Goal: Task Accomplishment & Management: Manage account settings

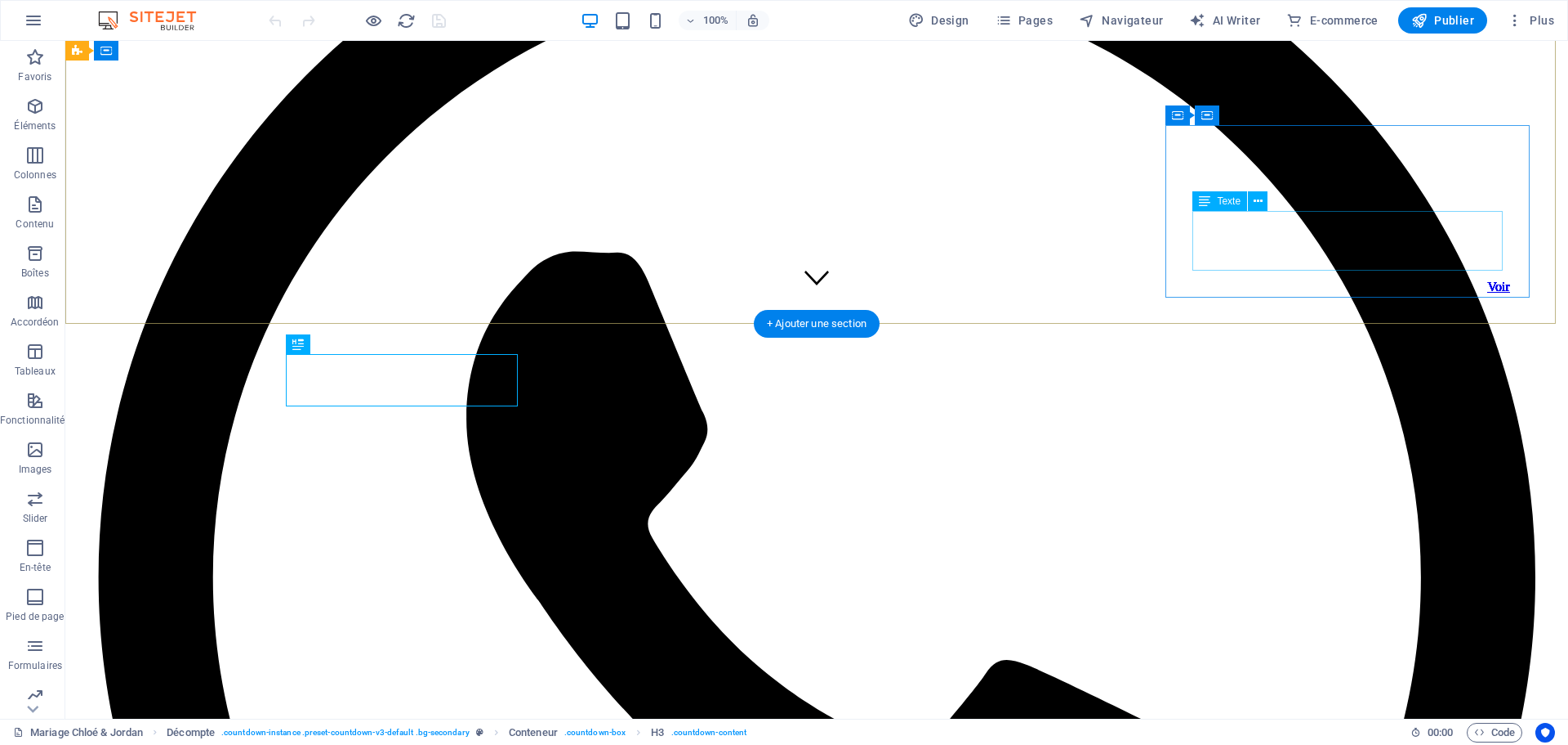
scroll to position [412, 0]
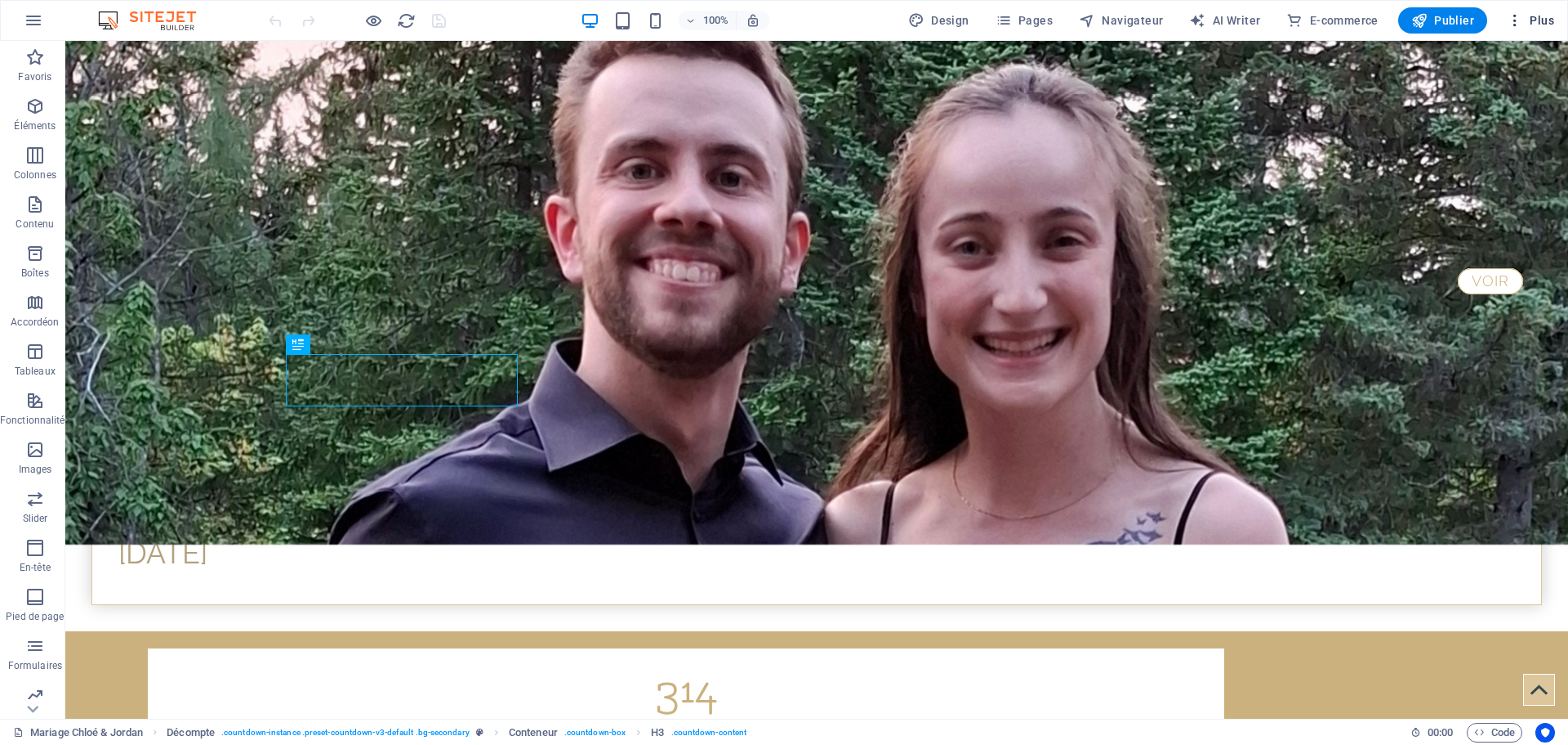
click at [1542, 19] on span "Plus" at bounding box center [1531, 20] width 47 height 16
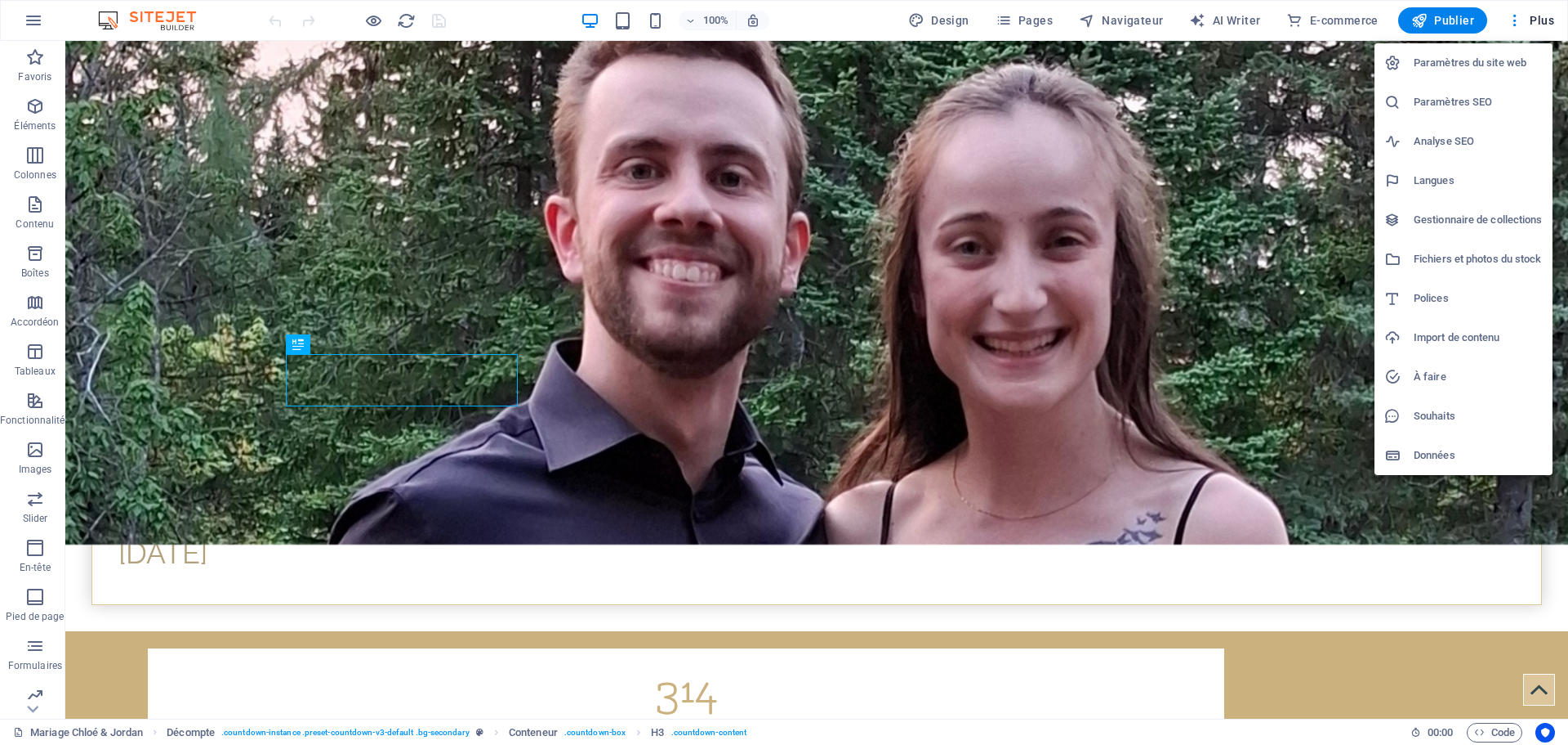
click at [1473, 214] on h6 "Gestionnaire de collections" at bounding box center [1478, 220] width 129 height 20
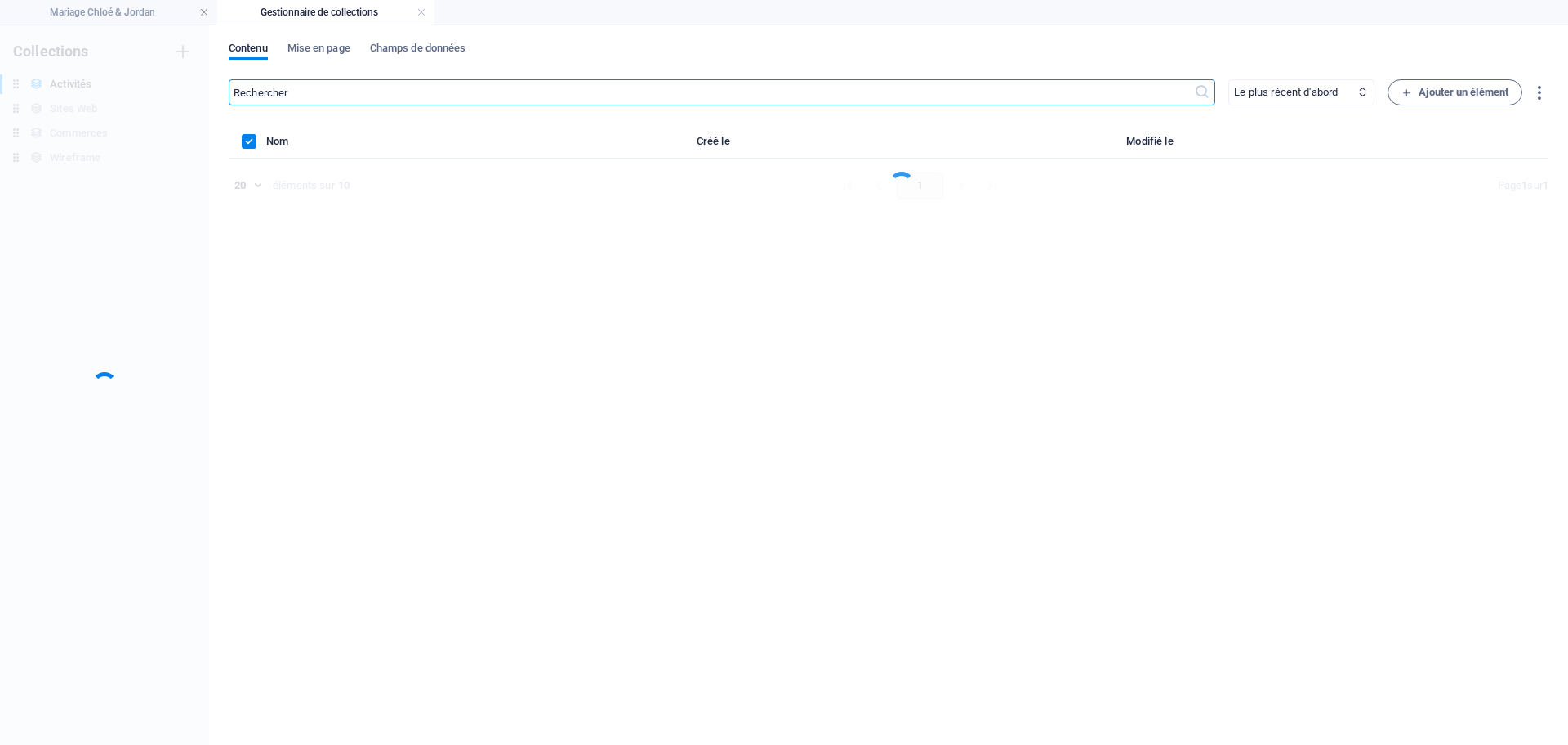
scroll to position [0, 0]
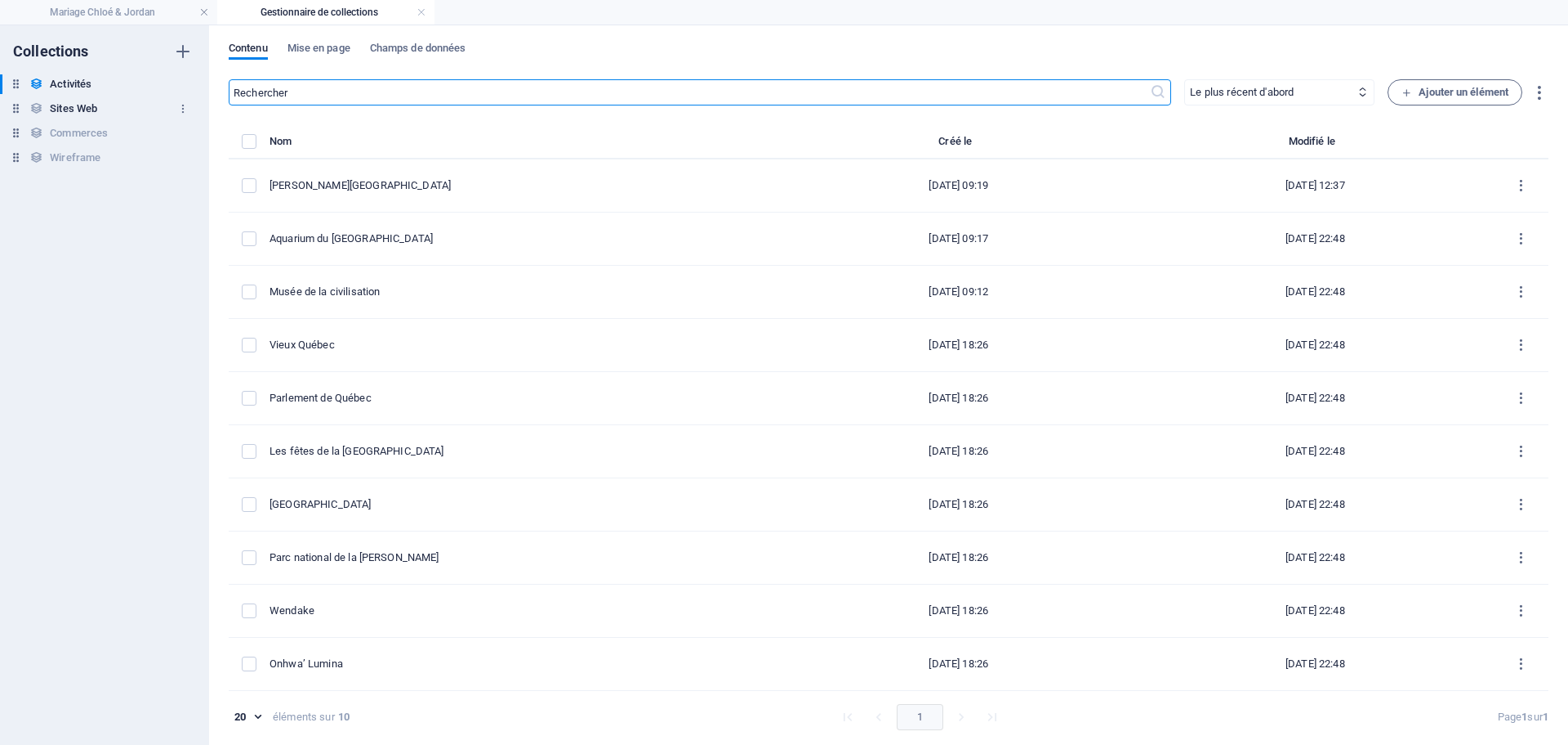
click at [78, 110] on h6 "Sites Web" at bounding box center [74, 109] width 47 height 20
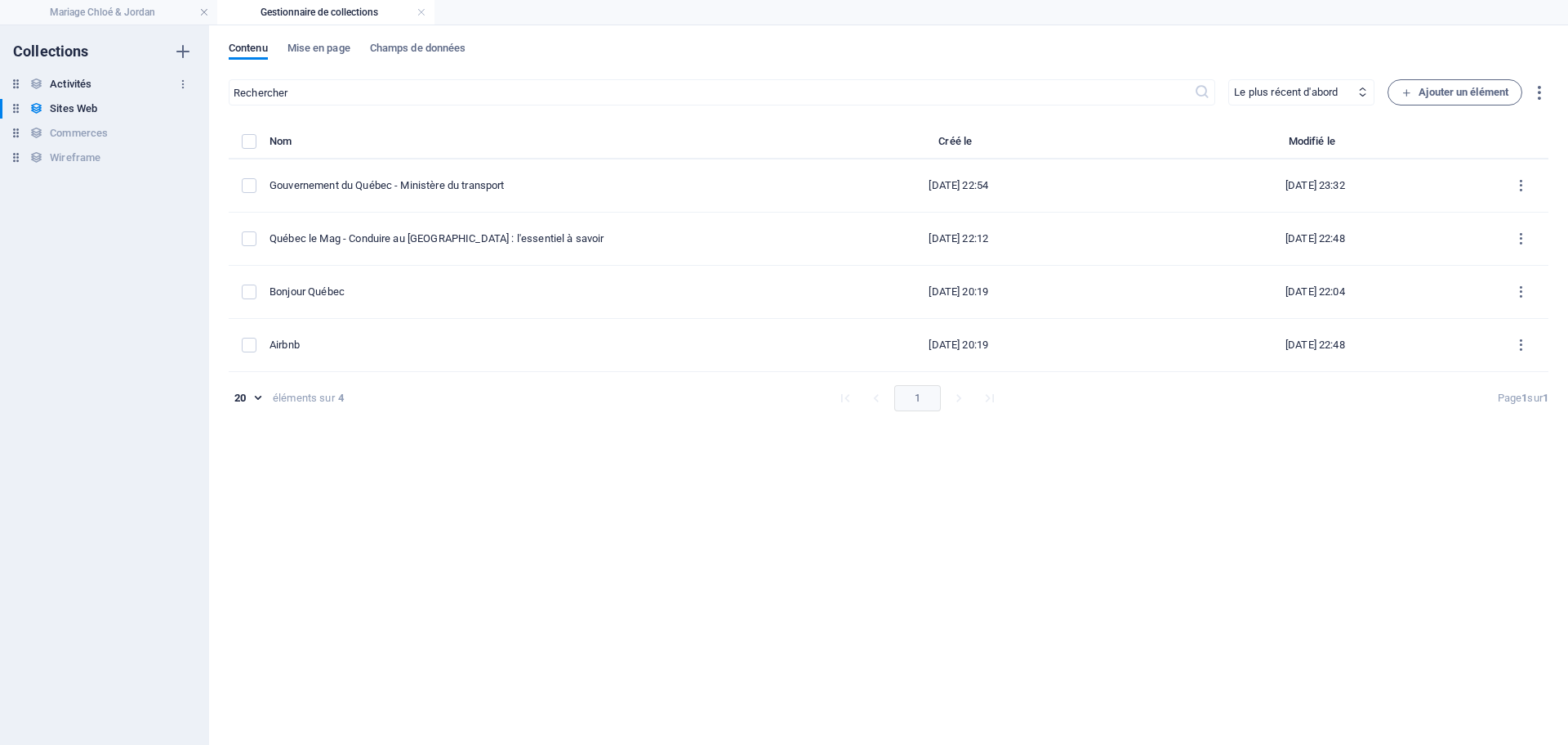
click at [68, 84] on h6 "Activités" at bounding box center [71, 84] width 42 height 20
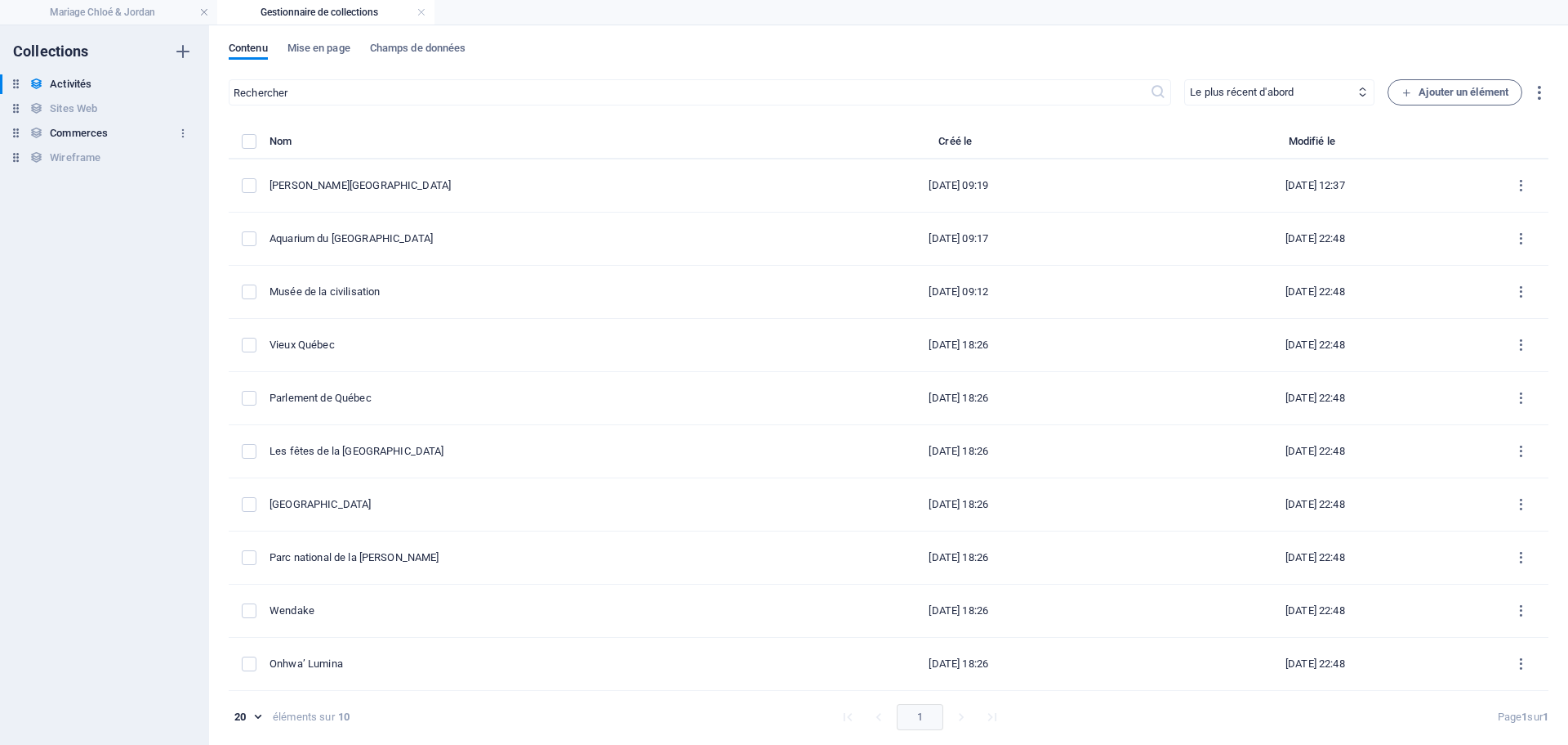
click at [72, 132] on h6 "Commerces" at bounding box center [79, 134] width 58 height 20
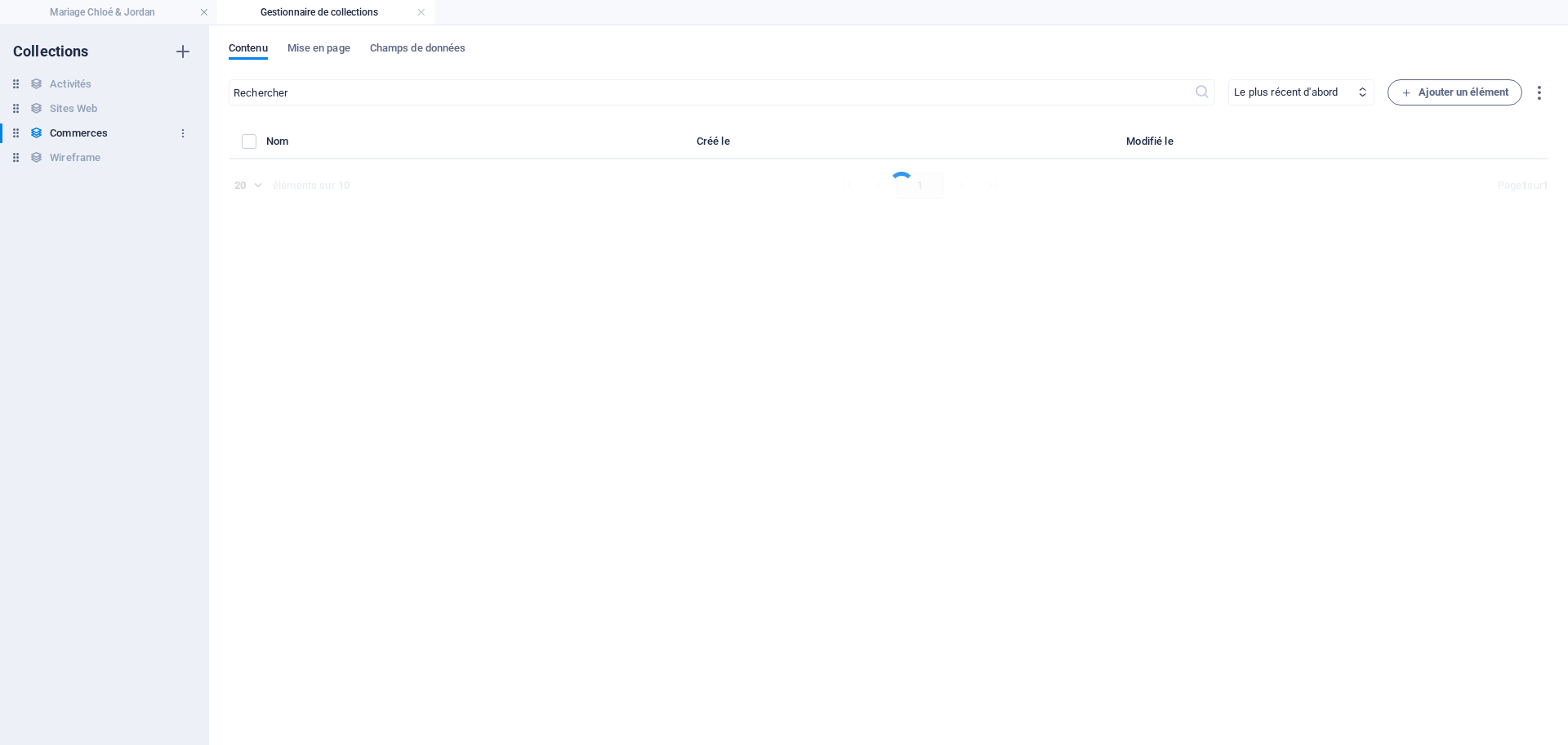
select select "columns.ordre_ASC"
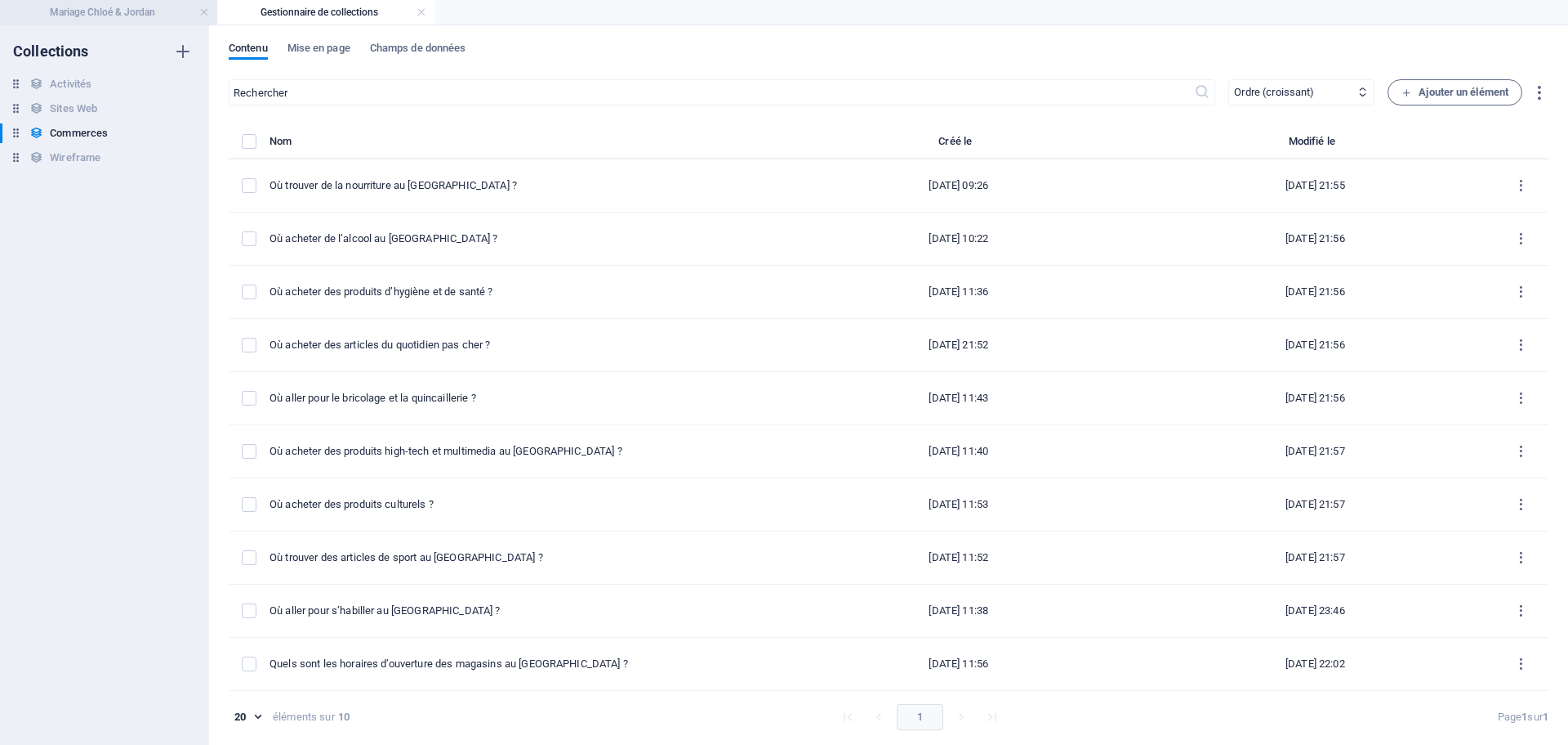
click at [94, 1] on li "Mariage Chloé & Jordan" at bounding box center [108, 12] width 217 height 25
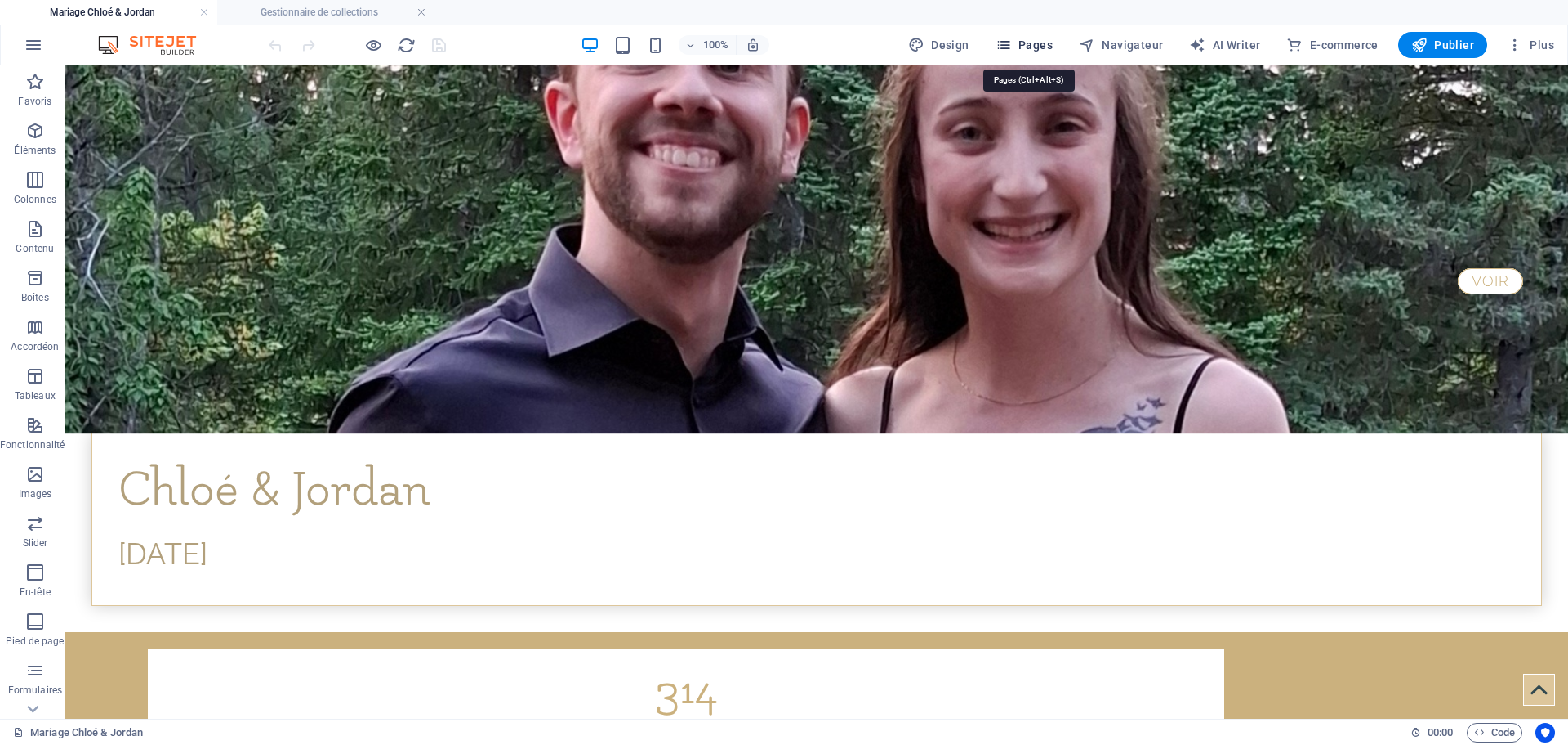
click at [1044, 43] on span "Pages" at bounding box center [1024, 45] width 57 height 16
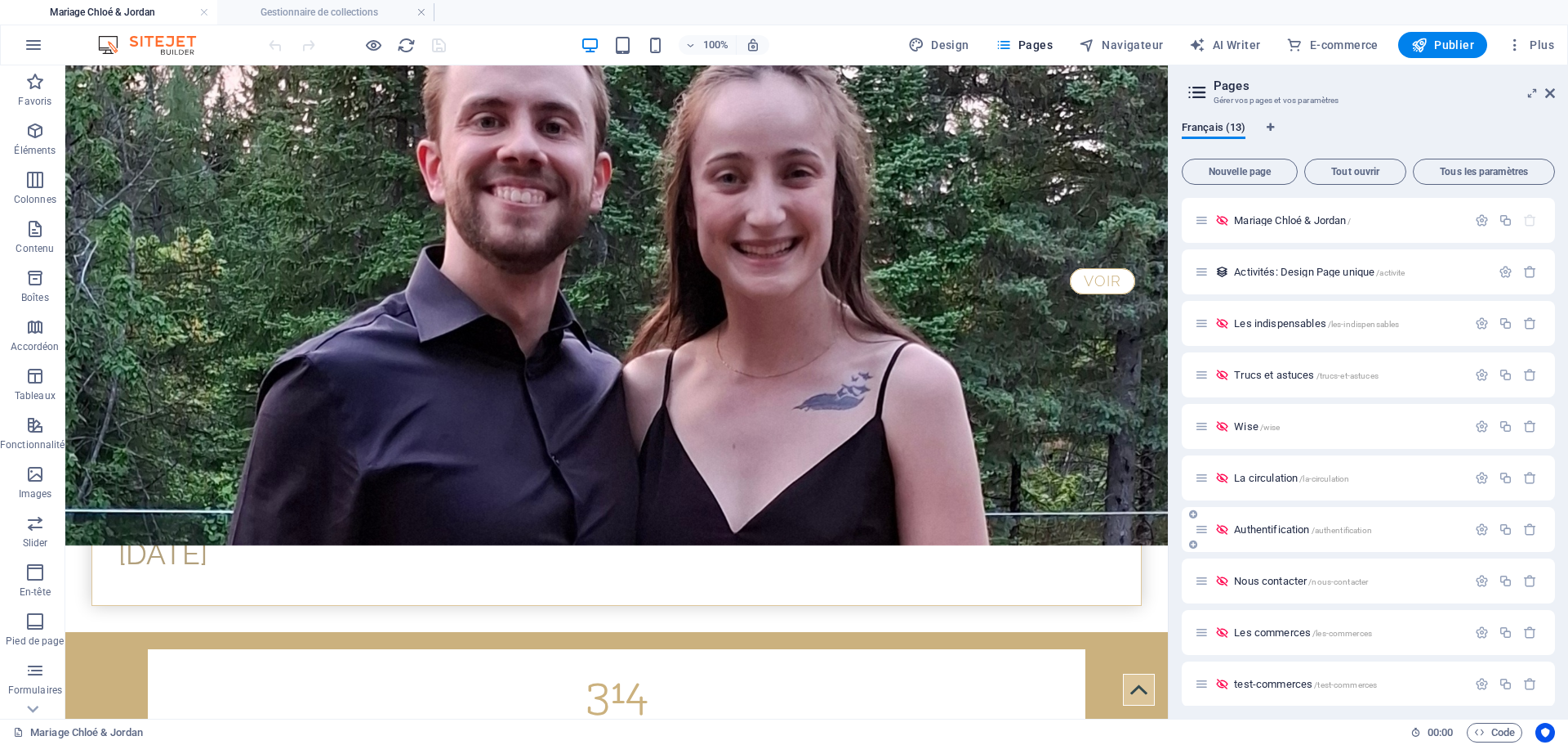
scroll to position [162, 0]
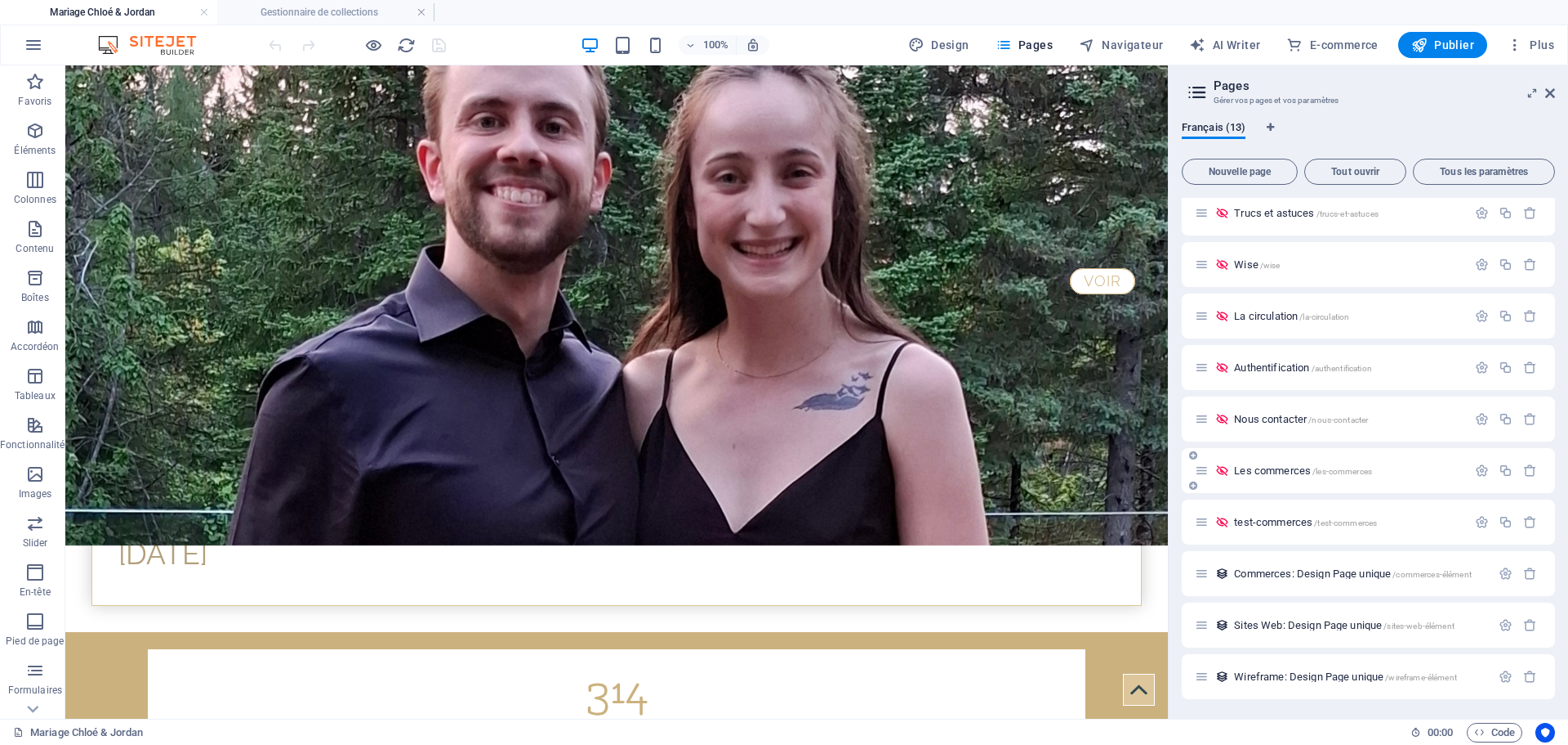
click at [1299, 467] on span "Les commerces /les-commerces" at bounding box center [1303, 470] width 138 height 12
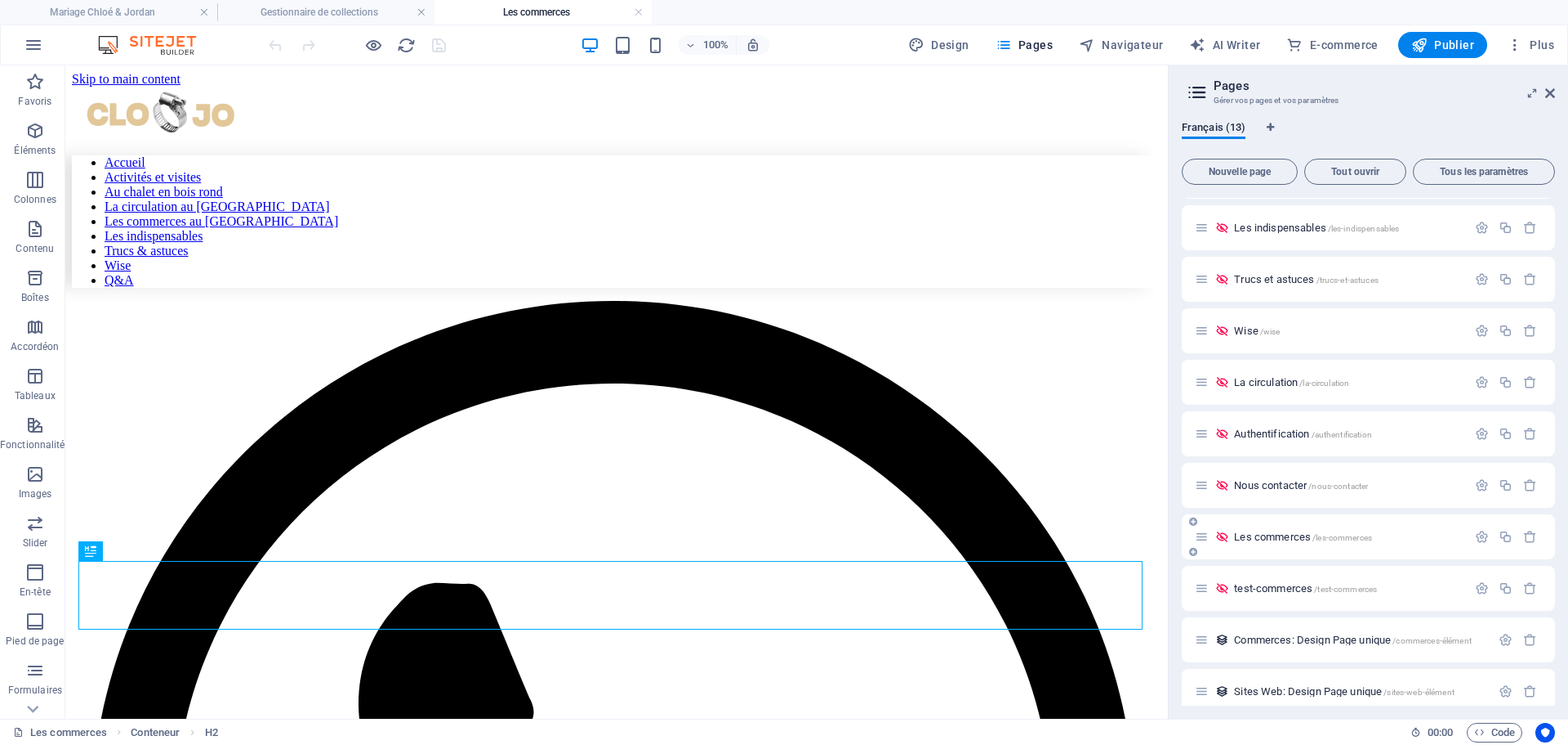
scroll to position [0, 0]
click at [91, 621] on icon at bounding box center [91, 620] width 11 height 20
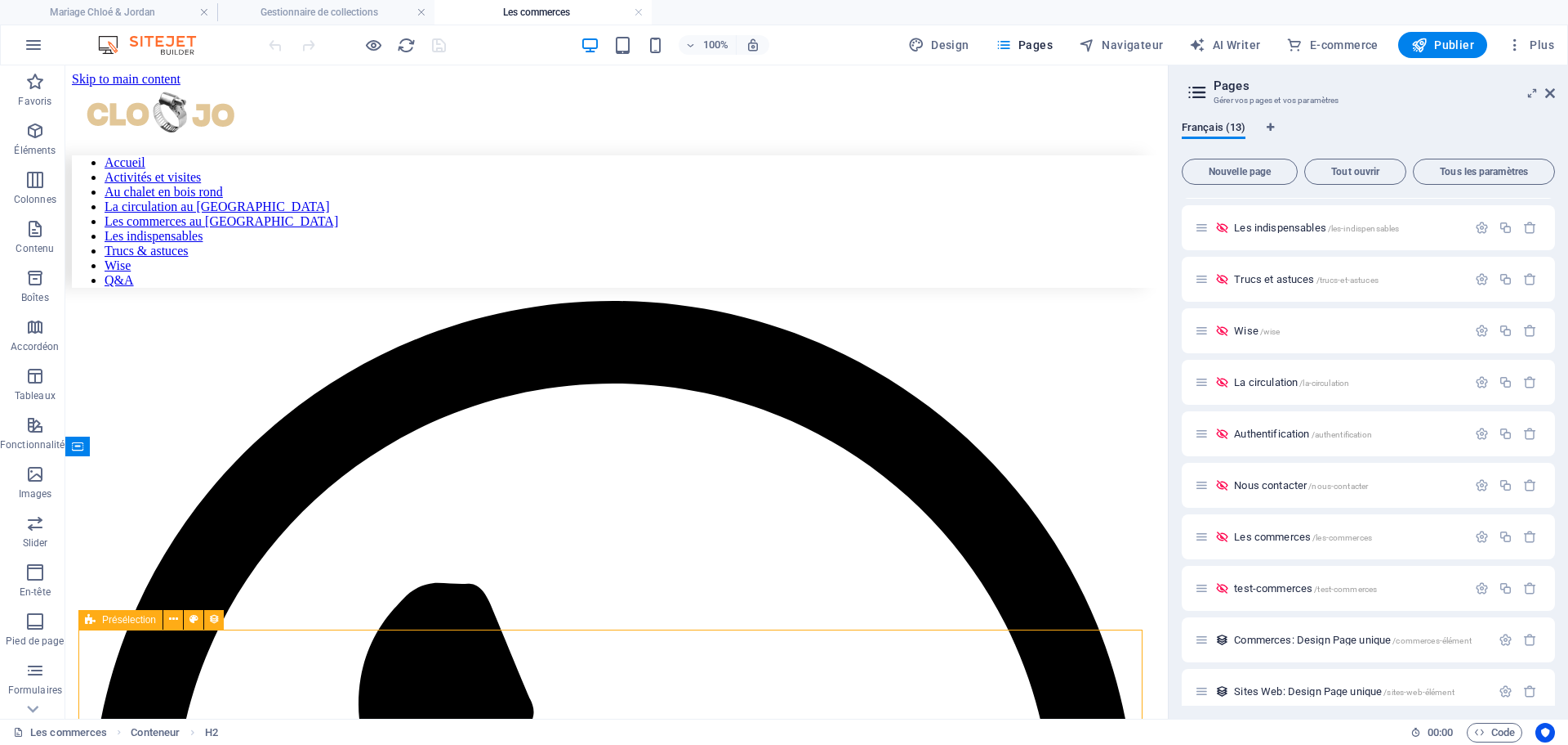
click at [91, 621] on icon at bounding box center [91, 620] width 11 height 20
select select "68dd2c17b8616840770d326a"
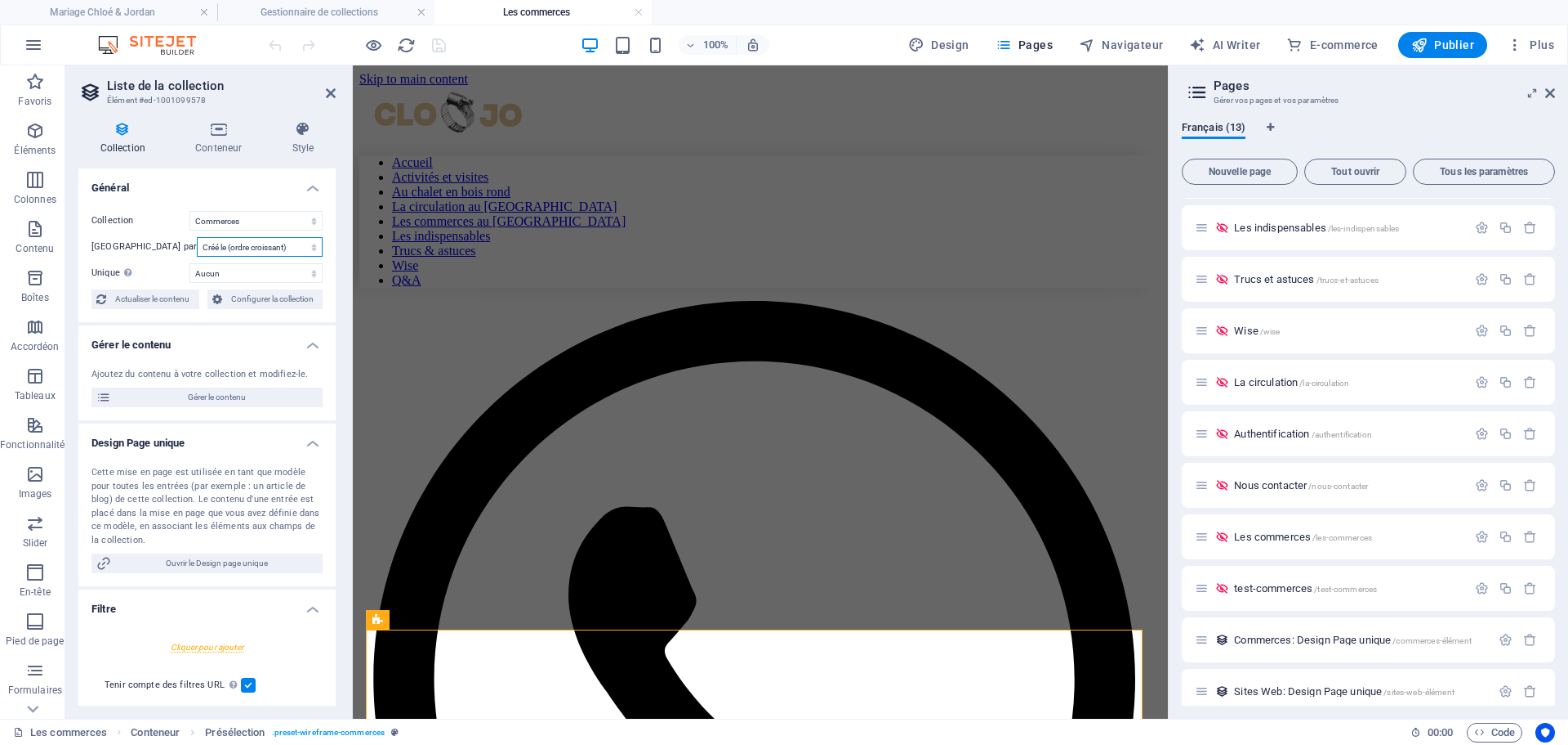
click at [273, 248] on select "Créé le (ordre croissant) Créé le (ordre décroissant) Mis à jour le (ordre croi…" at bounding box center [260, 247] width 126 height 20
select select "columns.ordre_ASC"
click at [197, 237] on select "Créé le (ordre croissant) Créé le (ordre décroissant) Mis à jour le (ordre croi…" at bounding box center [260, 247] width 126 height 20
select select "68dd2c17b8616840770d326a"
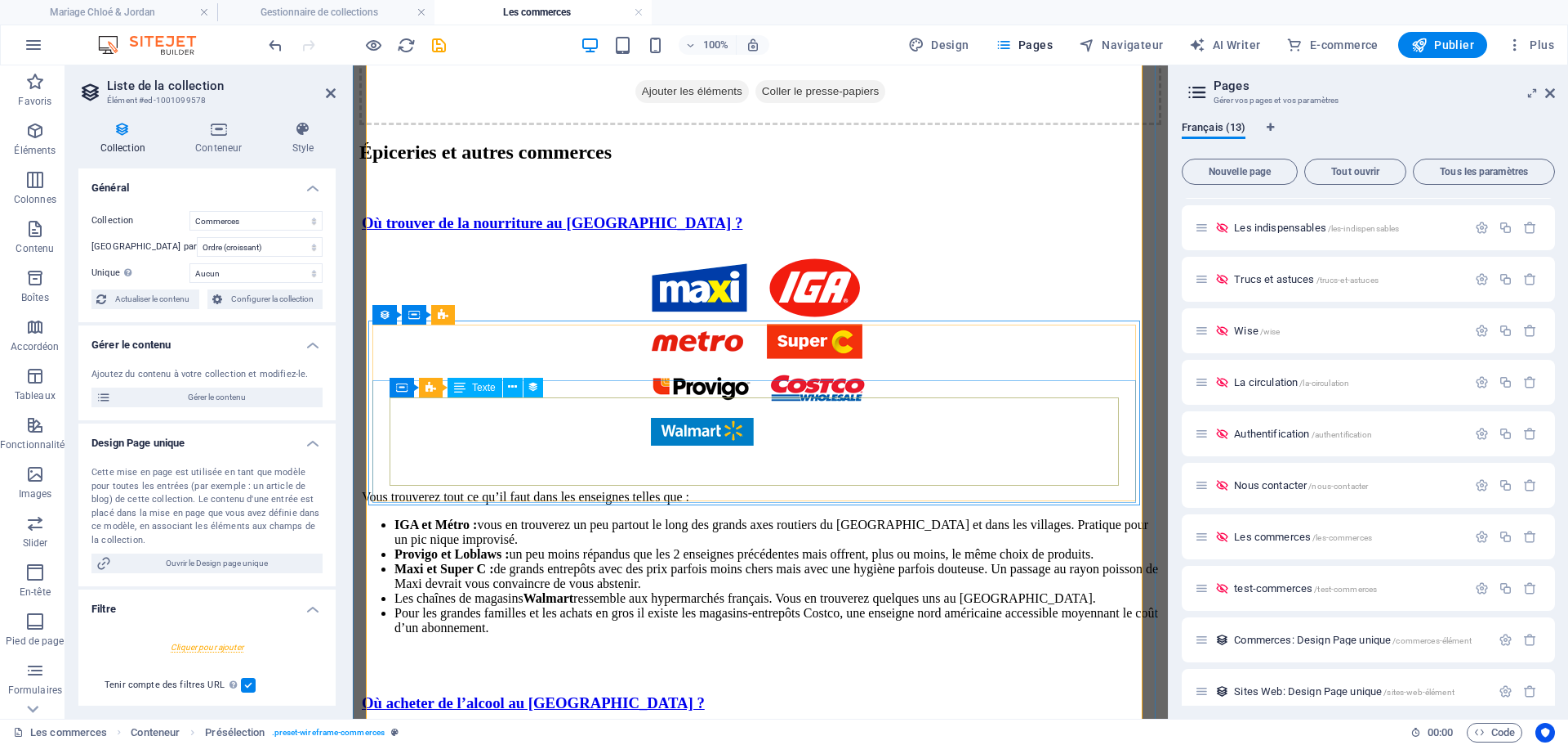
scroll to position [1389, 0]
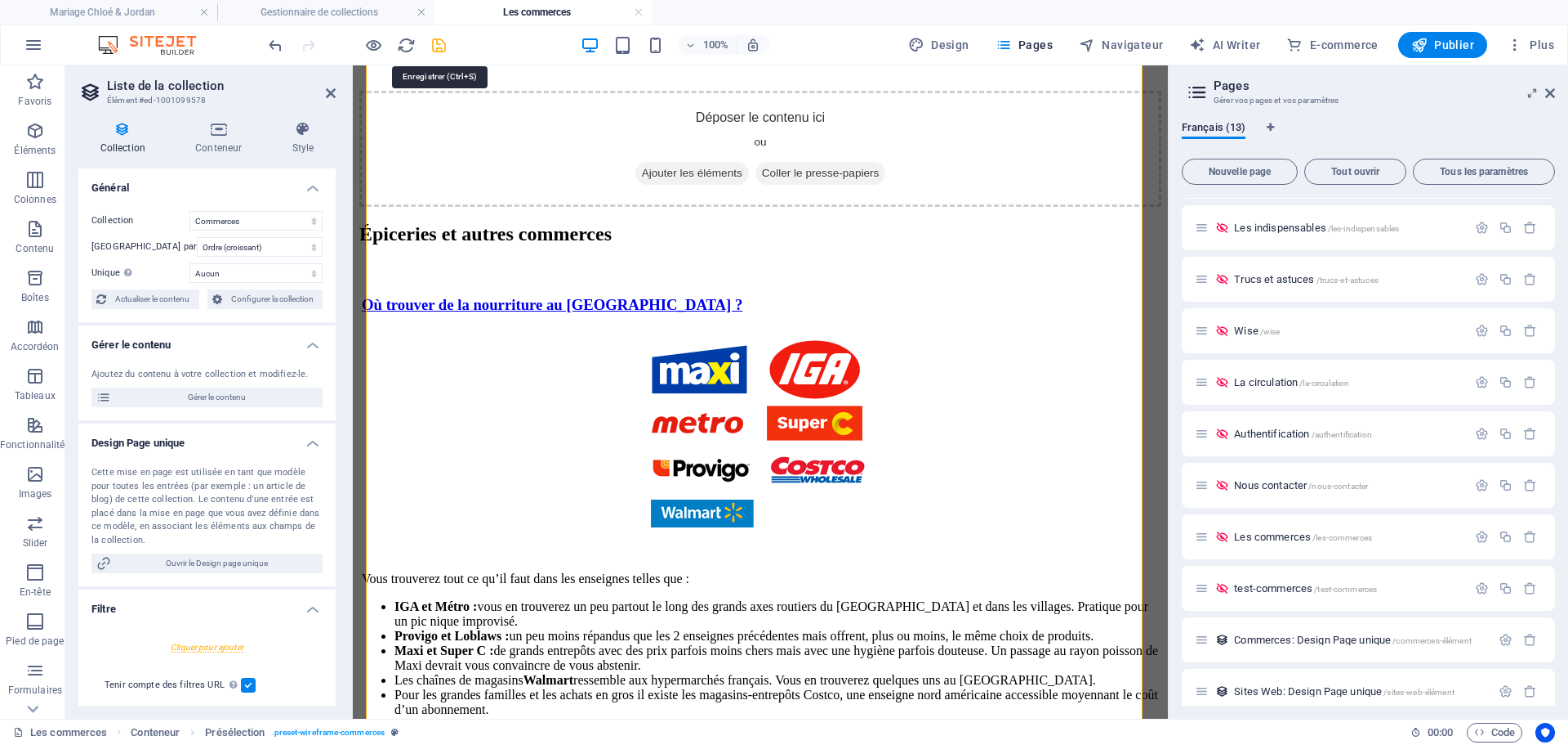
click at [439, 45] on icon "save" at bounding box center [439, 45] width 19 height 19
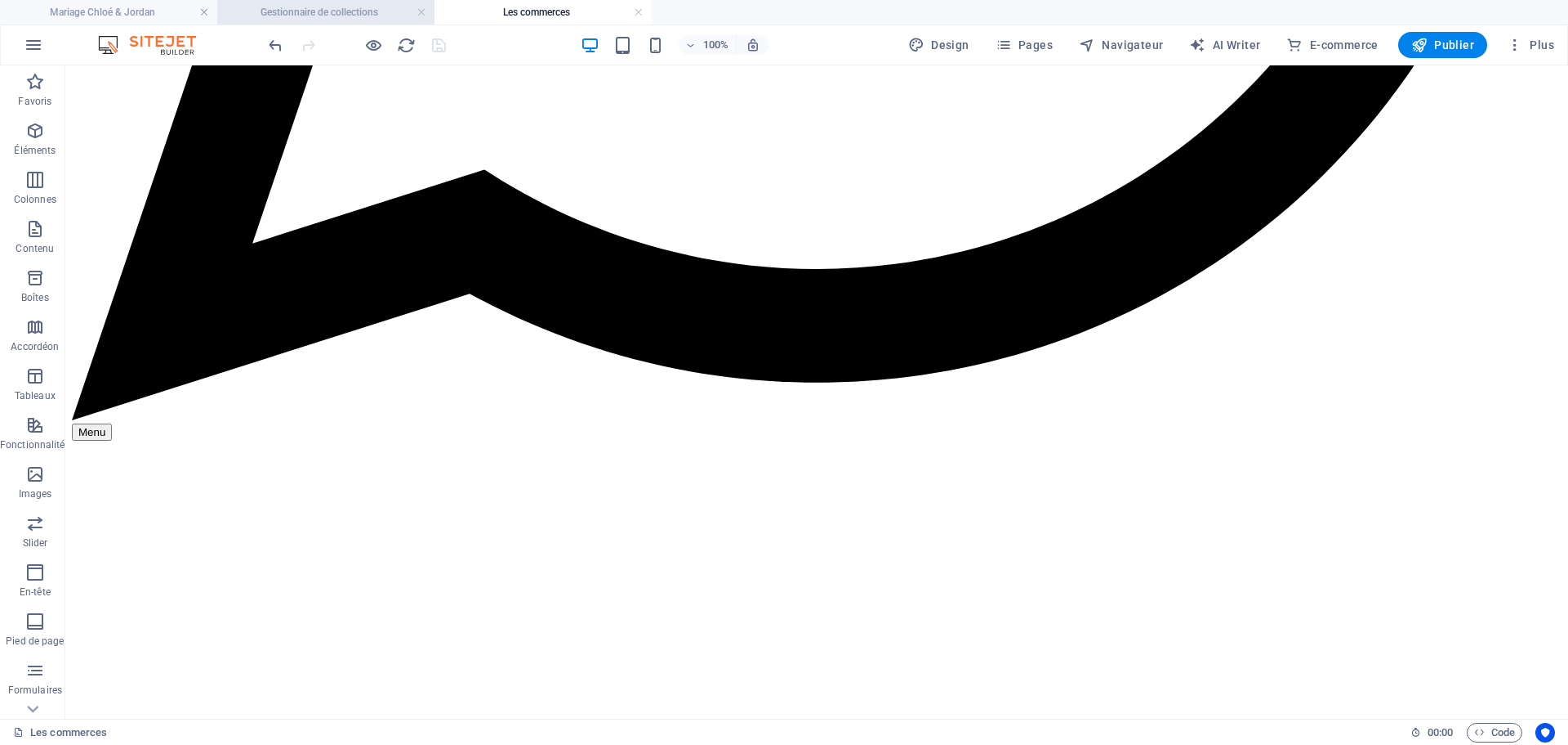
click at [358, 13] on h4 "Gestionnaire de collections" at bounding box center [325, 13] width 217 height 18
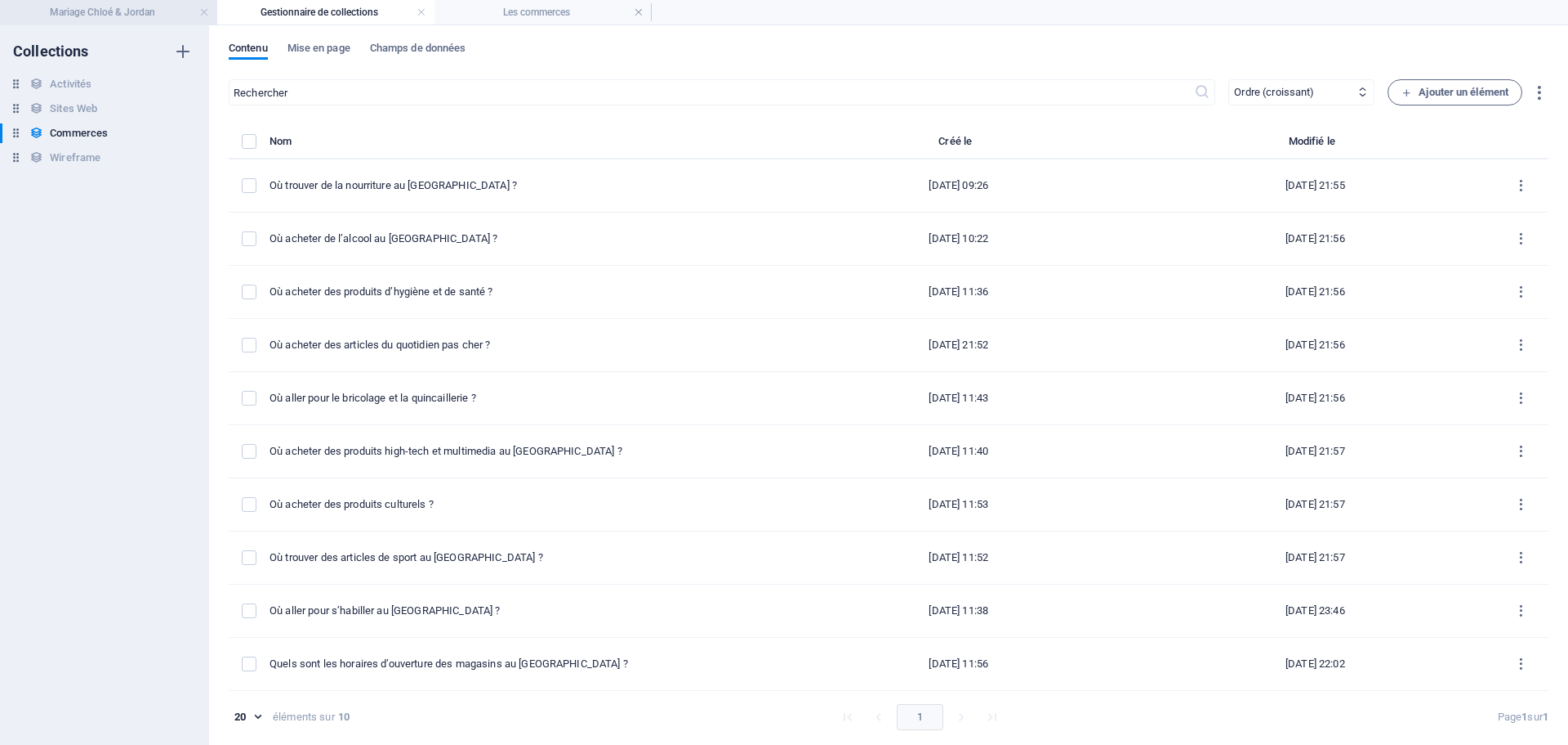
click at [84, 10] on h4 "Mariage Chloé & Jordan" at bounding box center [108, 13] width 217 height 18
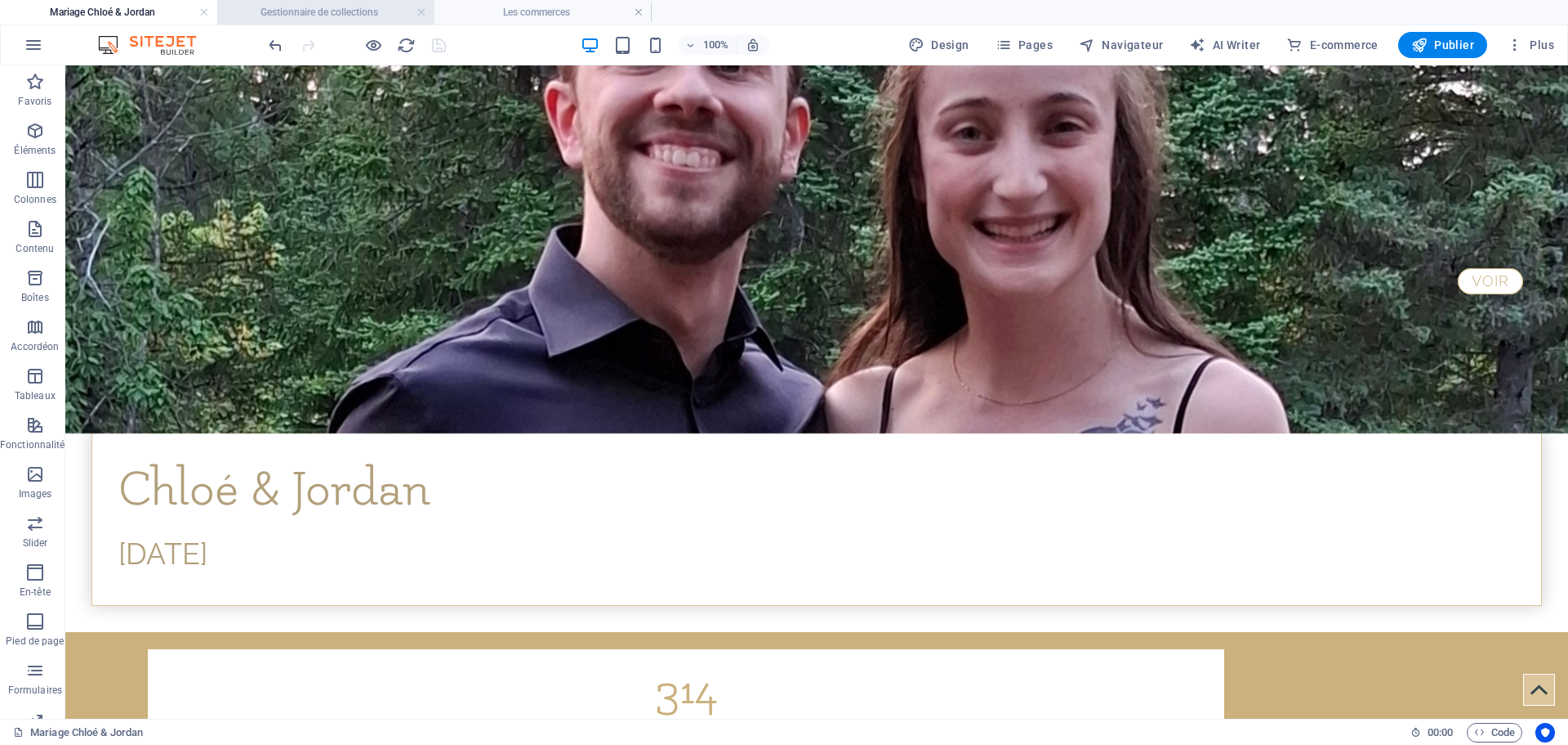
click at [258, 11] on h4 "Gestionnaire de collections" at bounding box center [325, 13] width 217 height 18
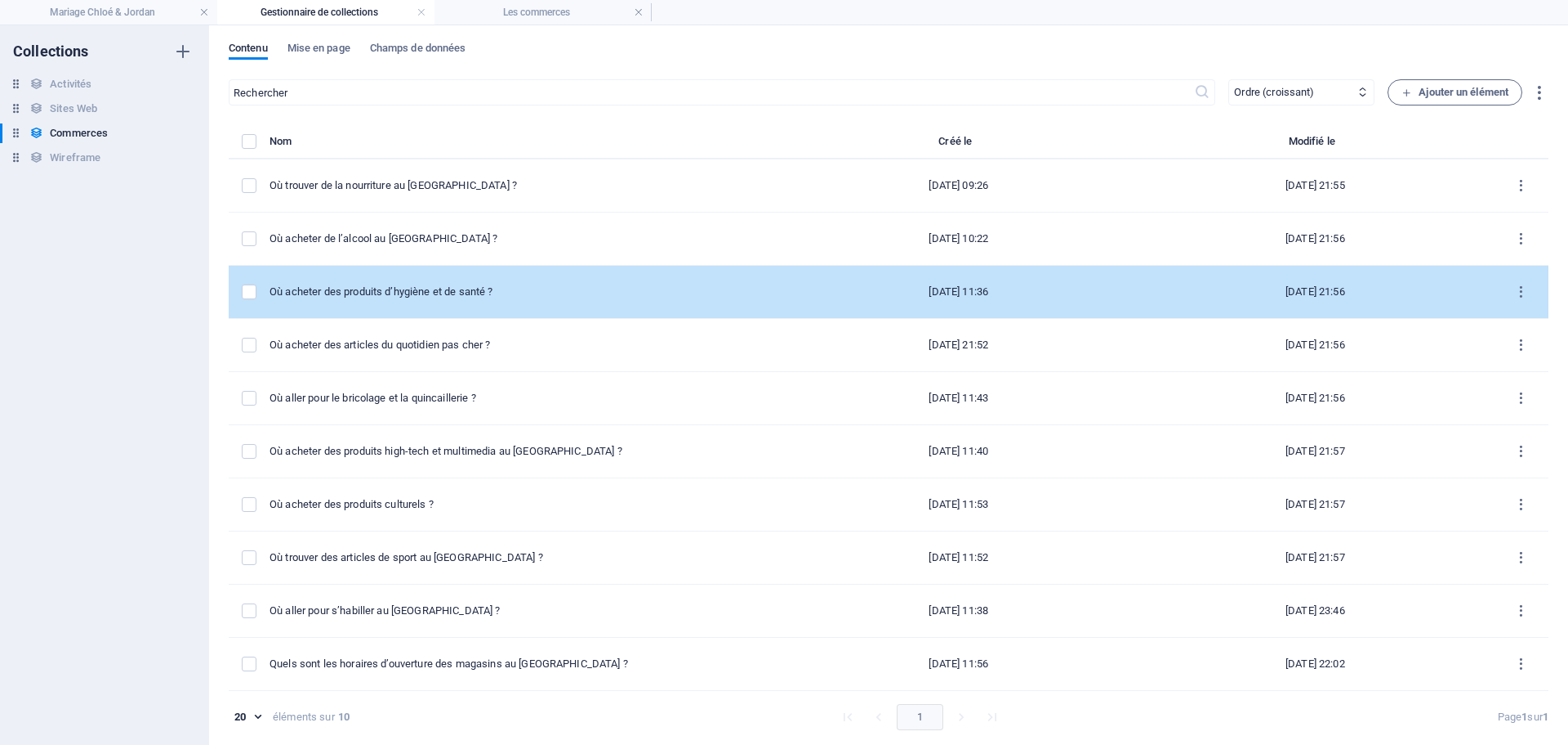
click at [439, 296] on div "Où acheter des produits d’hygiène et de santé ?" at bounding box center [518, 292] width 498 height 15
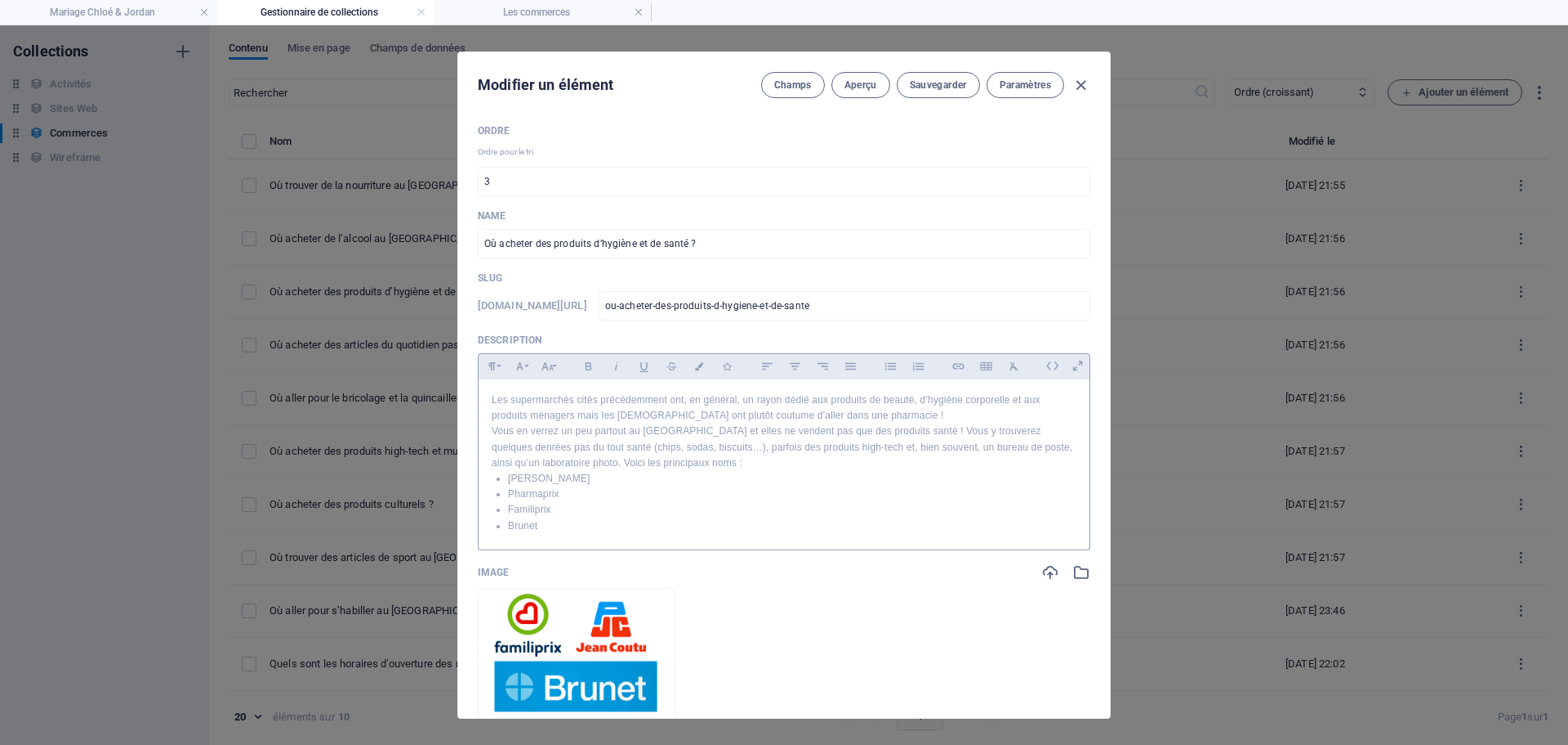
scroll to position [20, 0]
click at [853, 84] on span "Aperçu" at bounding box center [861, 84] width 33 height 13
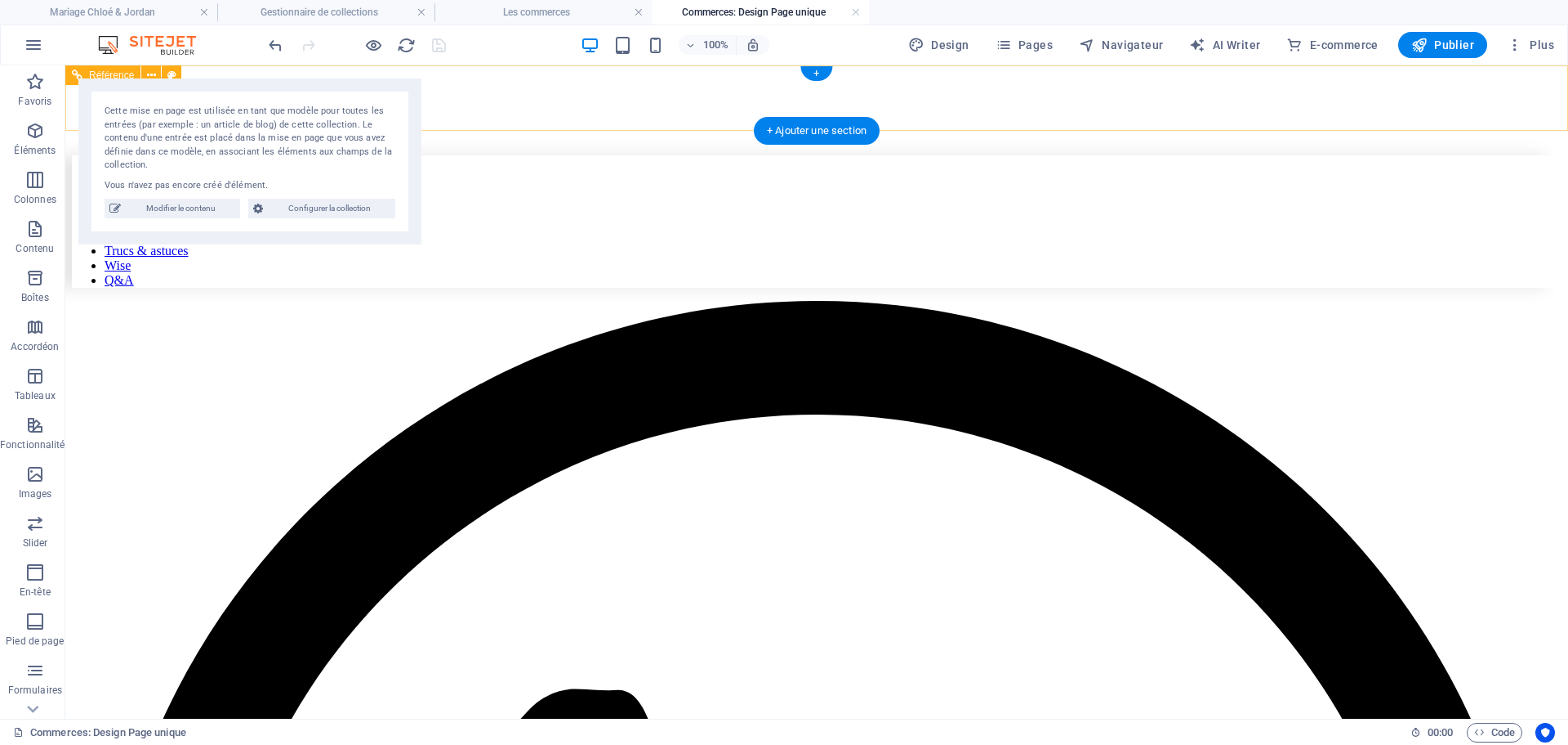
scroll to position [0, 0]
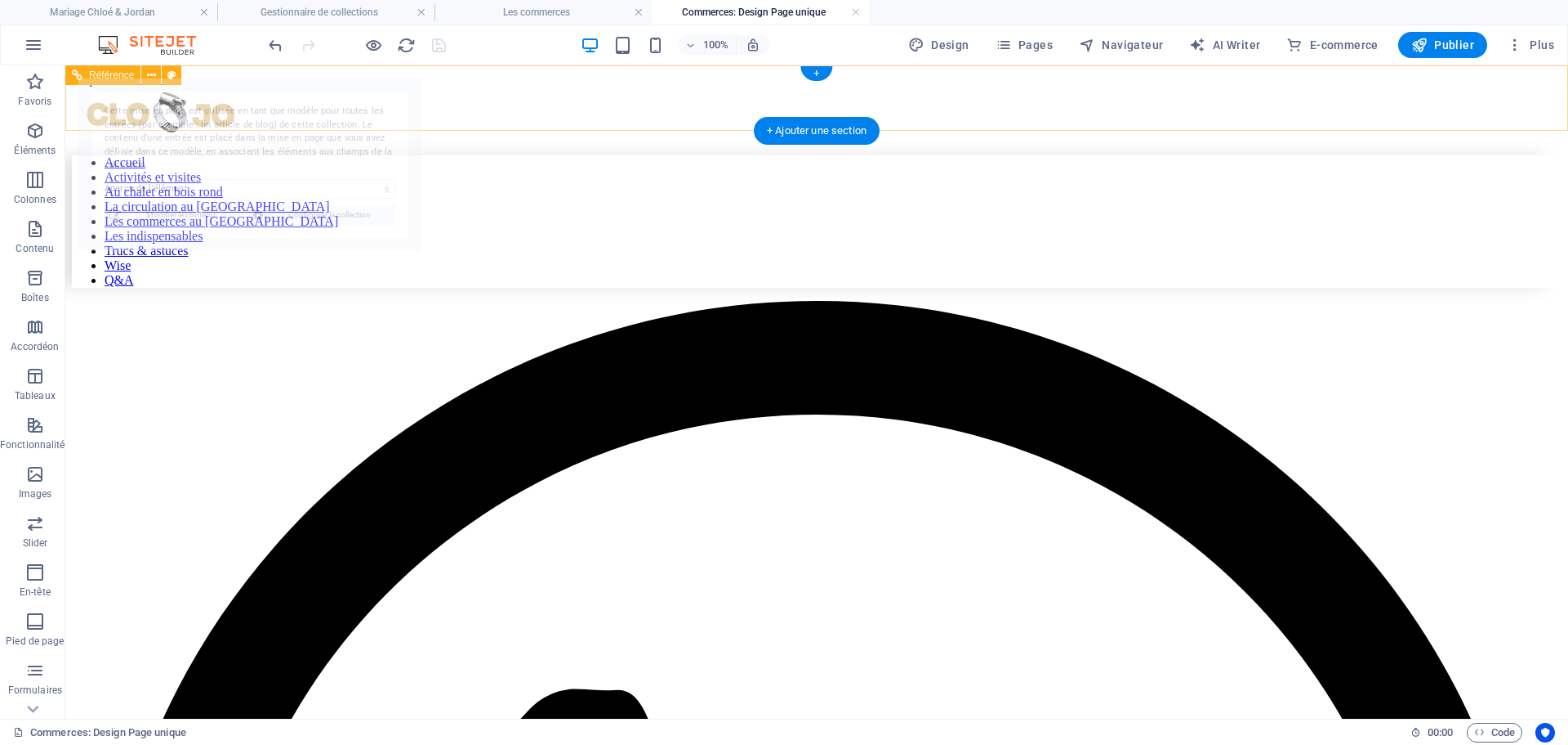
select select "68dd4a63d57ee188040030c5"
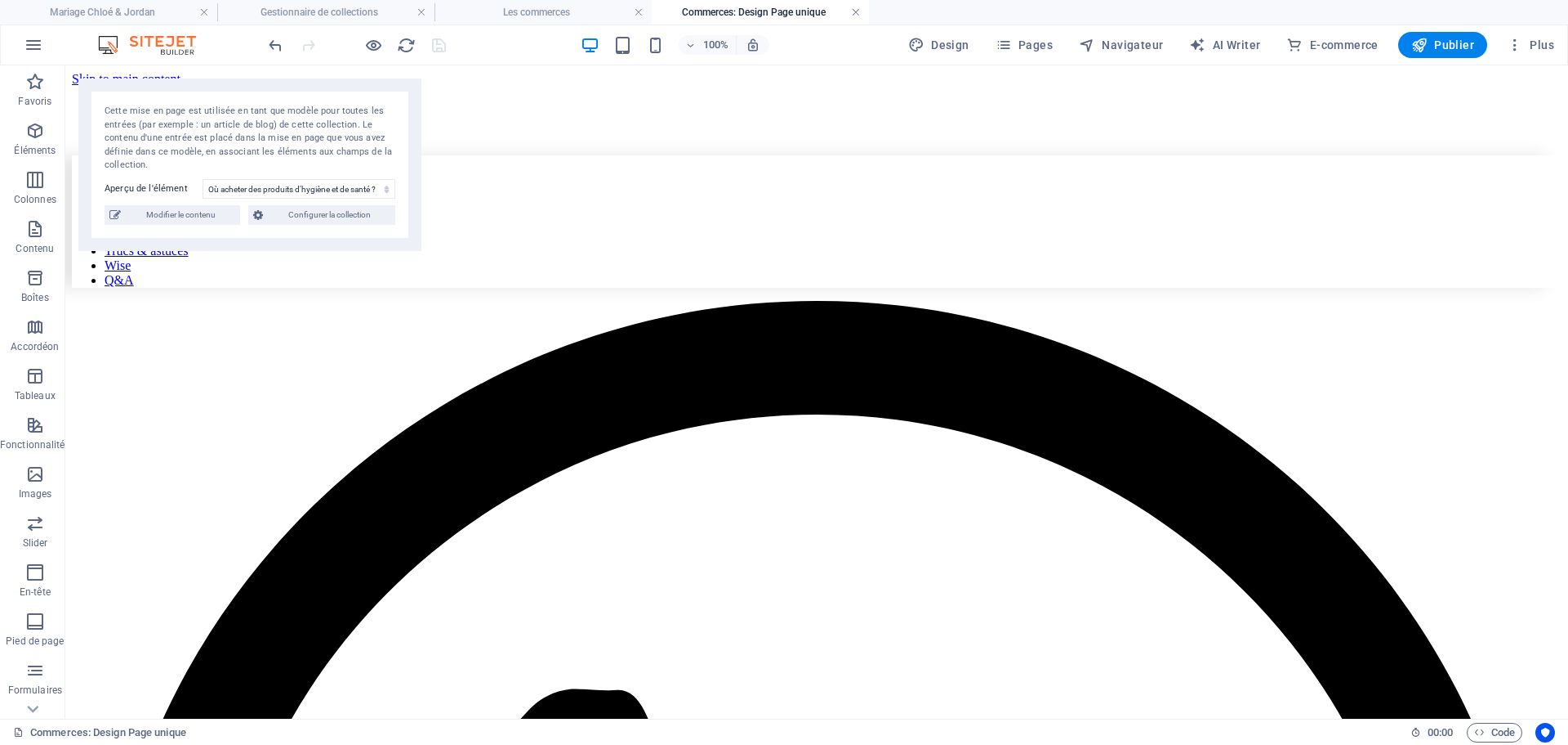
click at [853, 10] on link at bounding box center [855, 12] width 10 height 15
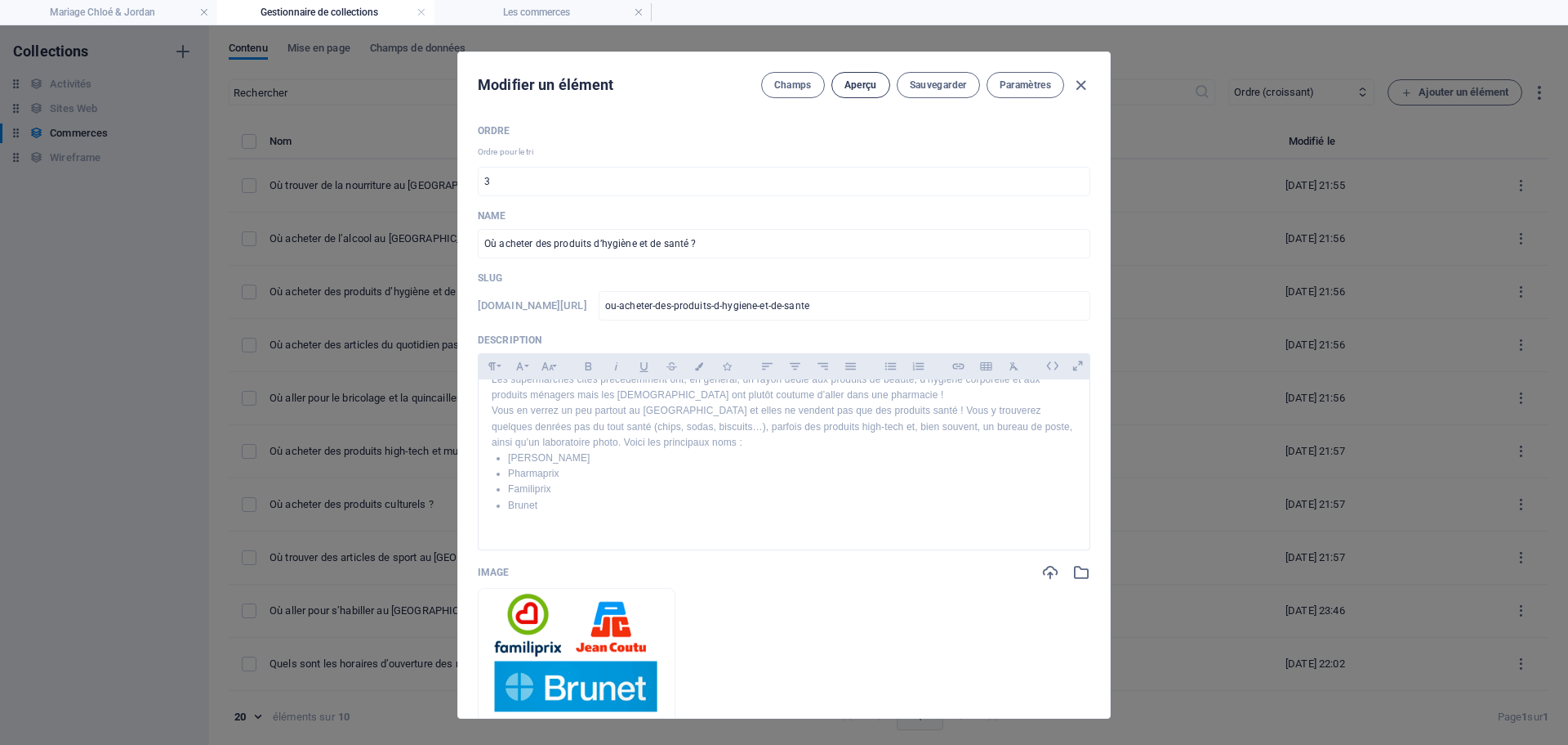
click at [860, 86] on span "Aperçu" at bounding box center [861, 84] width 33 height 13
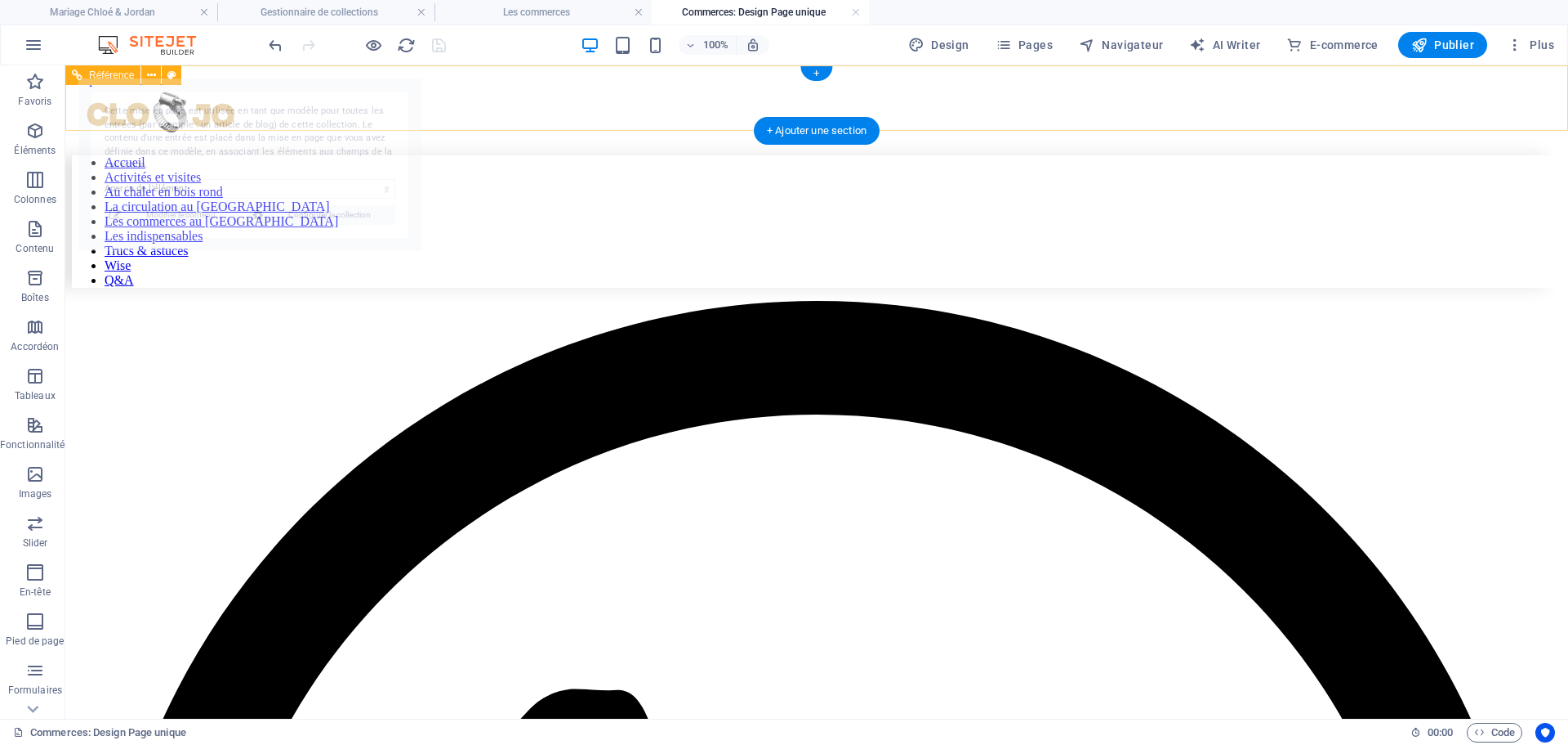
select select "68dd4a63d57ee188040030c5"
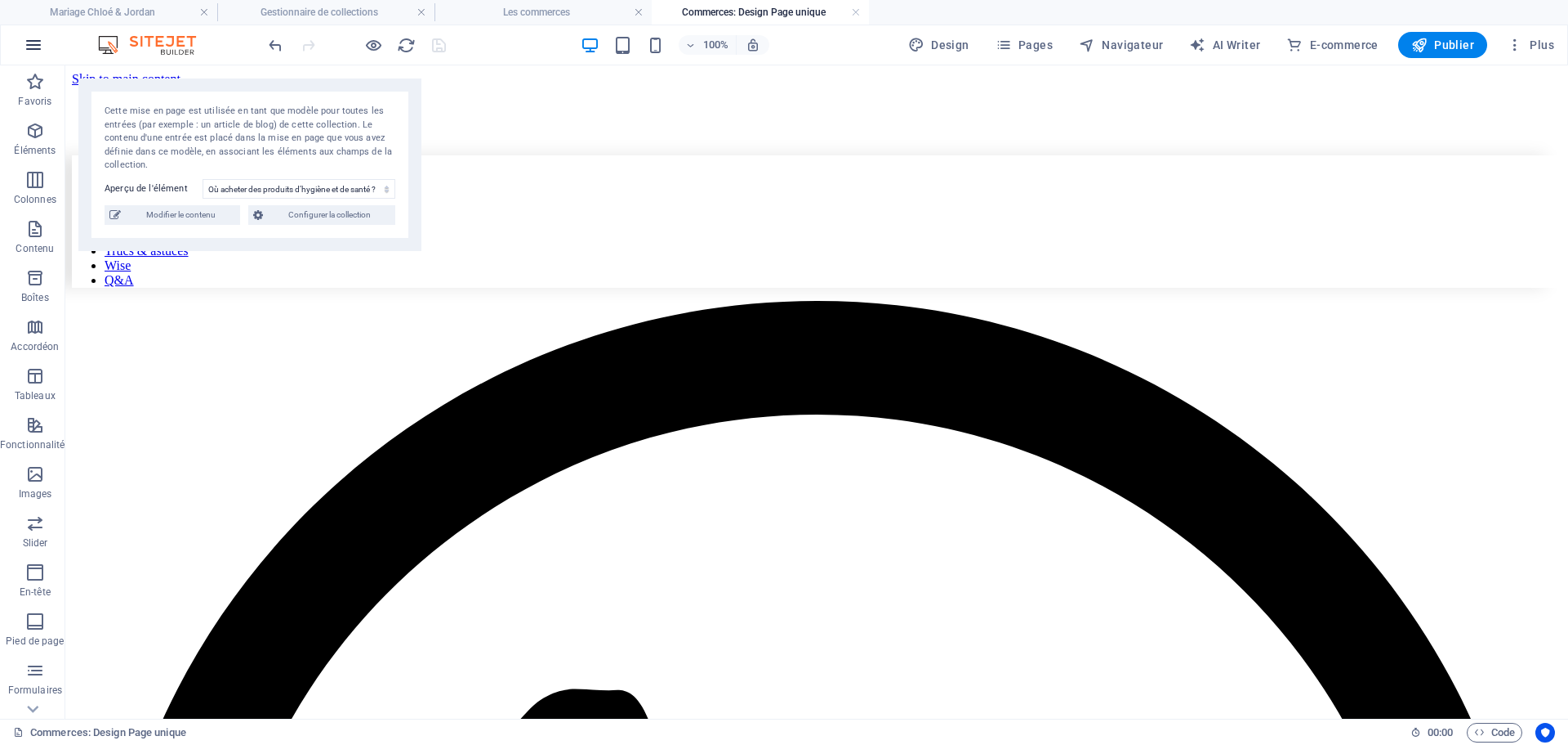
click at [35, 48] on icon "button" at bounding box center [34, 45] width 20 height 20
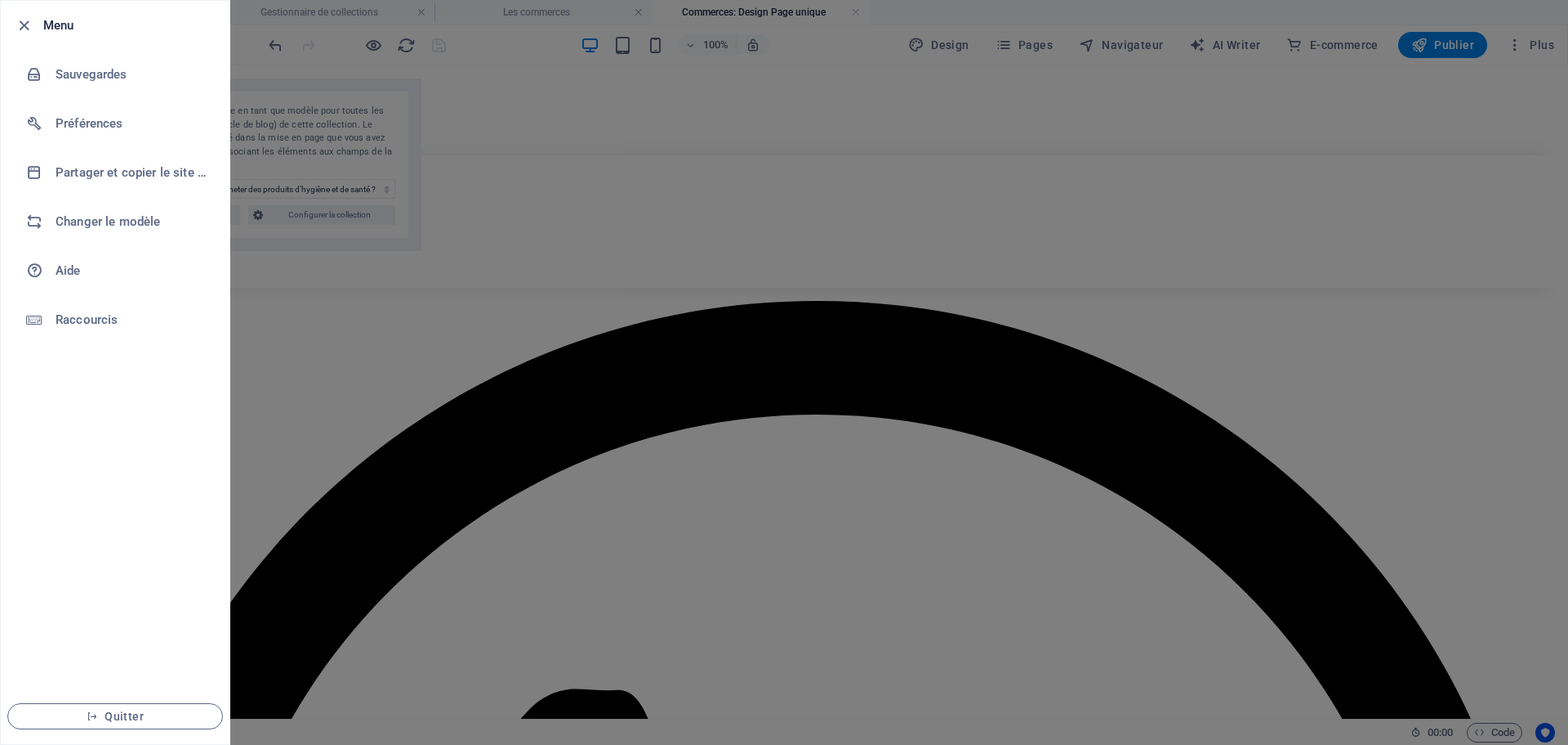
click at [1222, 129] on div at bounding box center [784, 372] width 1568 height 745
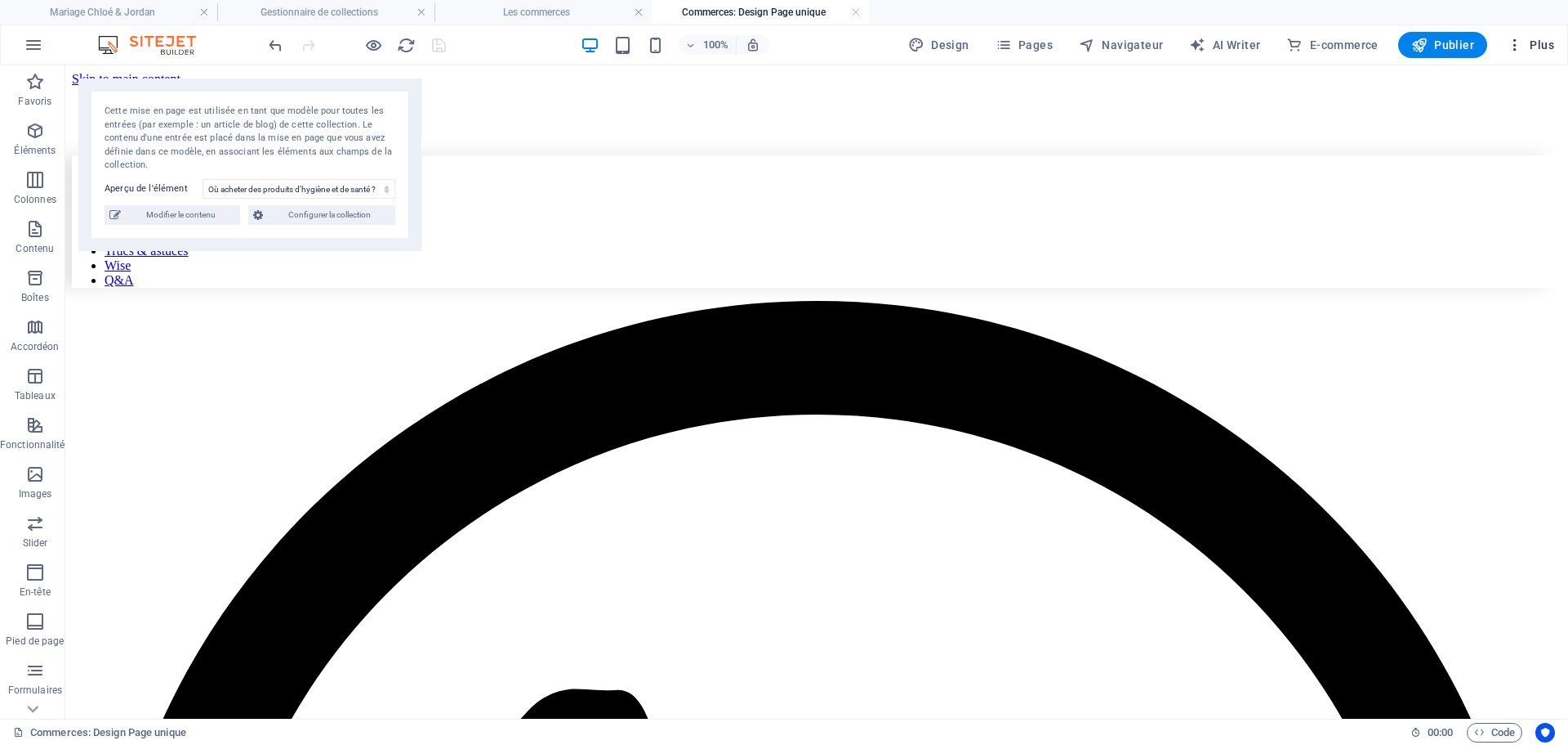
click at [1548, 43] on span "Plus" at bounding box center [1531, 45] width 47 height 16
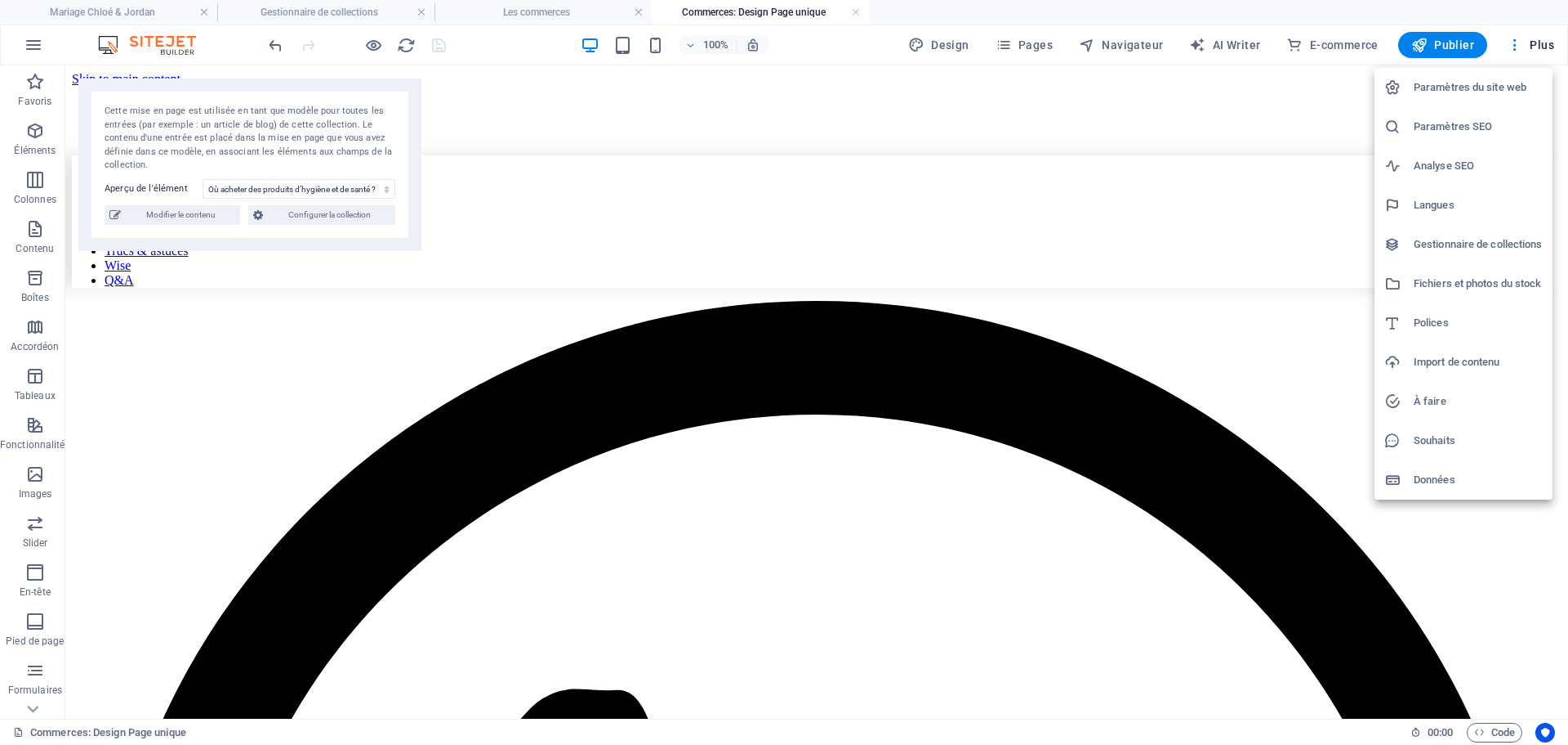
click at [1459, 93] on h6 "Paramètres du site web" at bounding box center [1478, 87] width 129 height 20
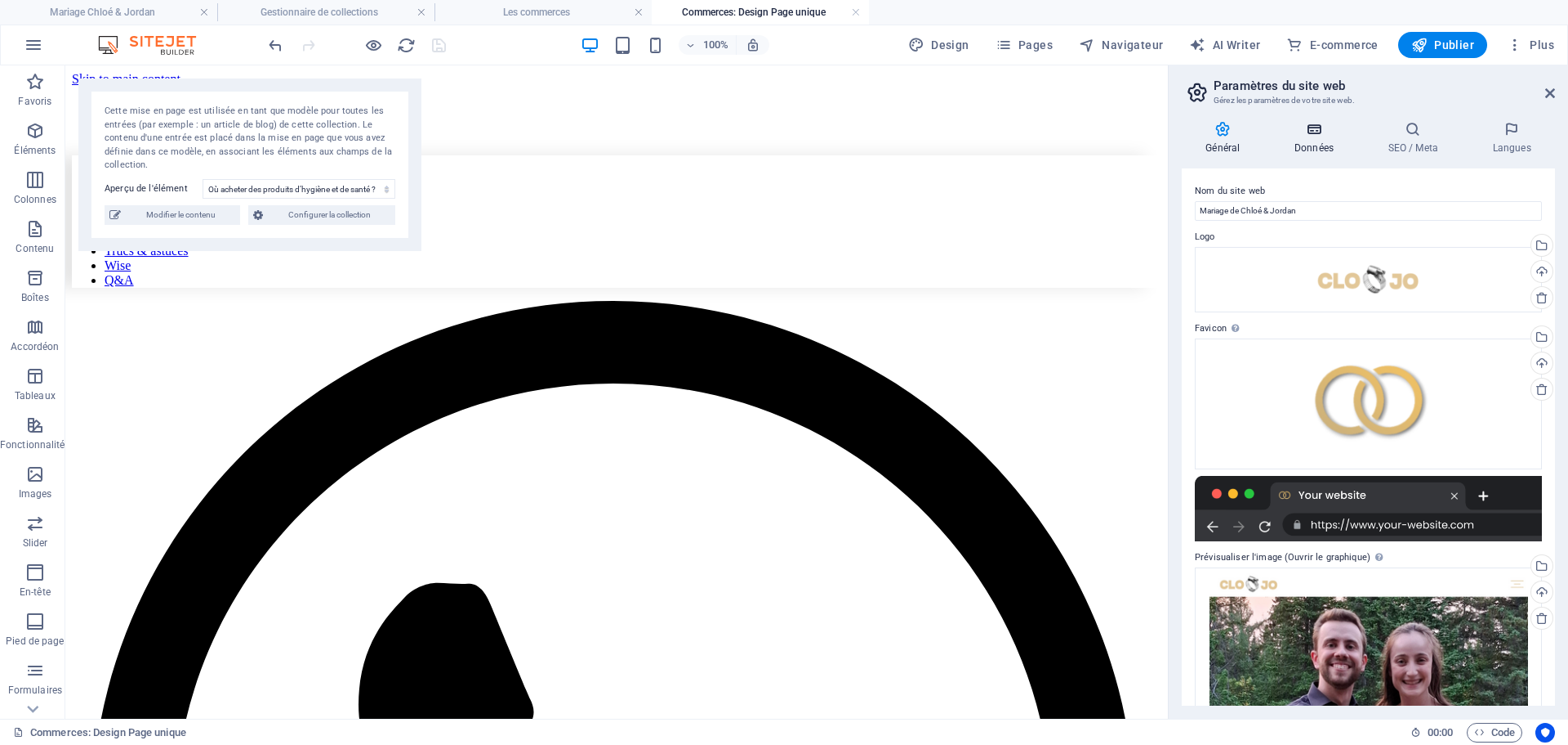
click at [1313, 134] on icon at bounding box center [1315, 129] width 87 height 16
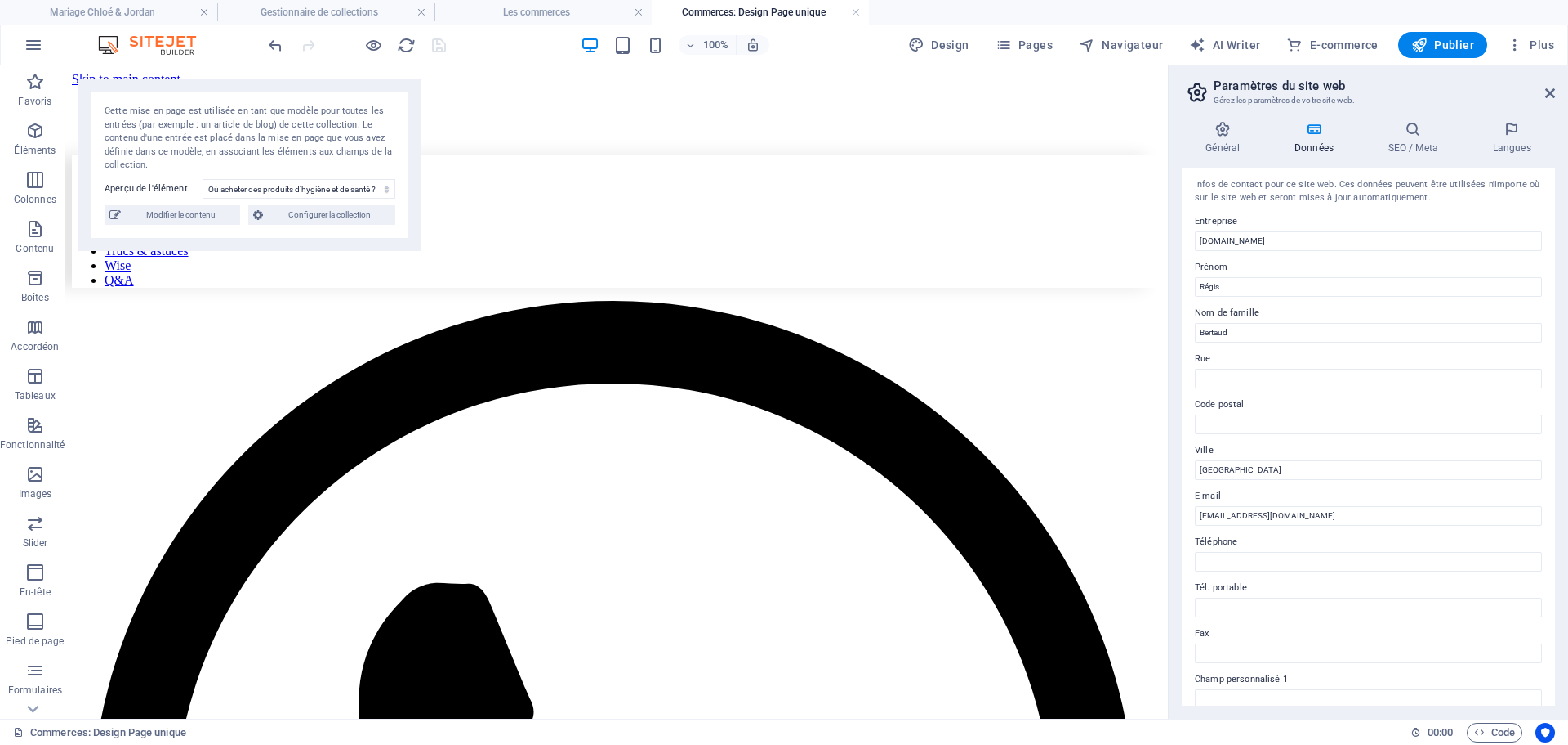
scroll to position [167, 0]
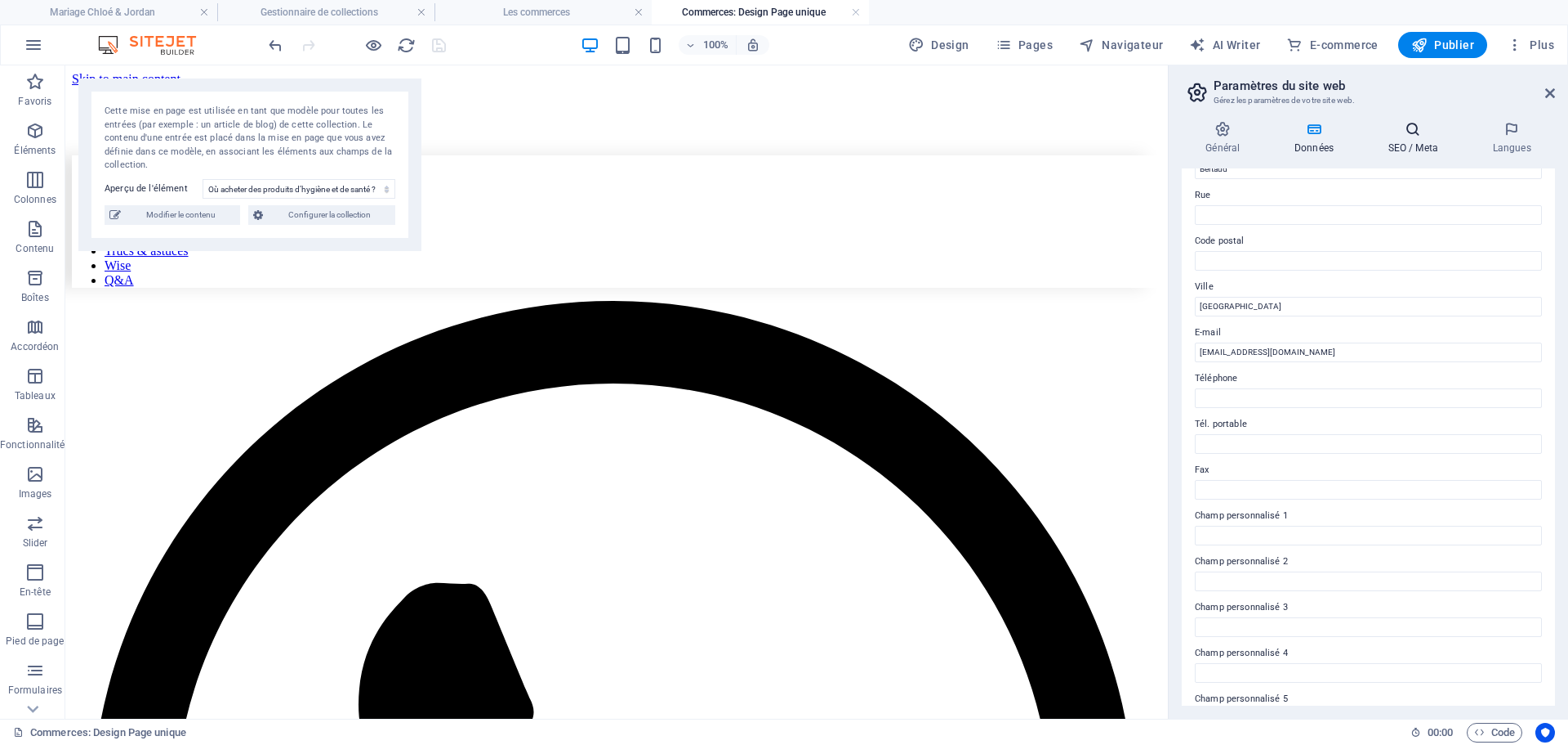
click at [1417, 134] on icon at bounding box center [1413, 129] width 98 height 16
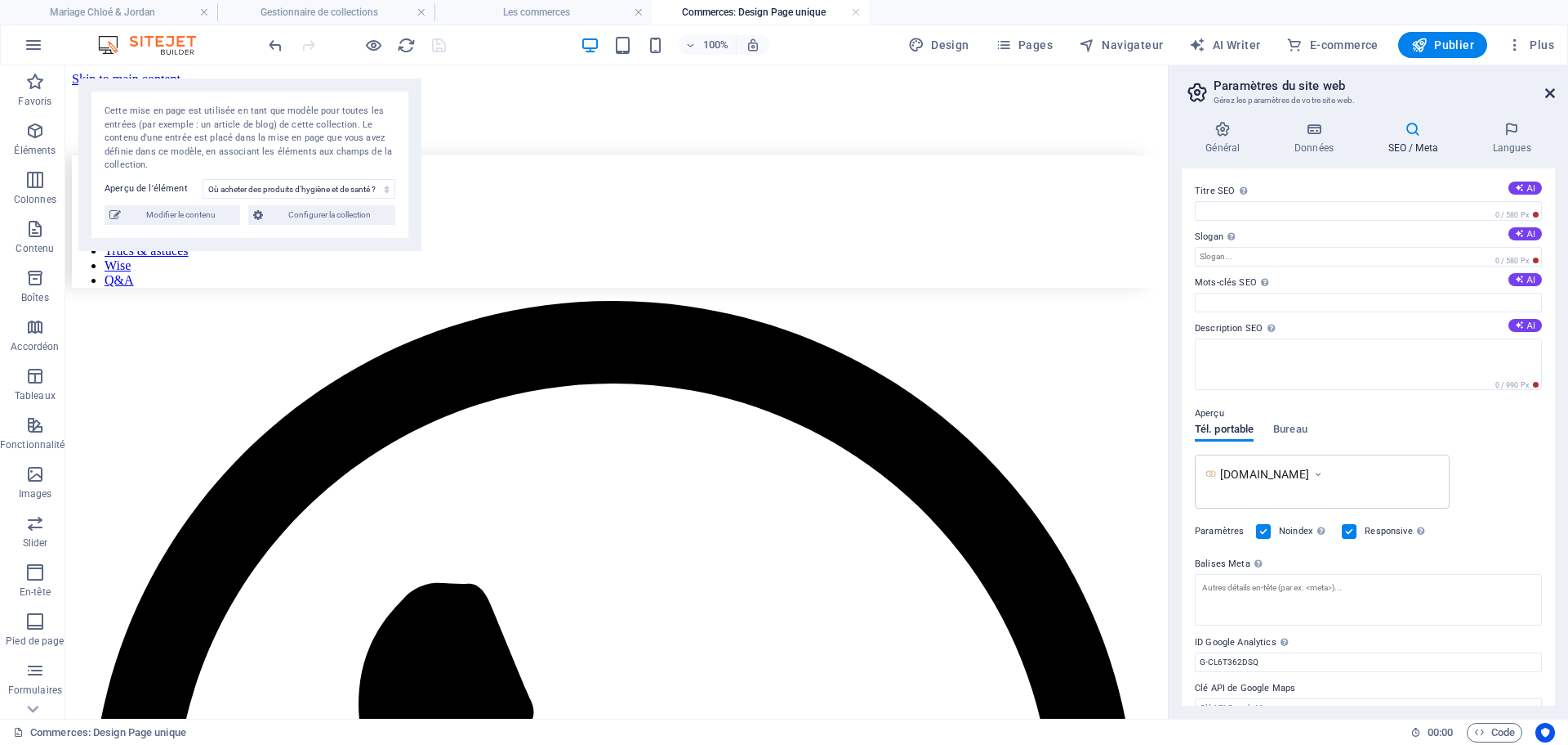
click at [1545, 92] on icon at bounding box center [1550, 93] width 10 height 13
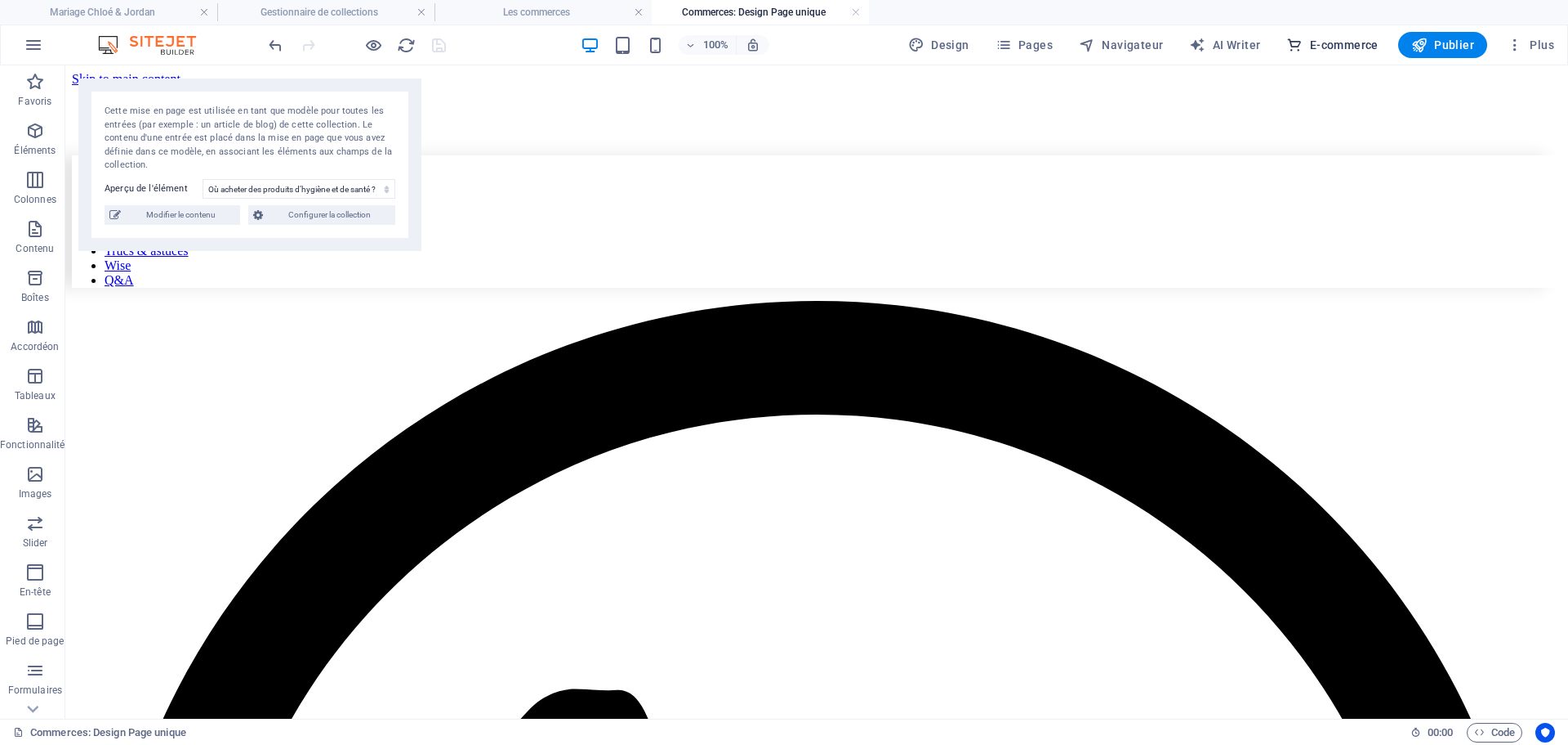
click at [1356, 46] on span "E-commerce" at bounding box center [1332, 45] width 92 height 16
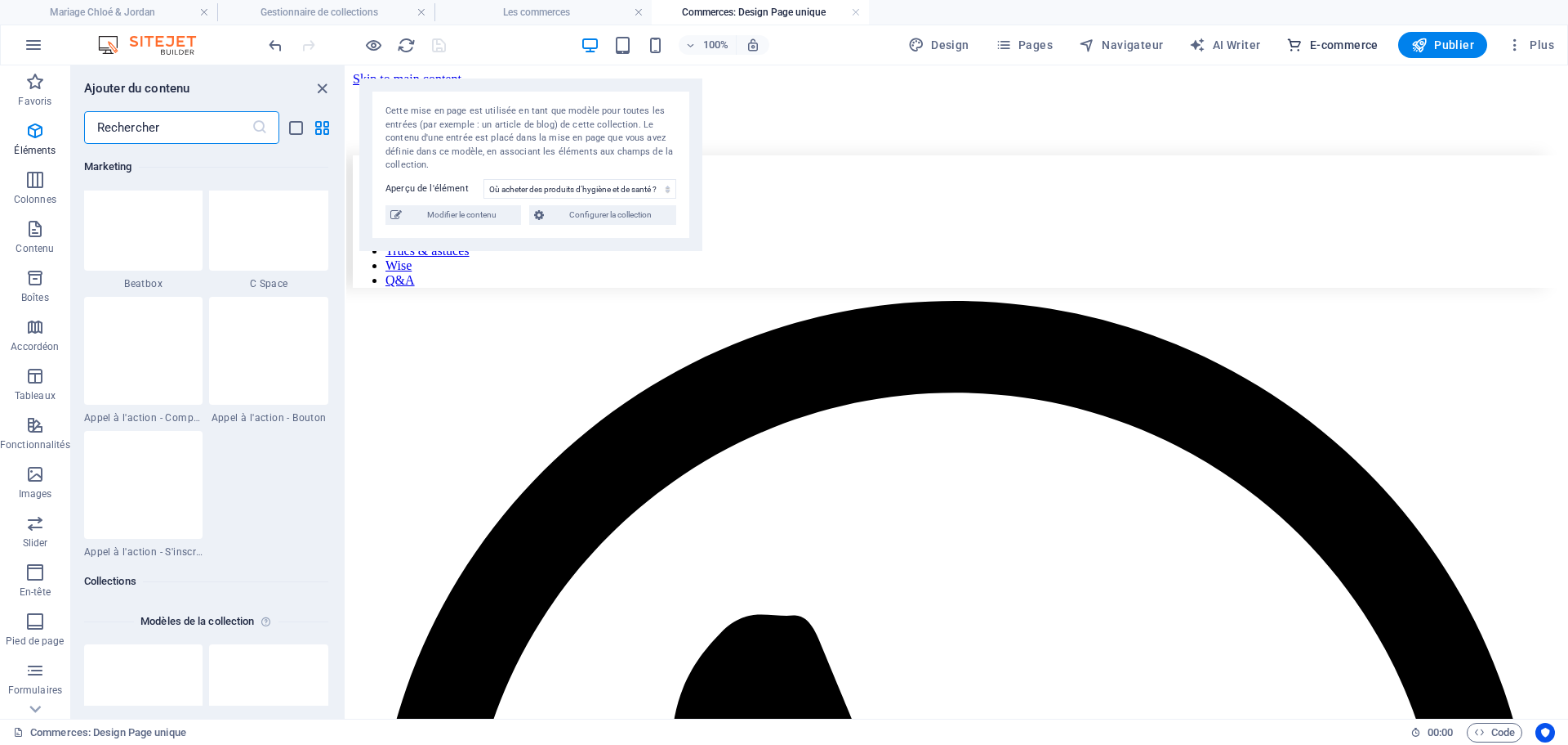
scroll to position [15750, 0]
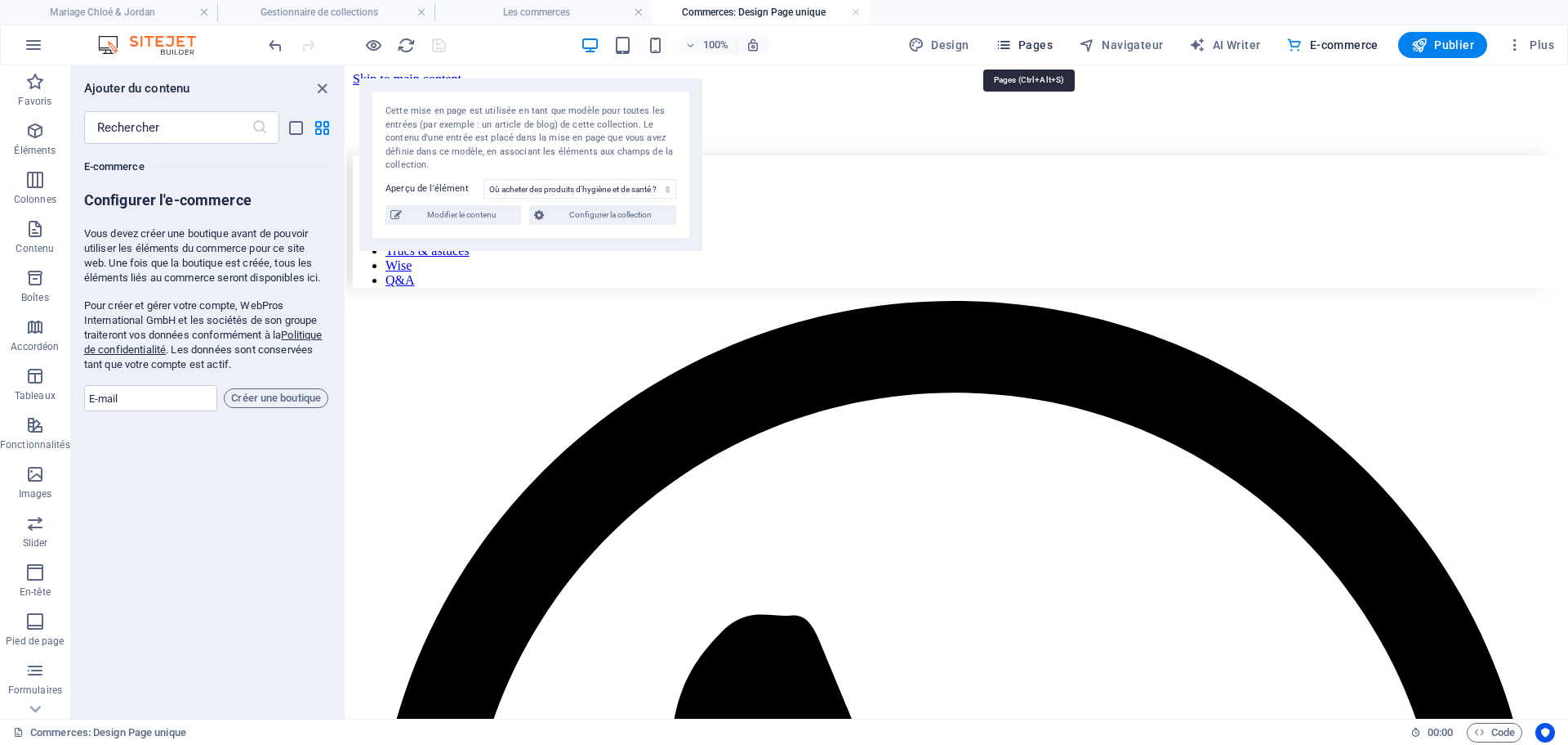
click at [1053, 46] on span "Pages" at bounding box center [1024, 45] width 57 height 16
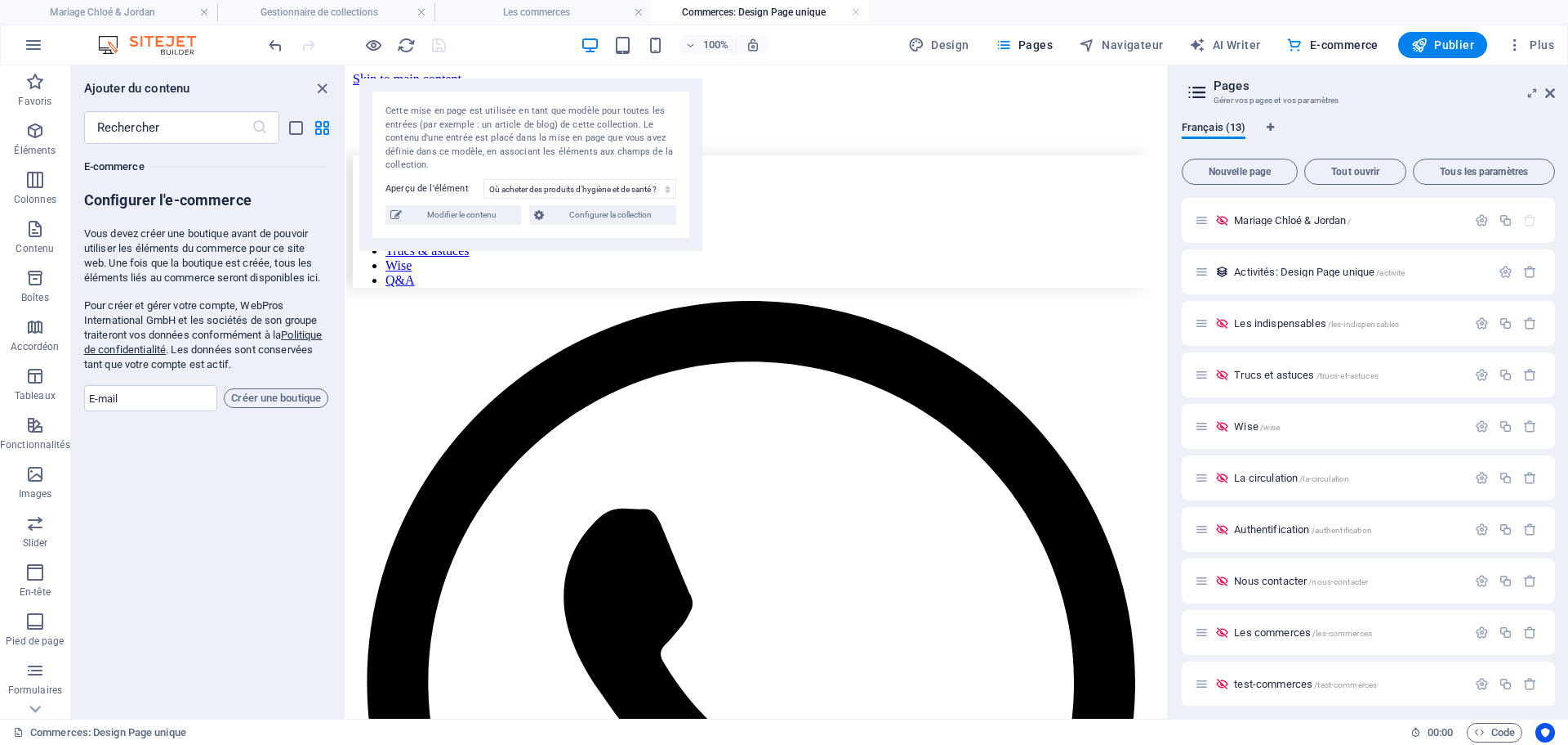
scroll to position [162, 0]
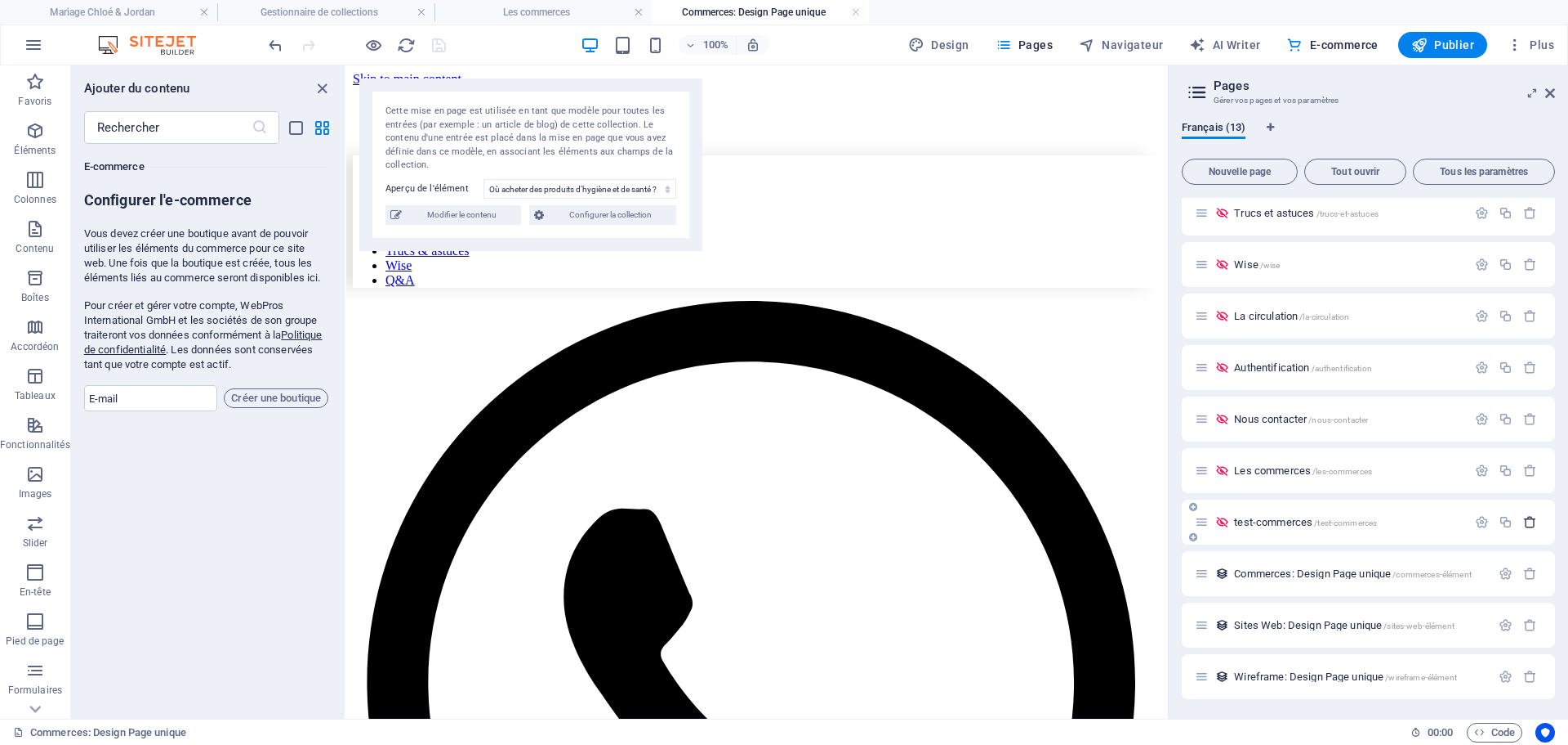
click at [1525, 520] on icon "button" at bounding box center [1530, 522] width 14 height 14
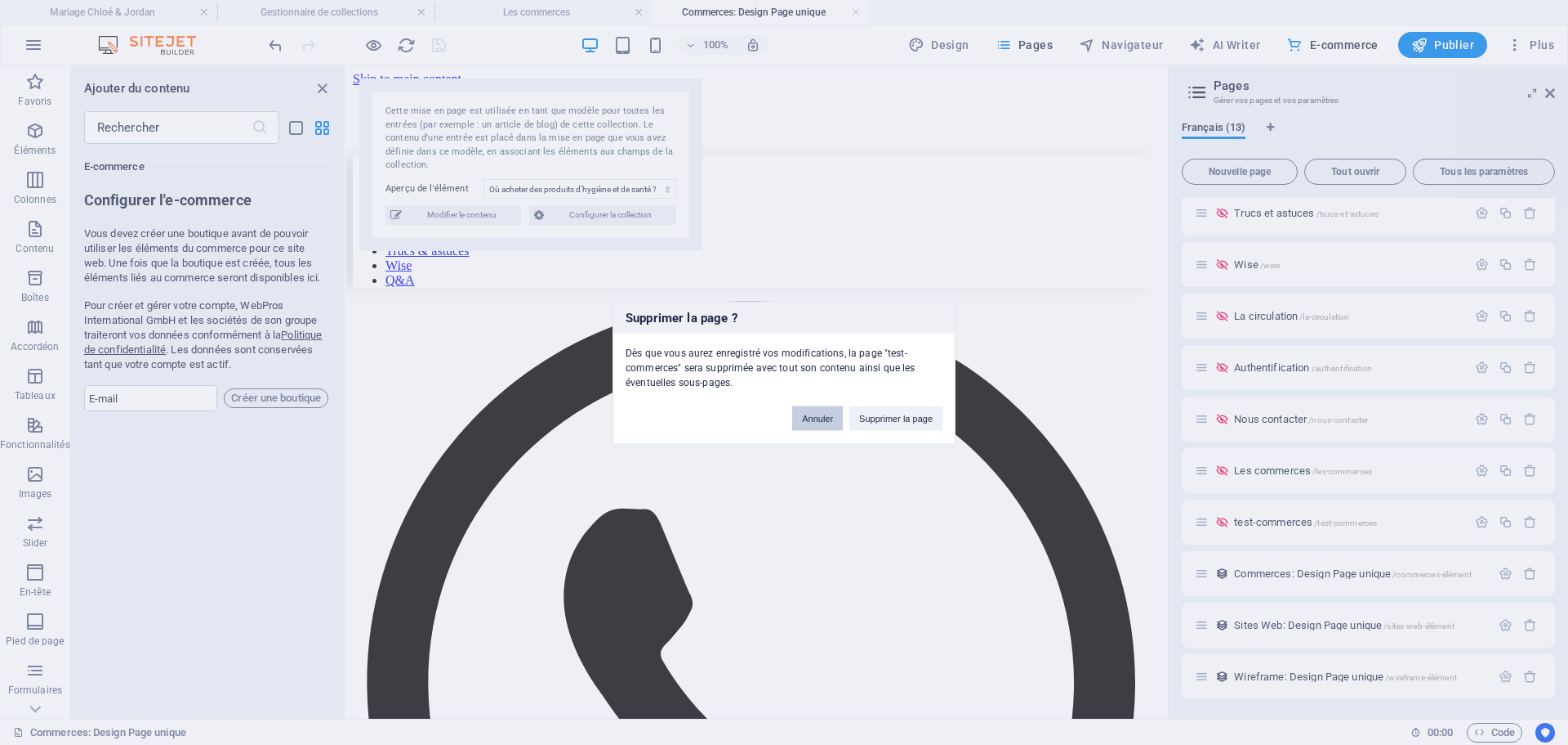
click at [818, 413] on button "Annuler" at bounding box center [818, 417] width 51 height 25
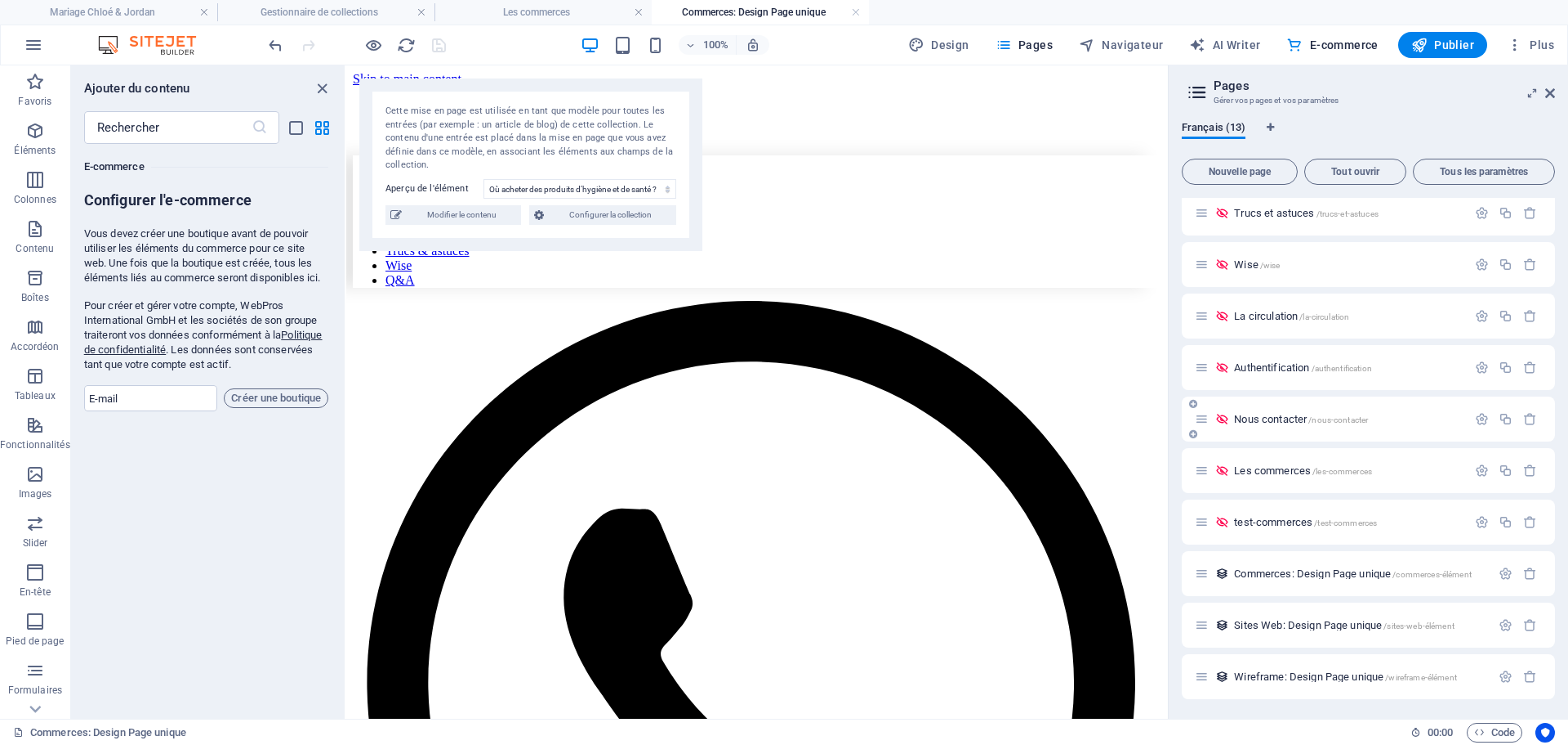
click at [1294, 419] on span "Nous contacter /nous-contacter" at bounding box center [1301, 418] width 134 height 12
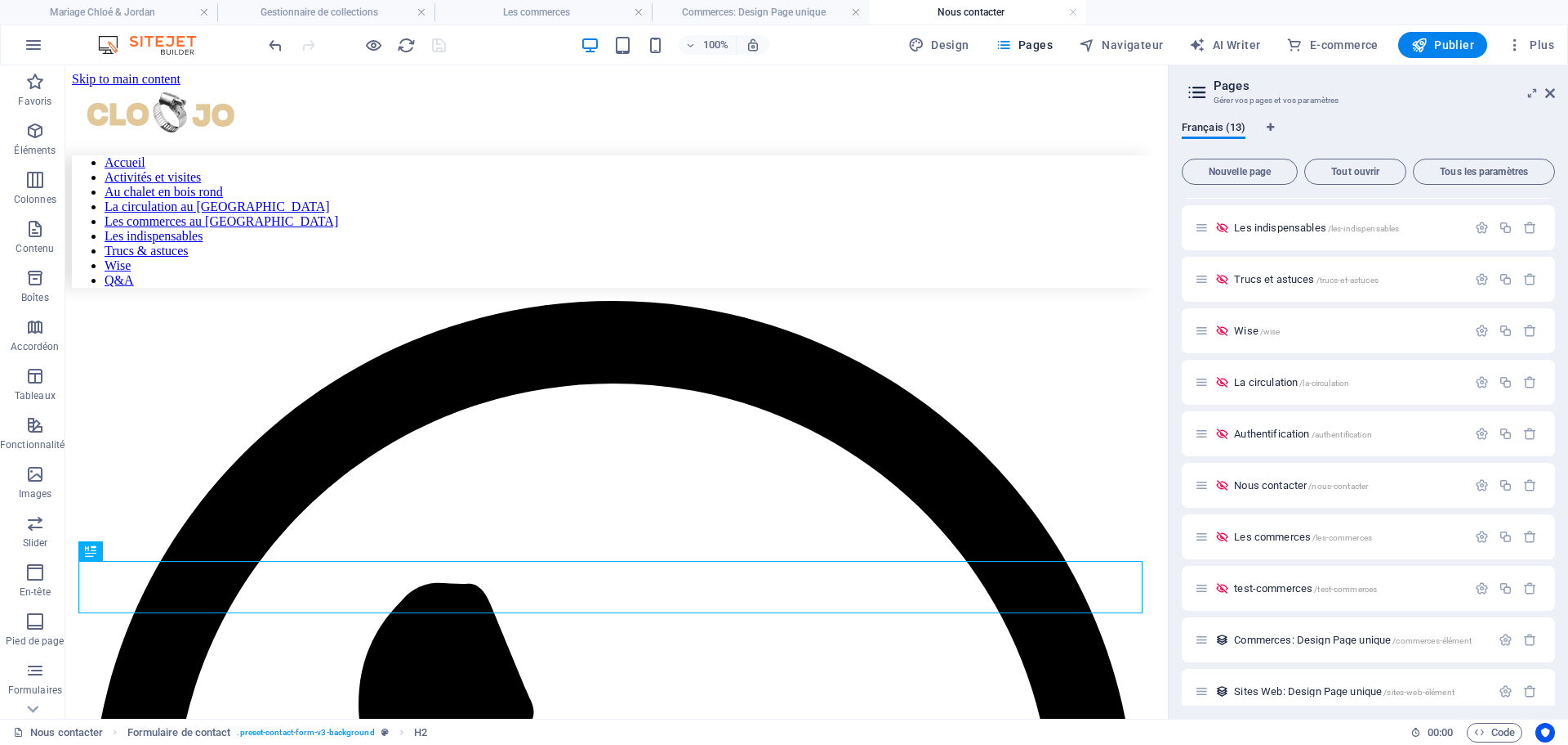
scroll to position [82, 0]
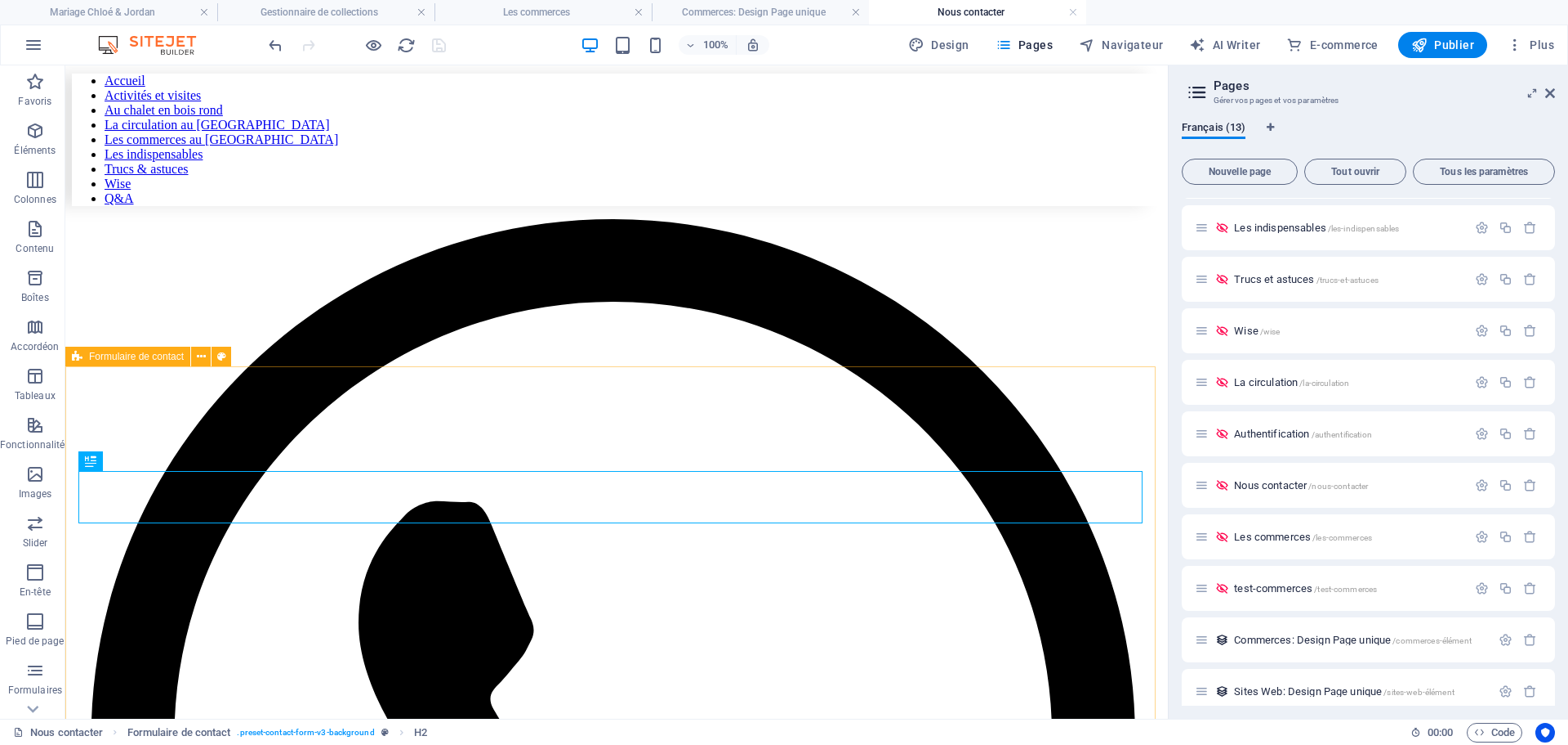
click at [116, 354] on span "Formulaire de contact" at bounding box center [136, 356] width 94 height 10
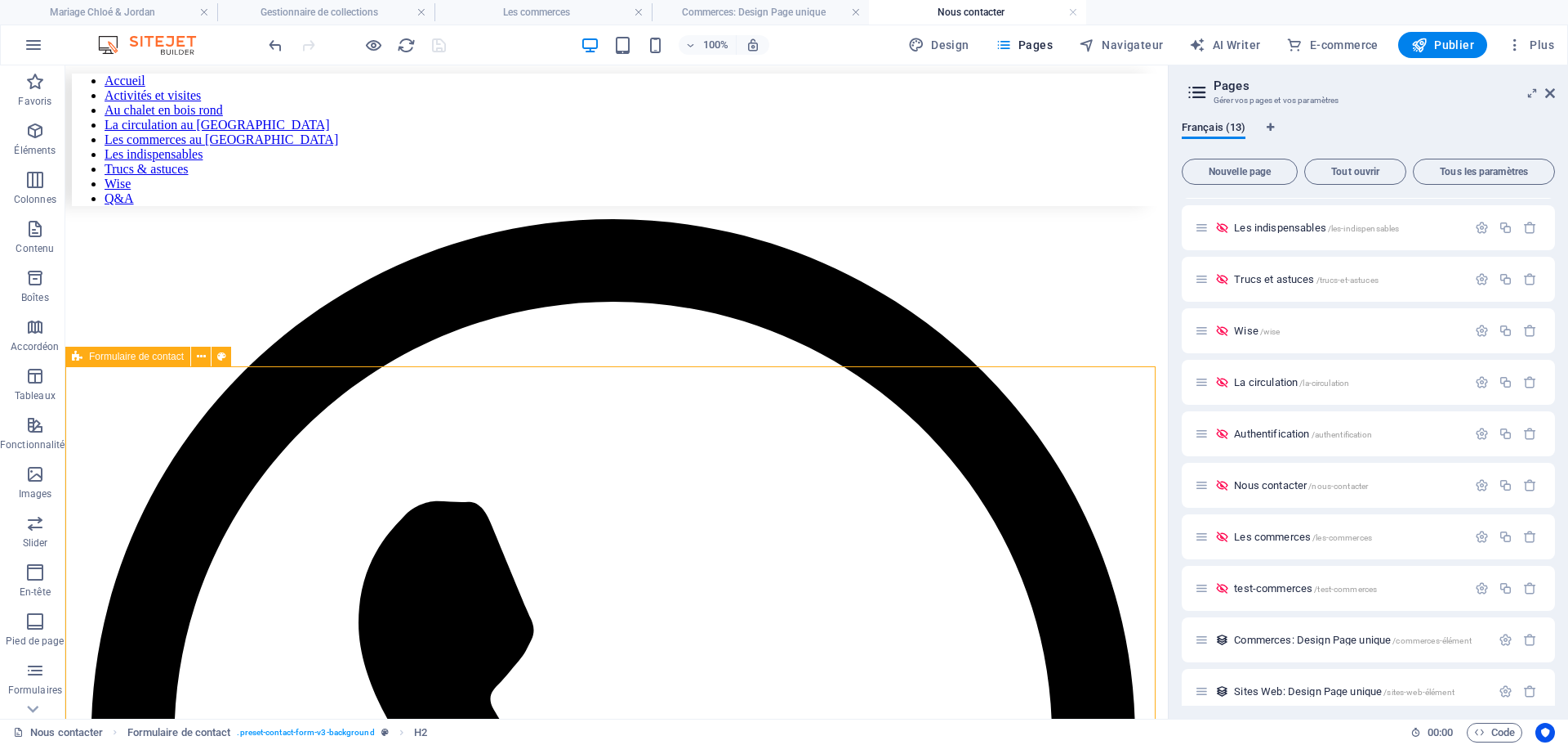
click at [116, 354] on span "Formulaire de contact" at bounding box center [136, 356] width 94 height 10
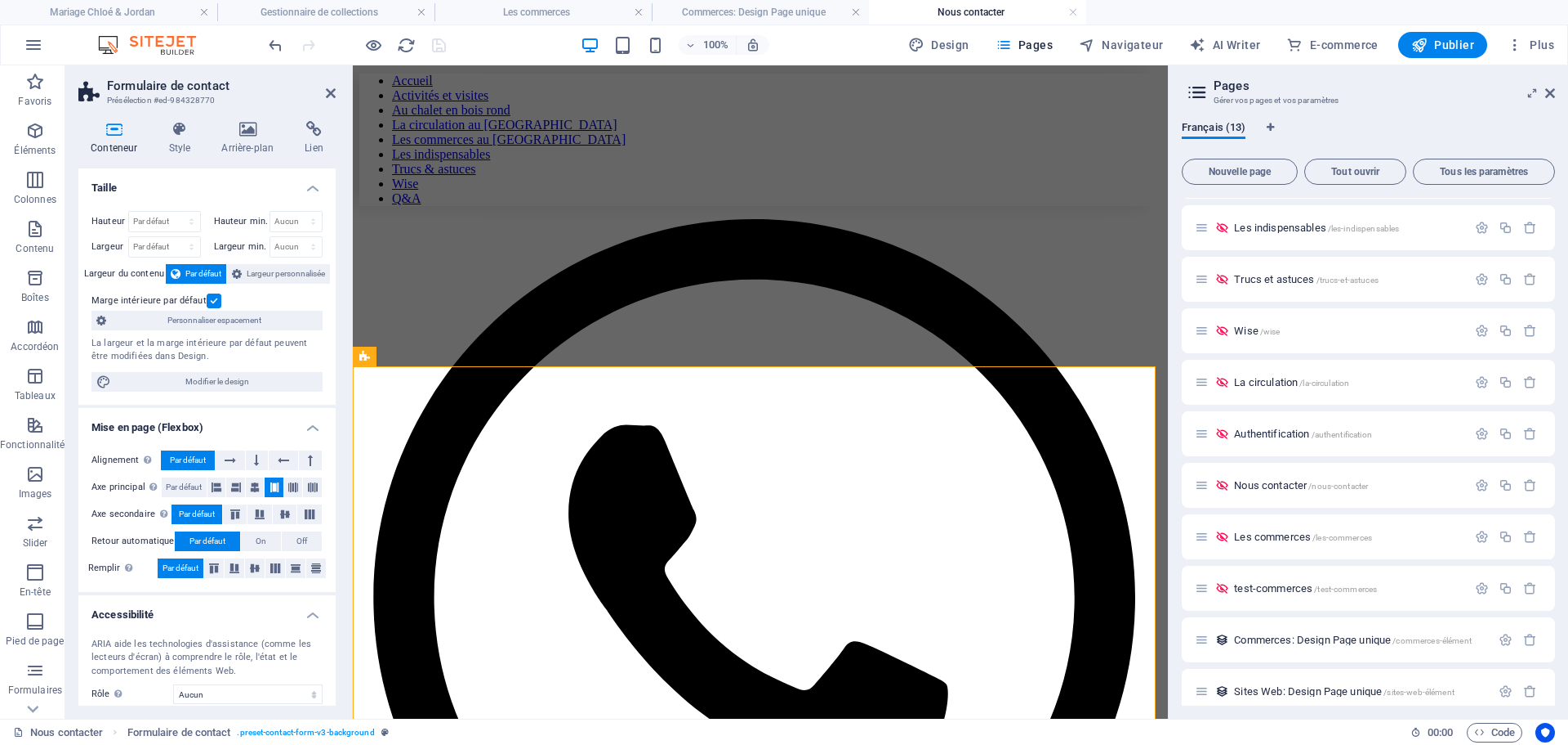
scroll to position [116, 0]
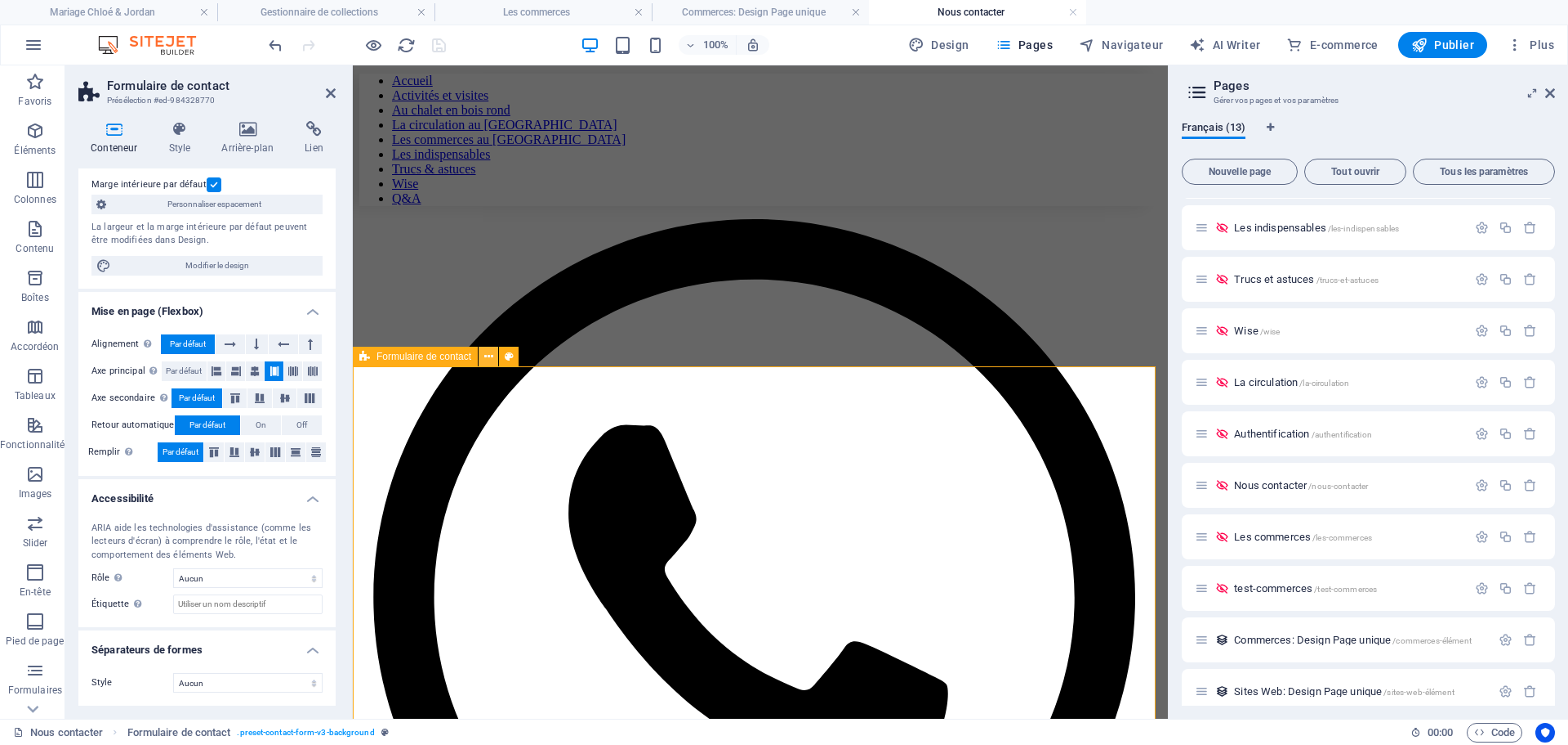
click at [488, 357] on icon at bounding box center [488, 356] width 9 height 17
click at [177, 129] on icon at bounding box center [179, 129] width 46 height 16
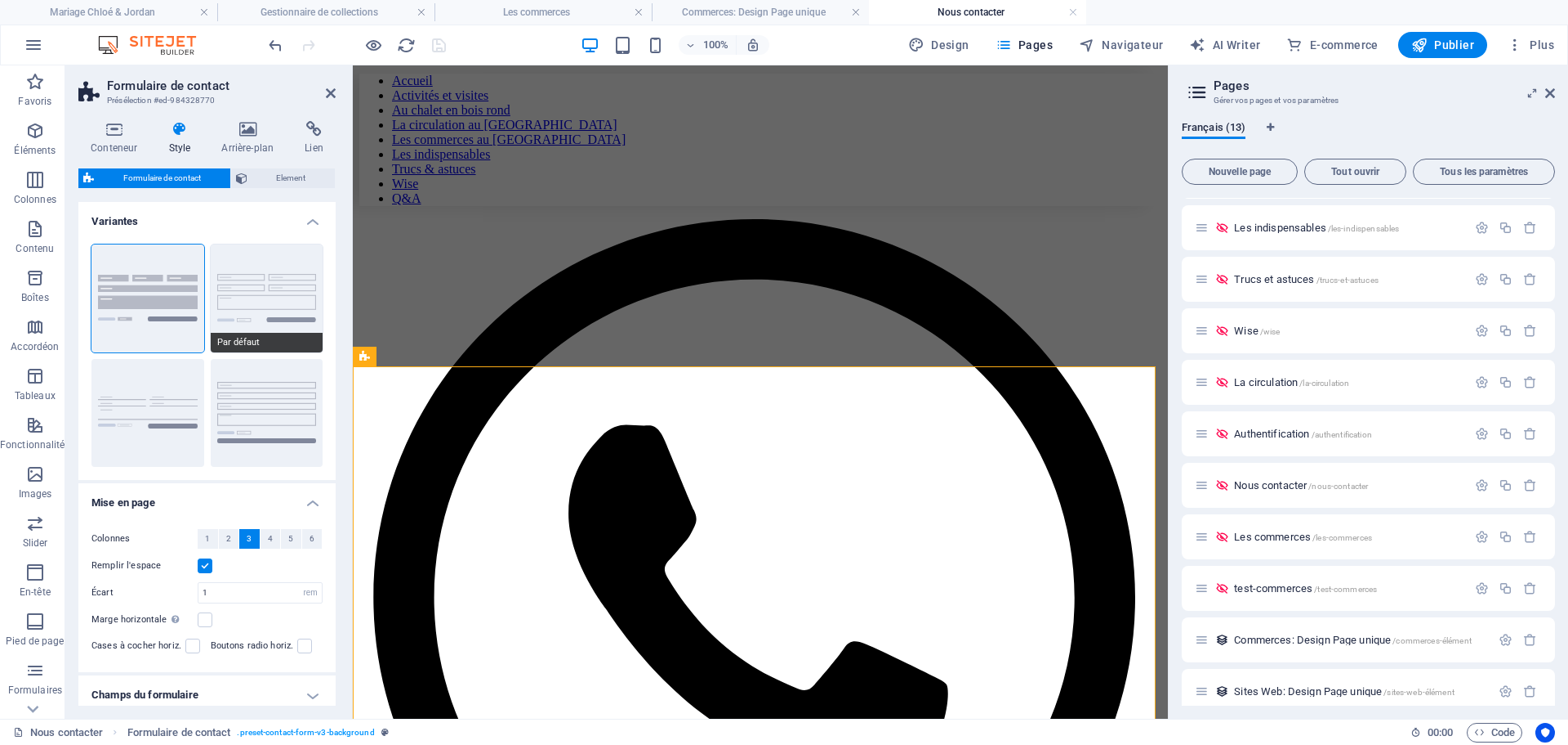
scroll to position [117, 0]
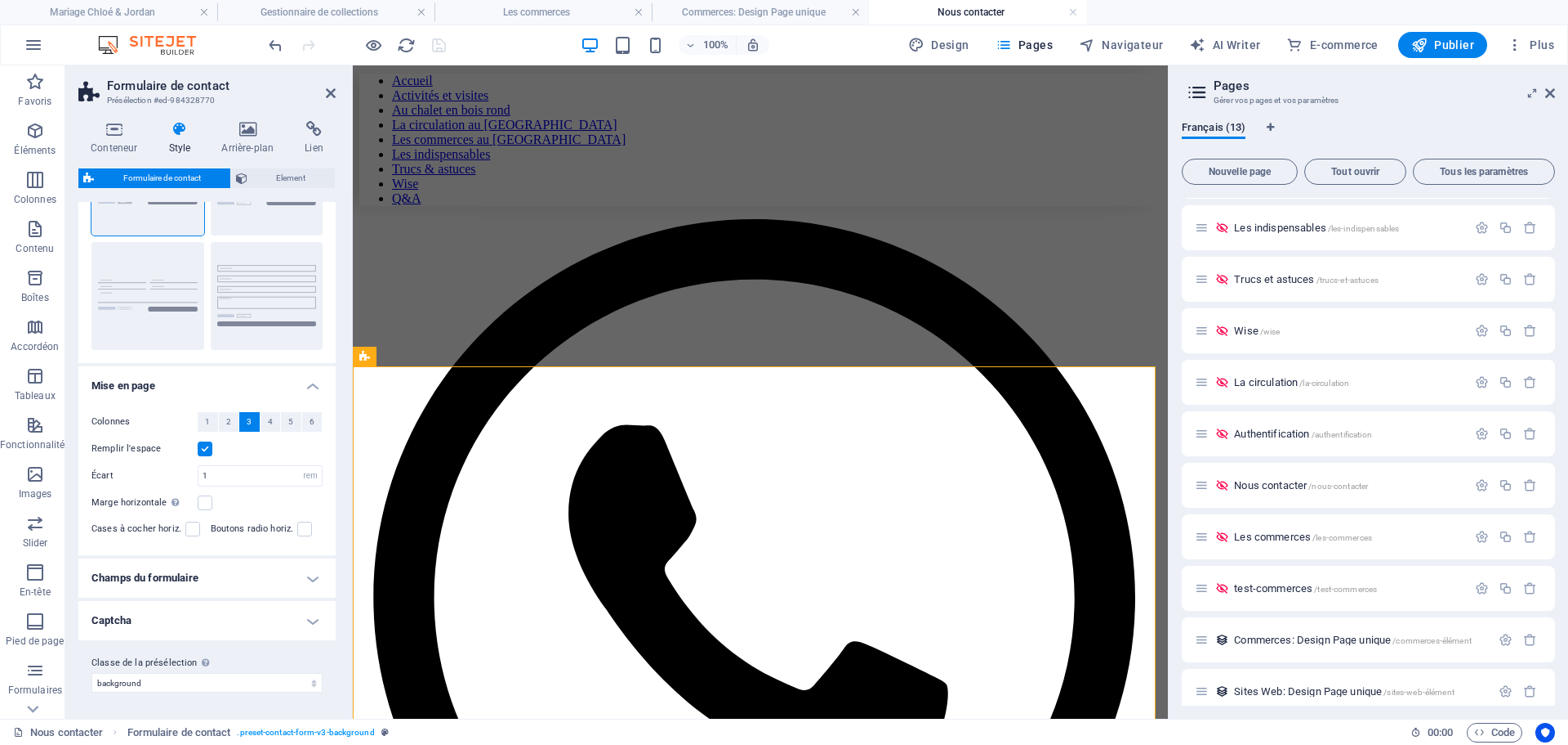
click at [304, 576] on h4 "Champs du formulaire" at bounding box center [206, 577] width 257 height 39
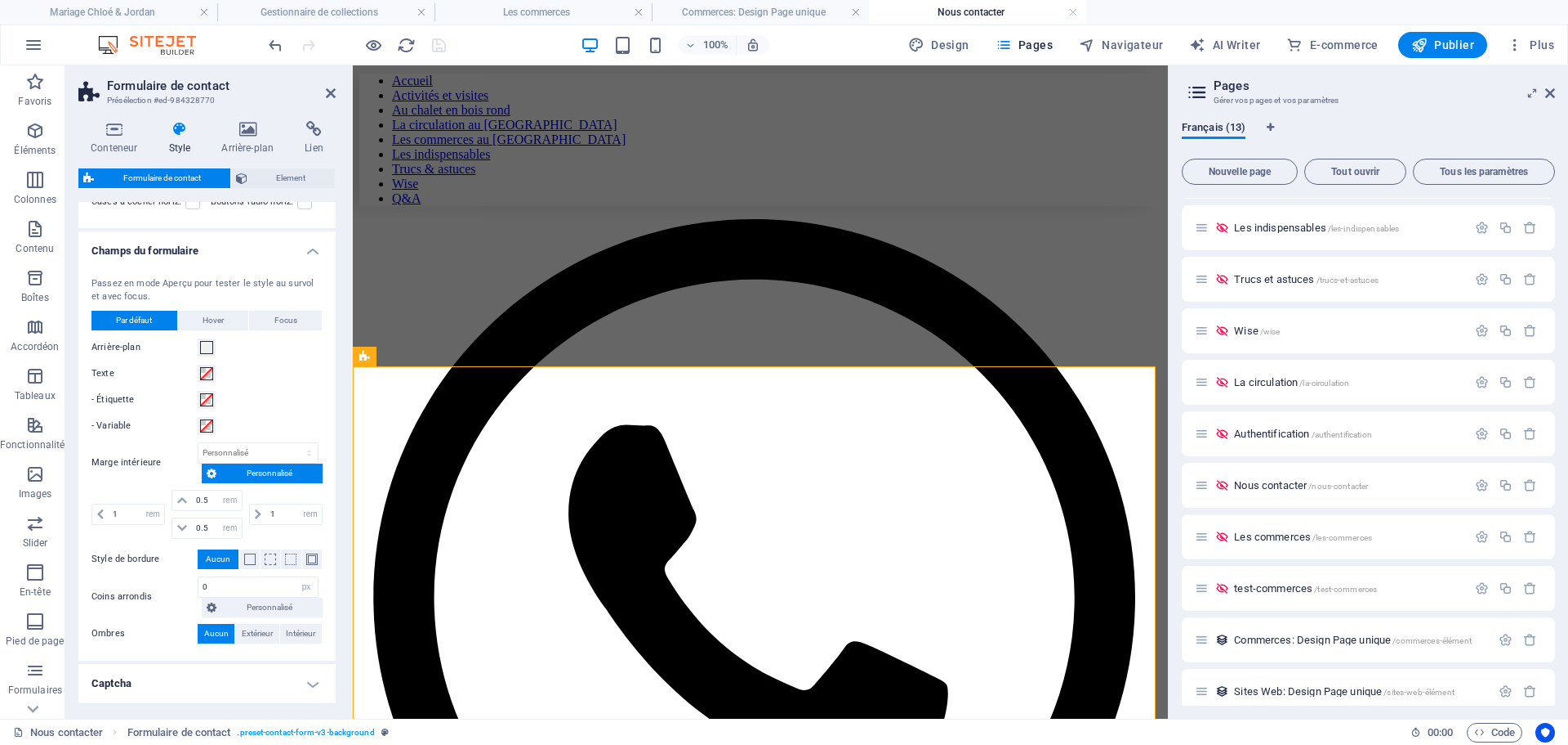
scroll to position [507, 0]
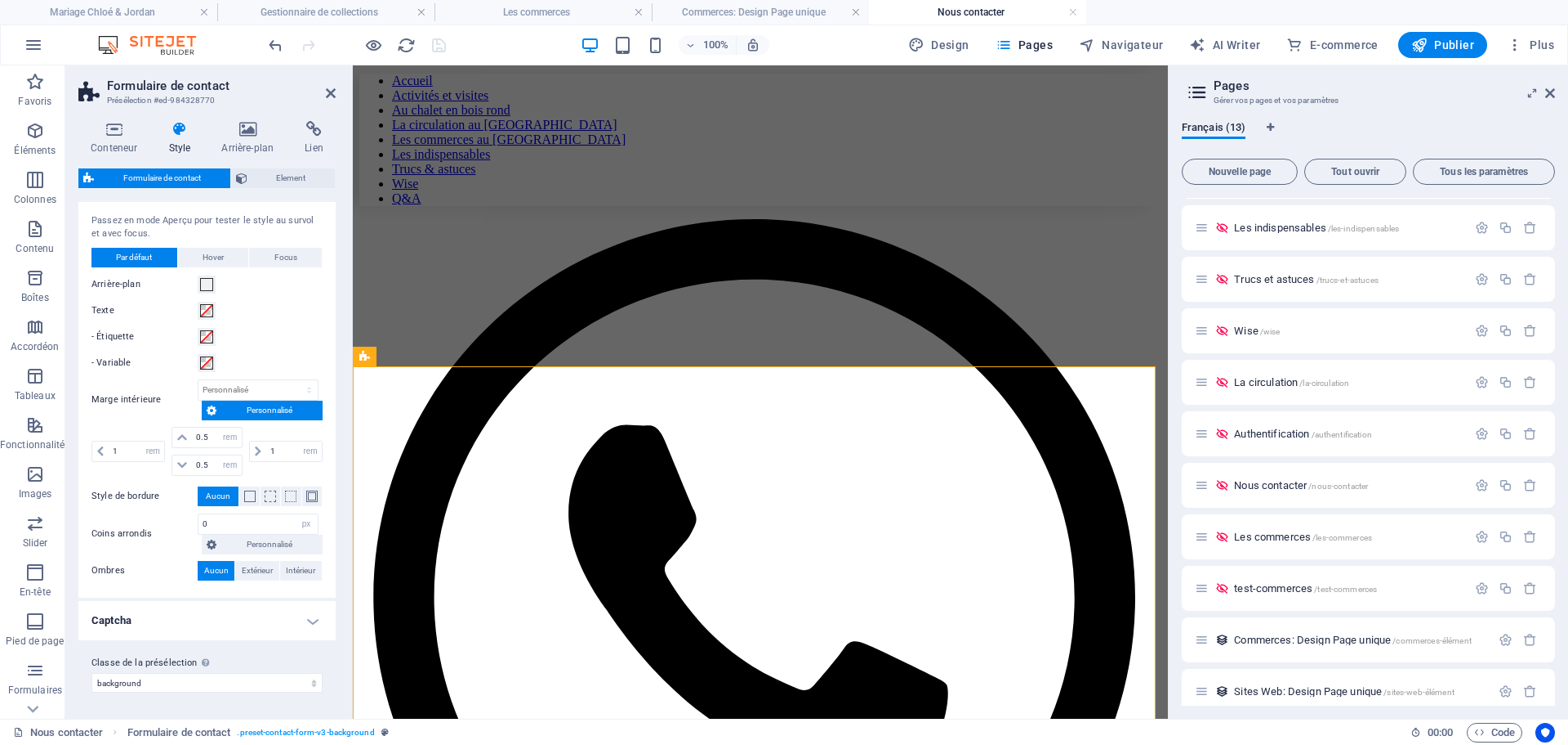
click at [311, 618] on h4 "Captcha" at bounding box center [206, 620] width 257 height 39
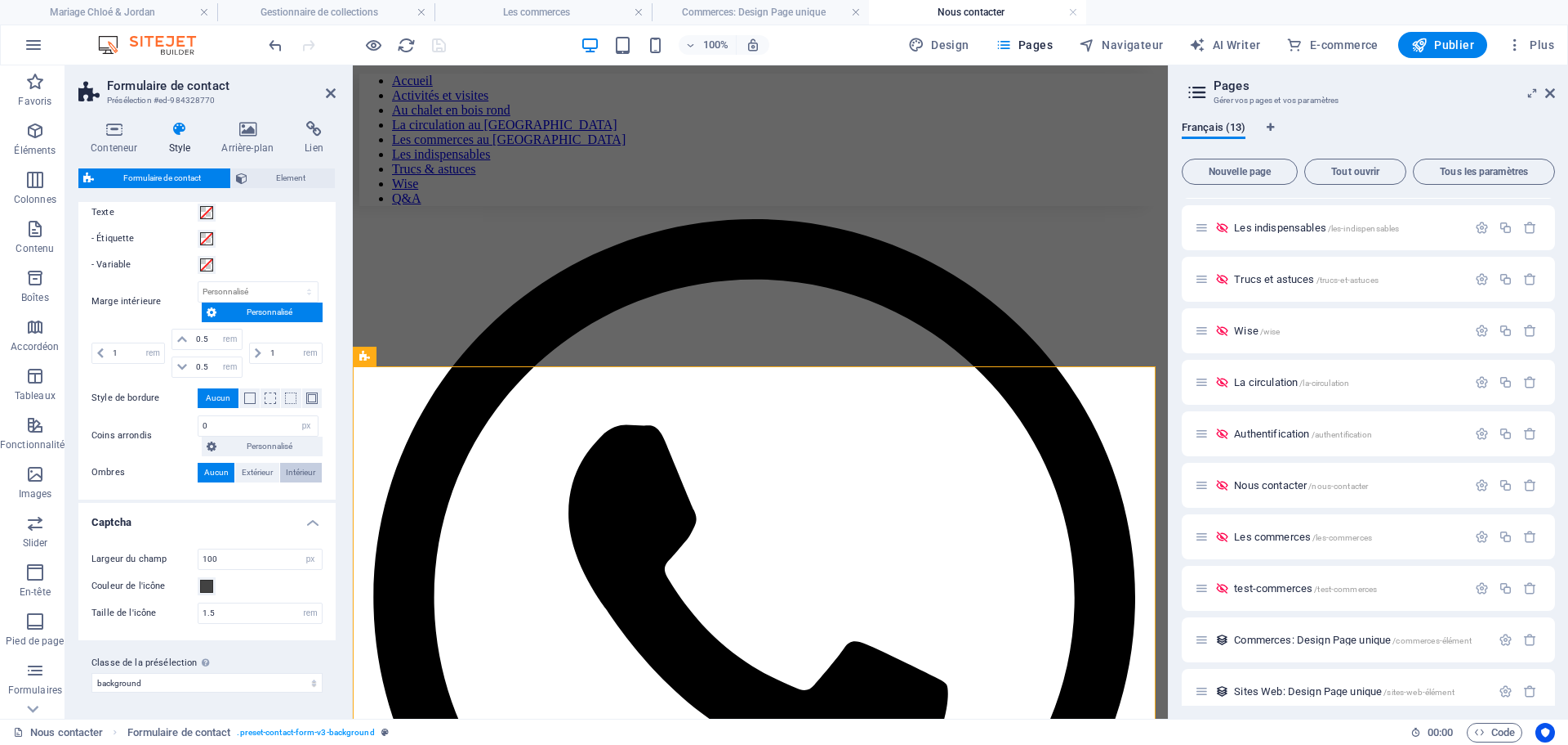
scroll to position [360, 0]
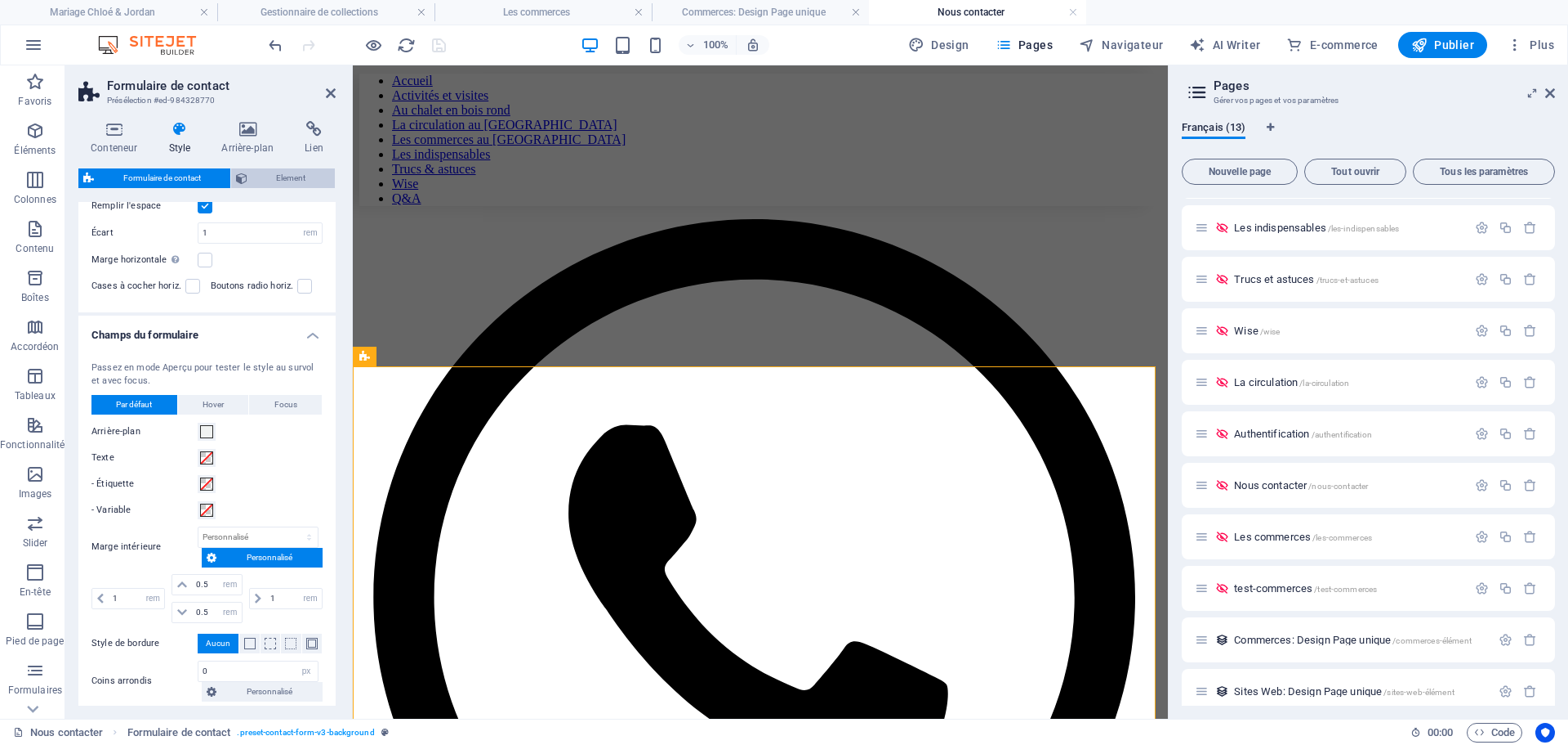
click at [281, 170] on span "Element" at bounding box center [291, 178] width 78 height 20
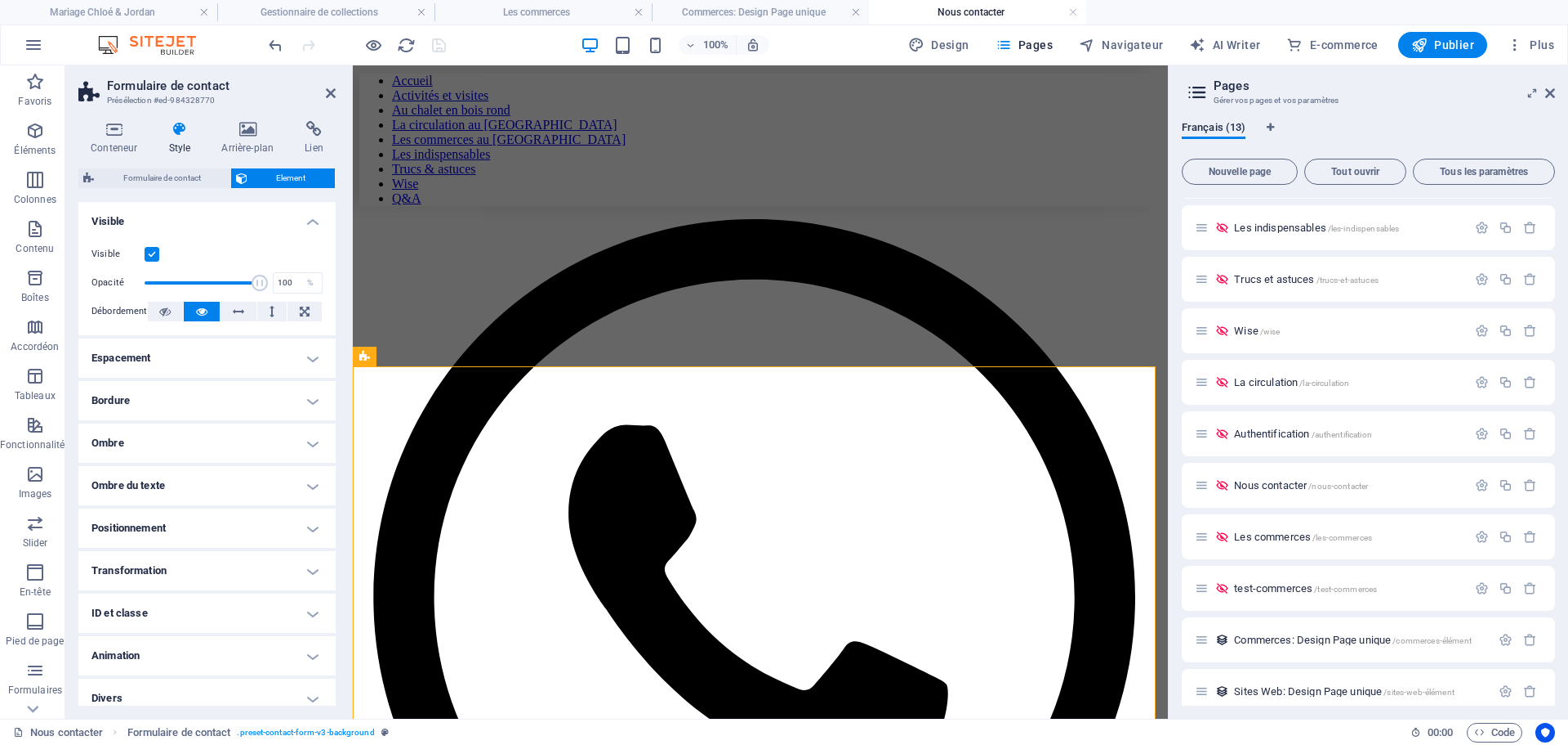
scroll to position [12, 0]
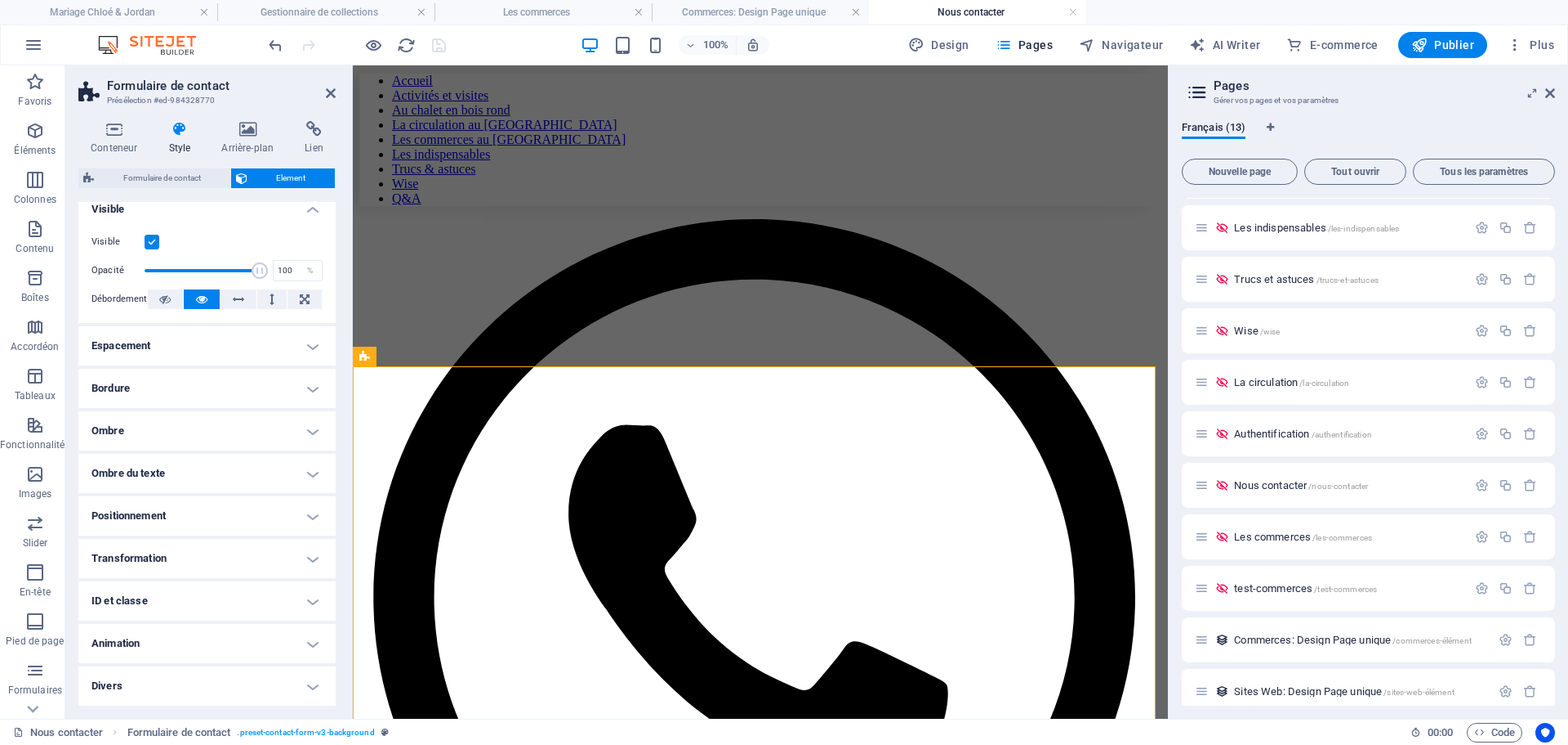
click at [217, 681] on h4 "Divers" at bounding box center [206, 685] width 257 height 39
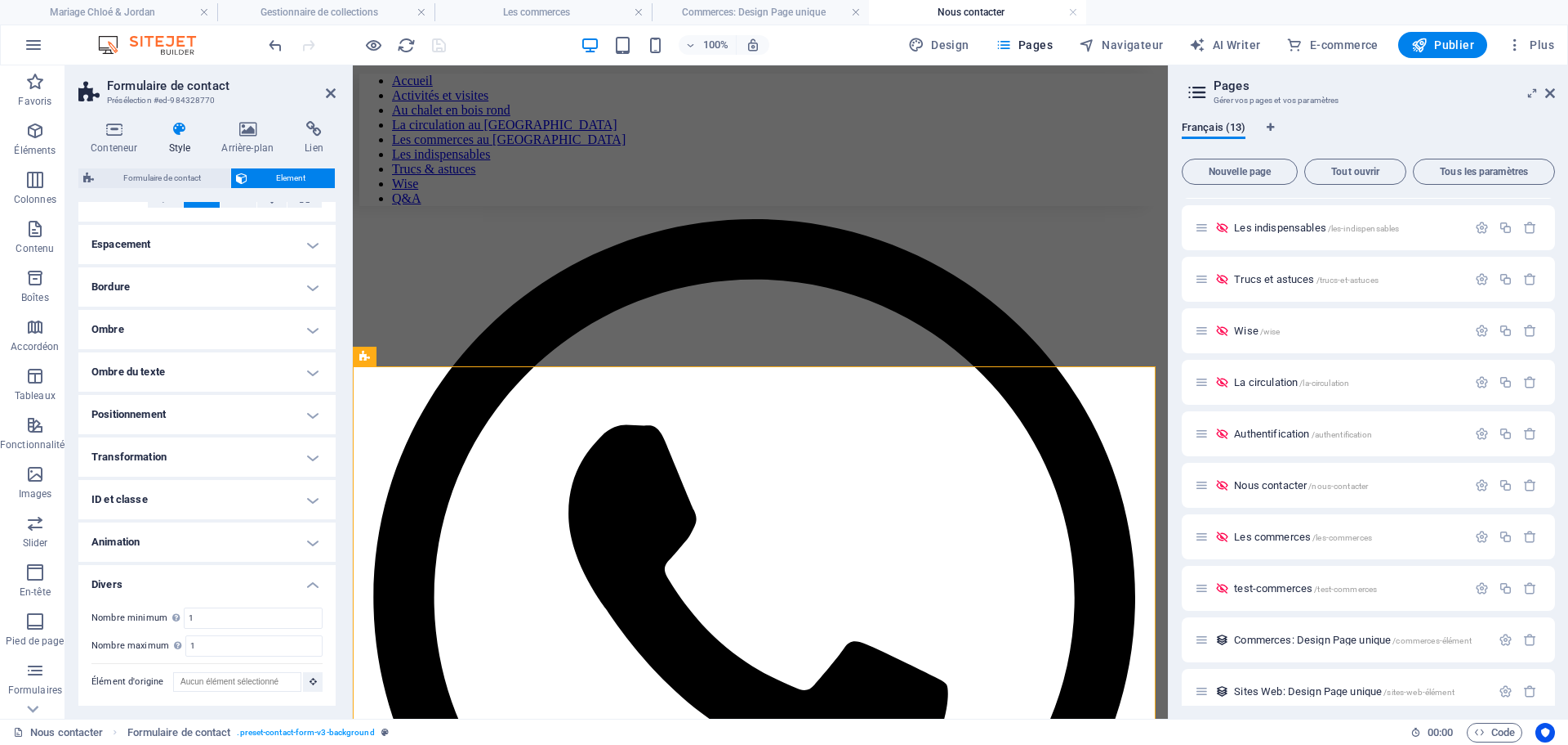
scroll to position [0, 0]
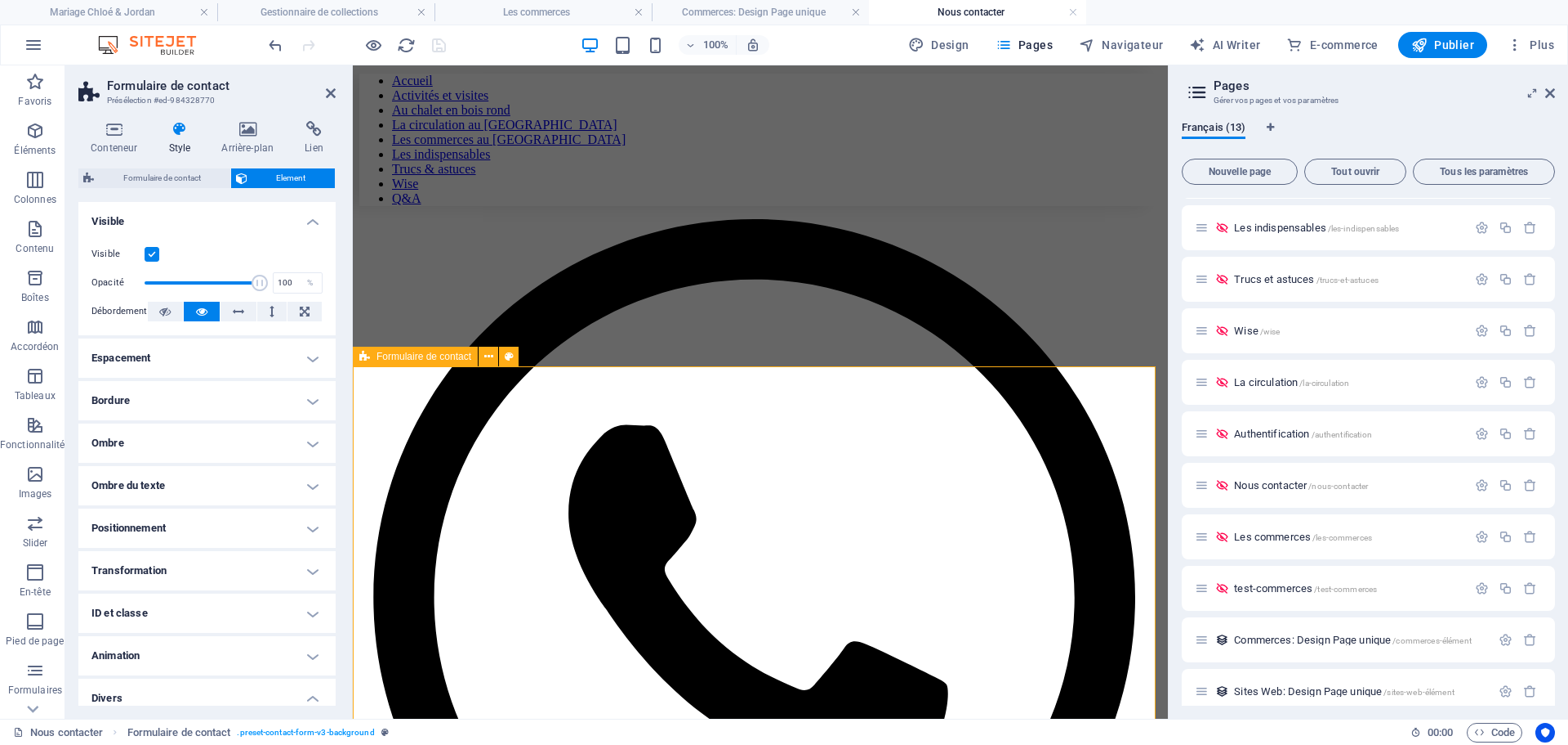
click at [393, 353] on span "Formulaire de contact" at bounding box center [424, 356] width 94 height 10
click at [395, 355] on span "Formulaire de contact" at bounding box center [424, 356] width 94 height 10
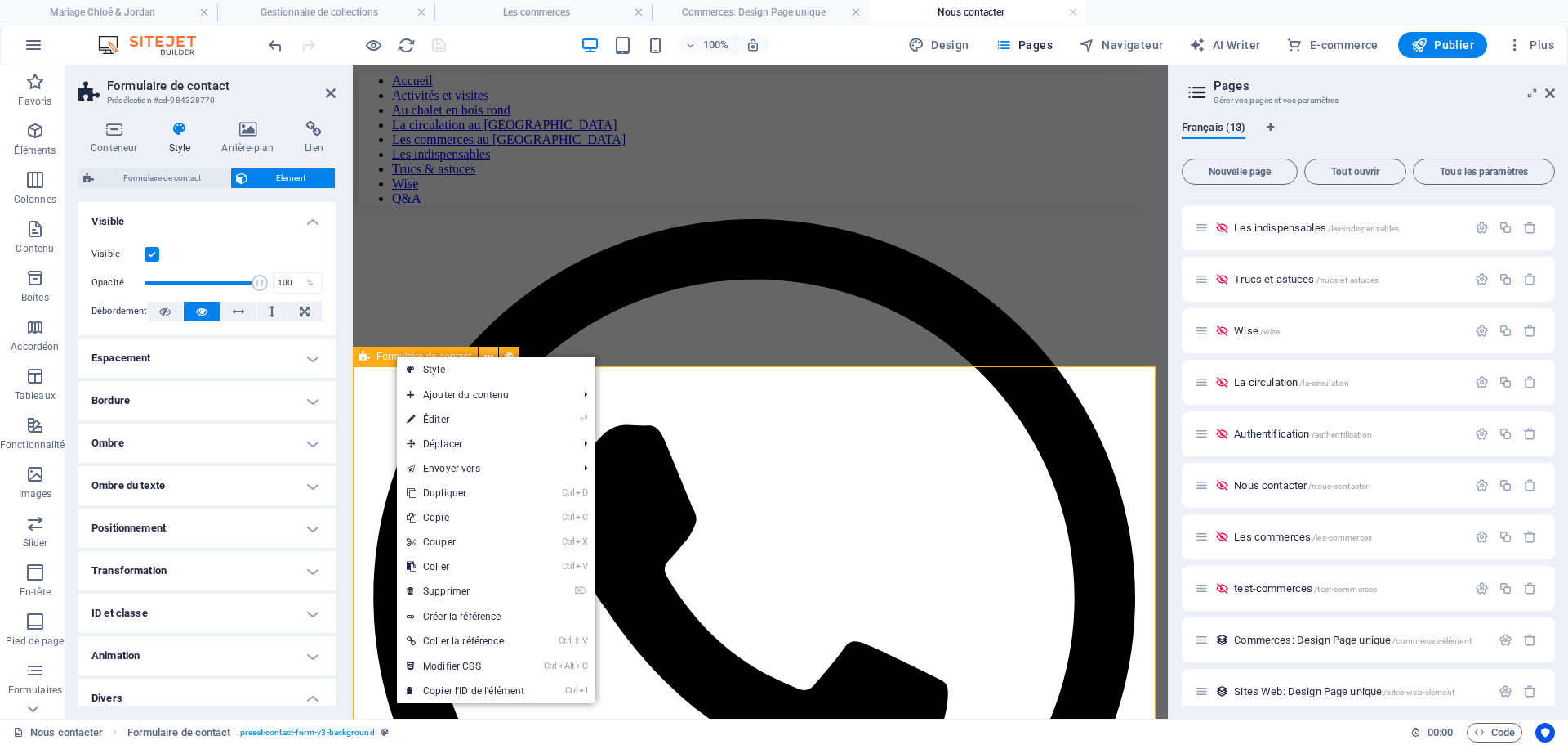
click at [488, 355] on icon at bounding box center [488, 356] width 9 height 17
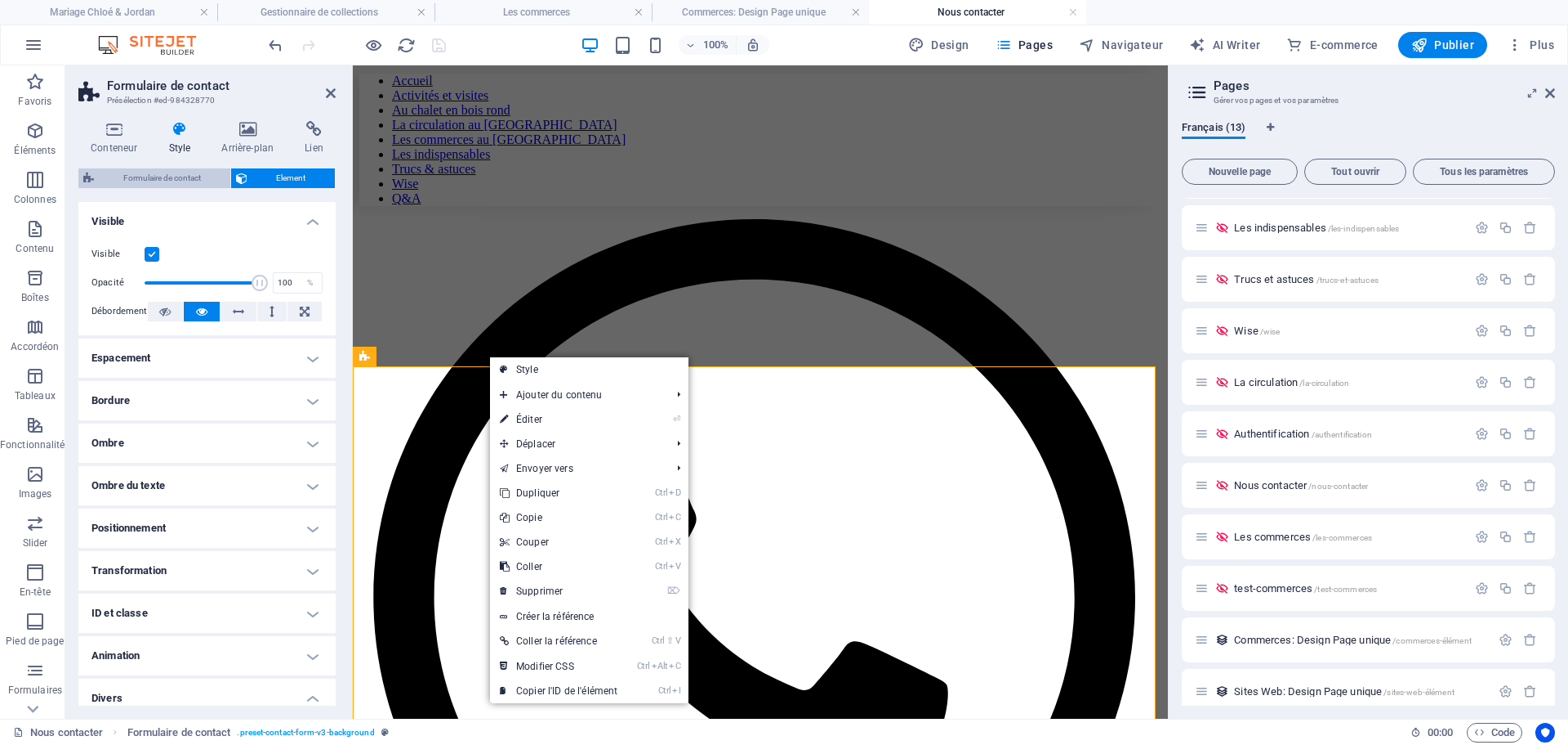
click at [135, 174] on span "Formulaire de contact" at bounding box center [162, 178] width 126 height 20
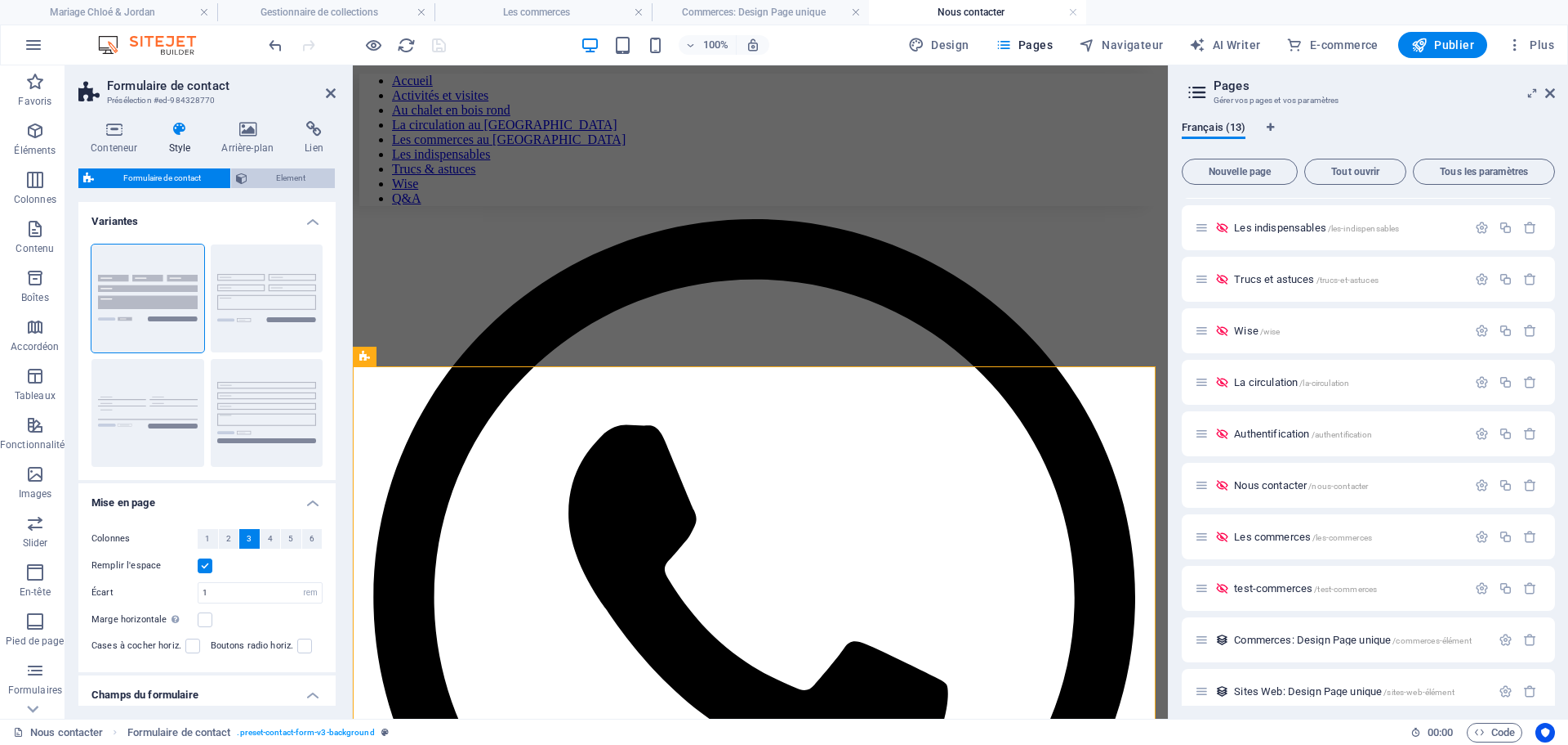
click at [279, 174] on span "Element" at bounding box center [291, 178] width 78 height 20
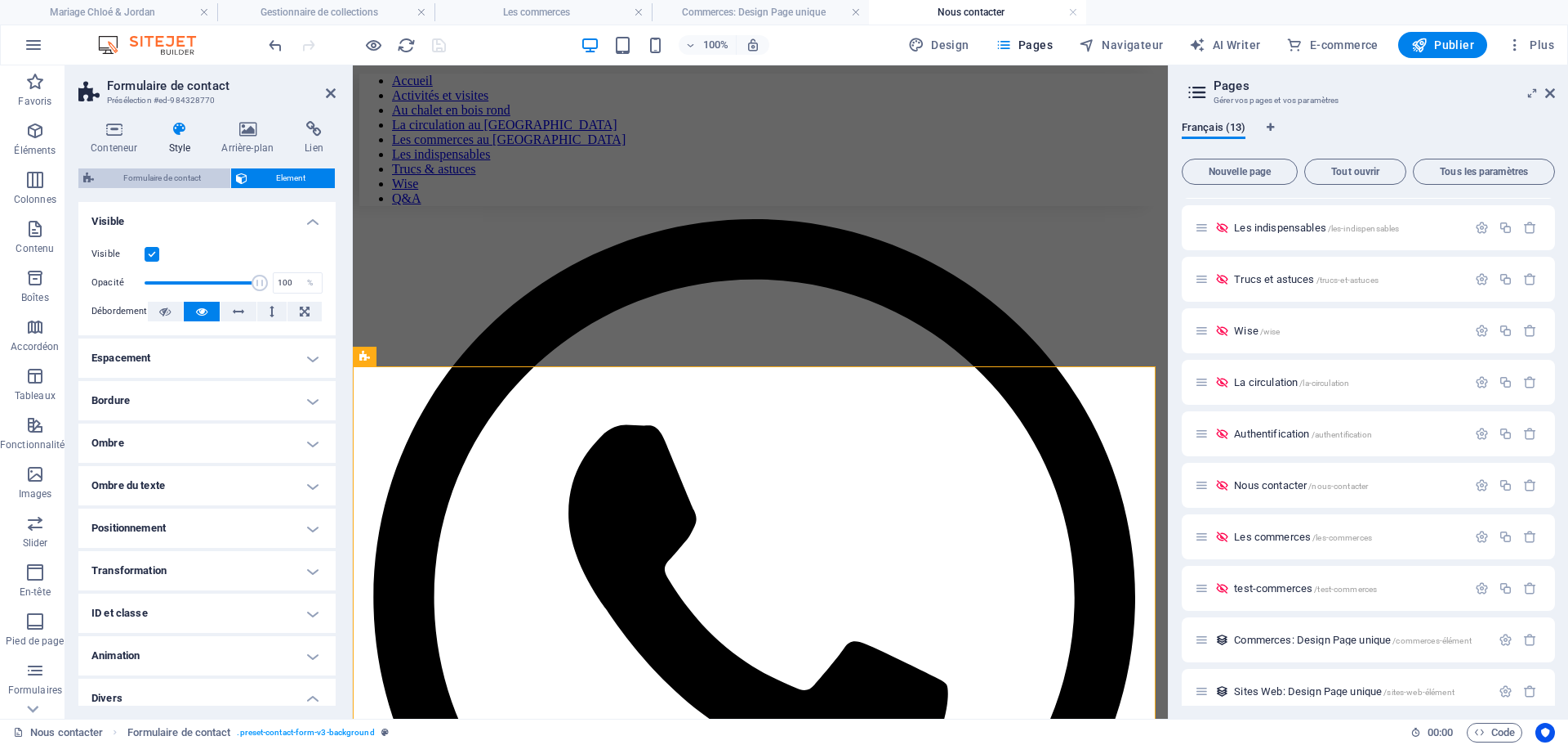
click at [125, 174] on span "Formulaire de contact" at bounding box center [162, 178] width 126 height 20
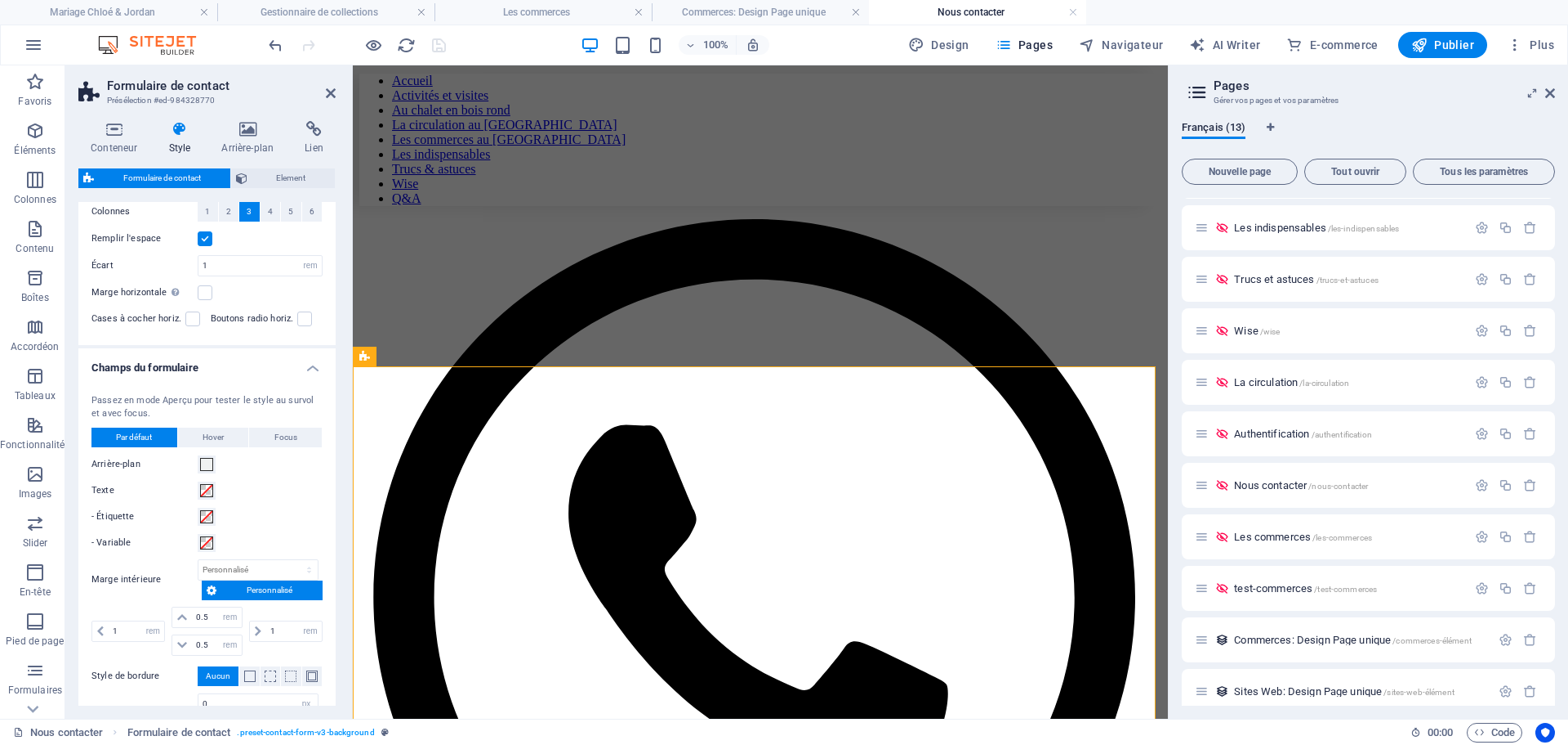
scroll to position [491, 0]
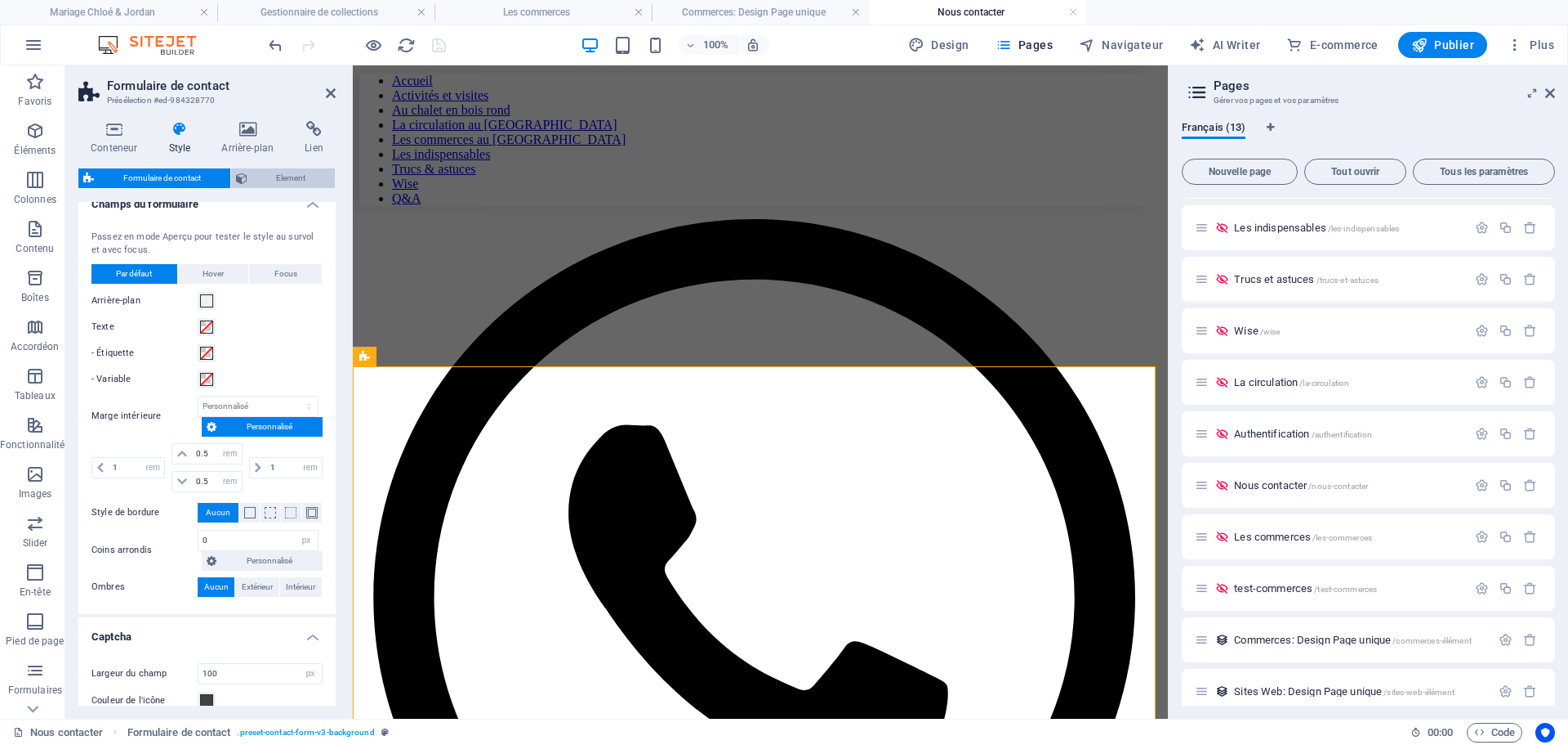
click at [310, 176] on span "Element" at bounding box center [291, 178] width 78 height 20
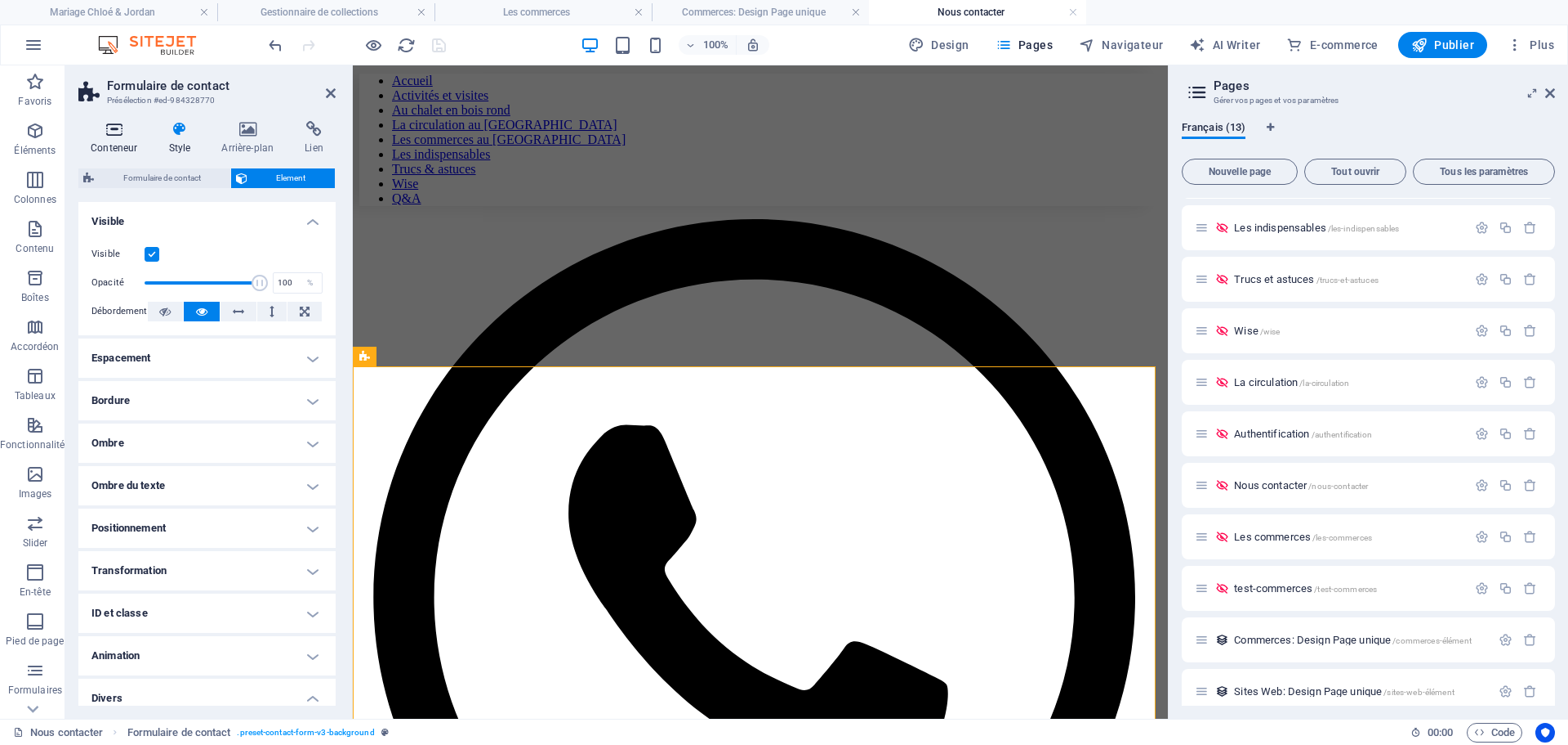
click at [113, 126] on icon at bounding box center [113, 129] width 71 height 16
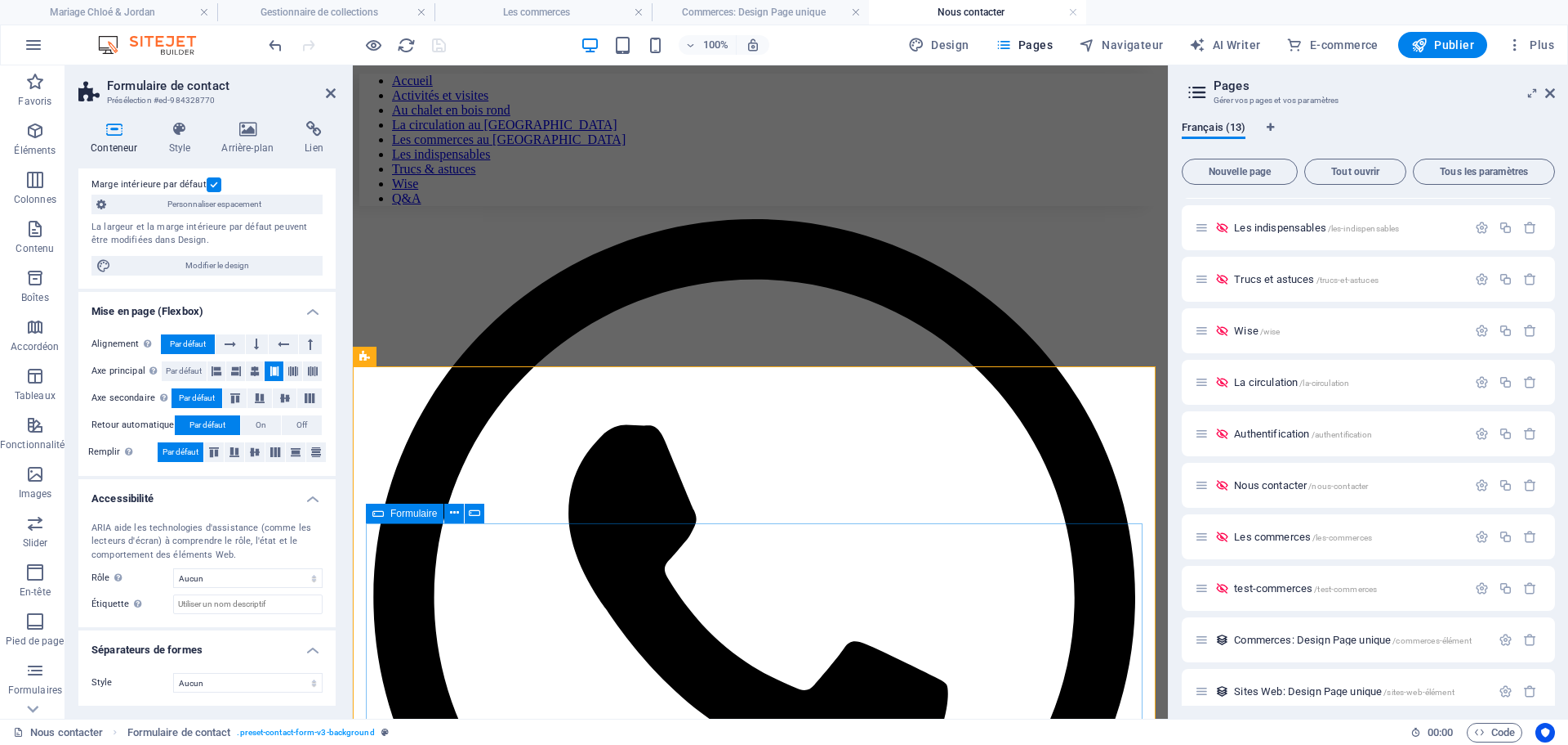
click at [380, 512] on icon at bounding box center [378, 513] width 12 height 20
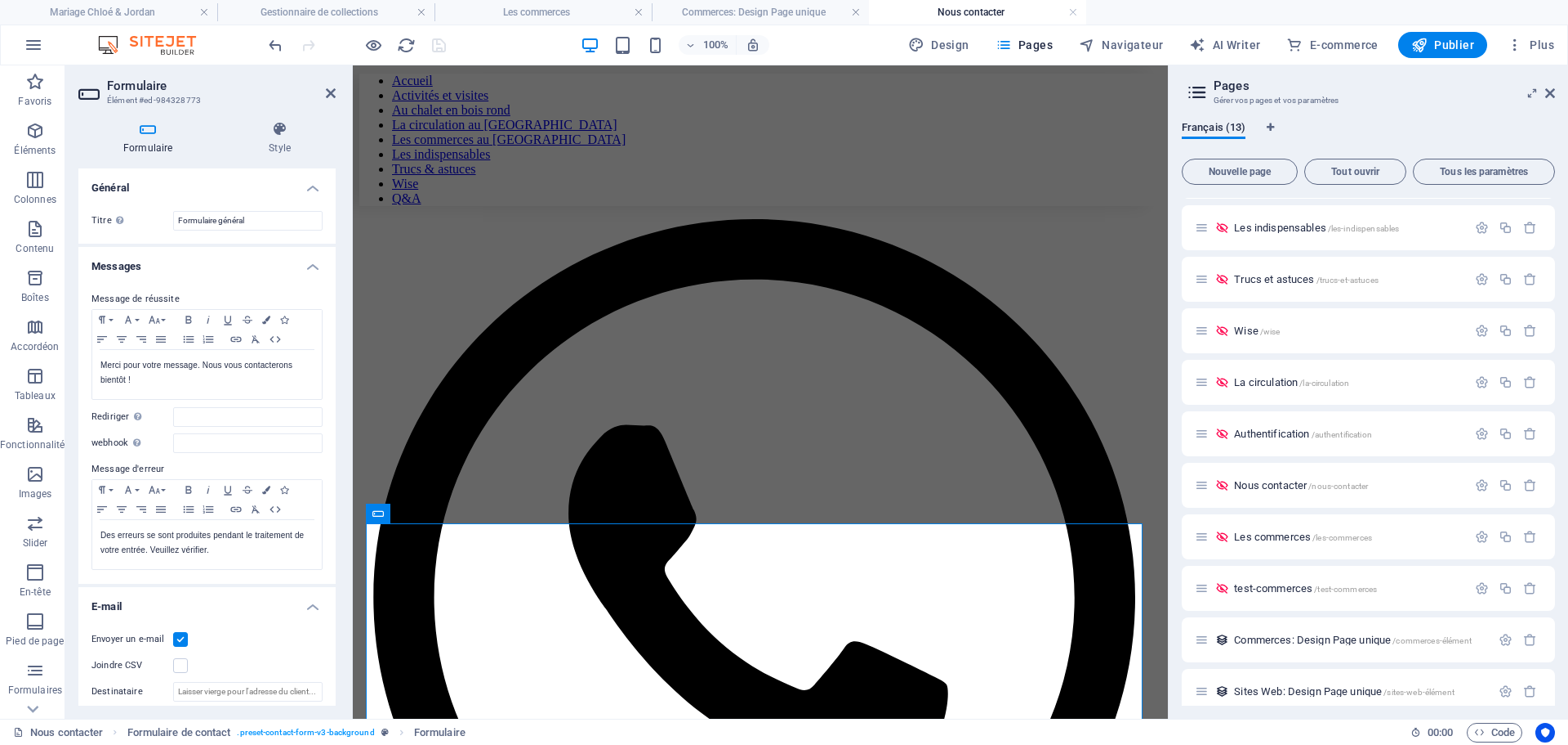
scroll to position [82, 0]
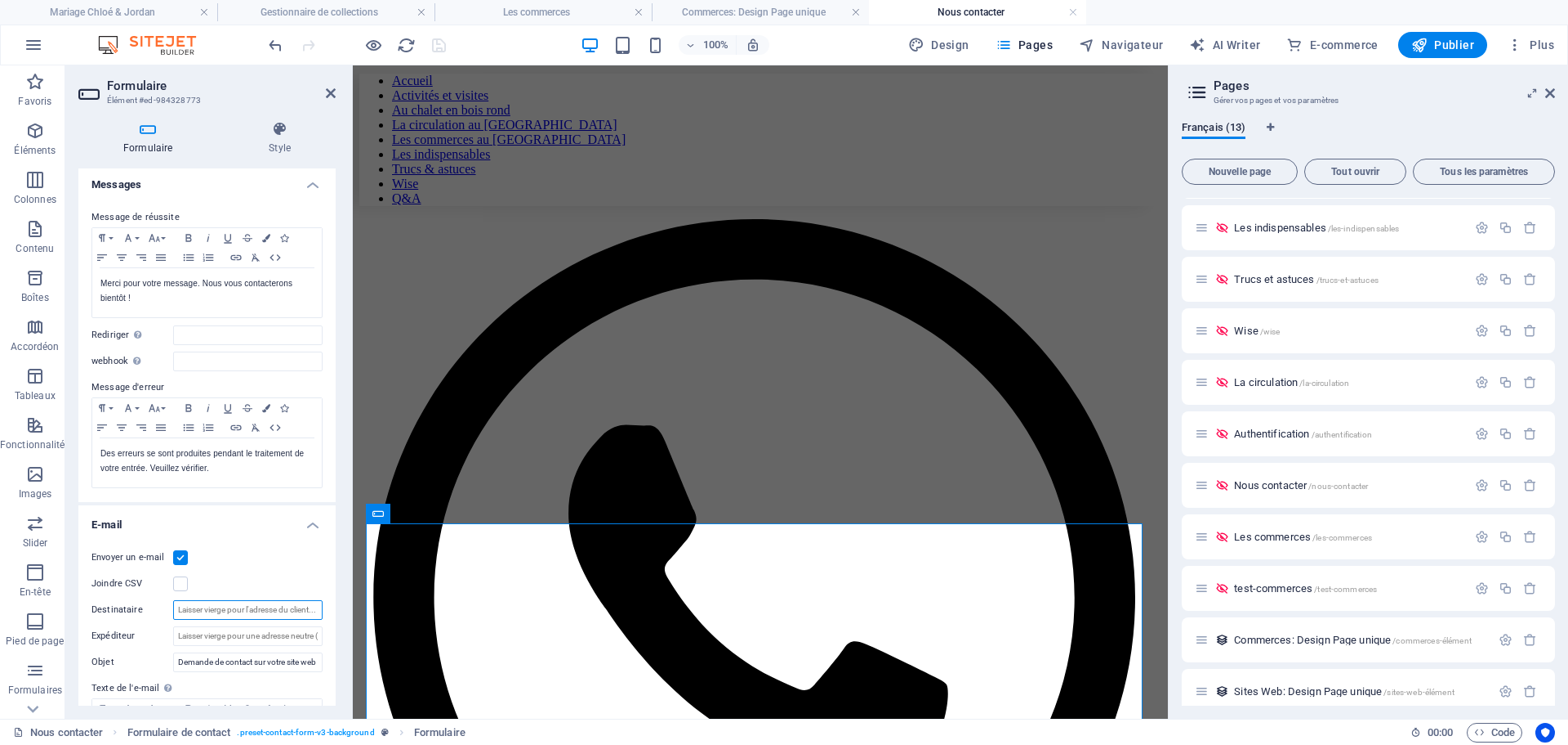
click at [244, 610] on input "Destinataire" at bounding box center [248, 610] width 150 height 20
type input "[PERSON_NAME][EMAIL_ADDRESS][DOMAIN_NAME]"
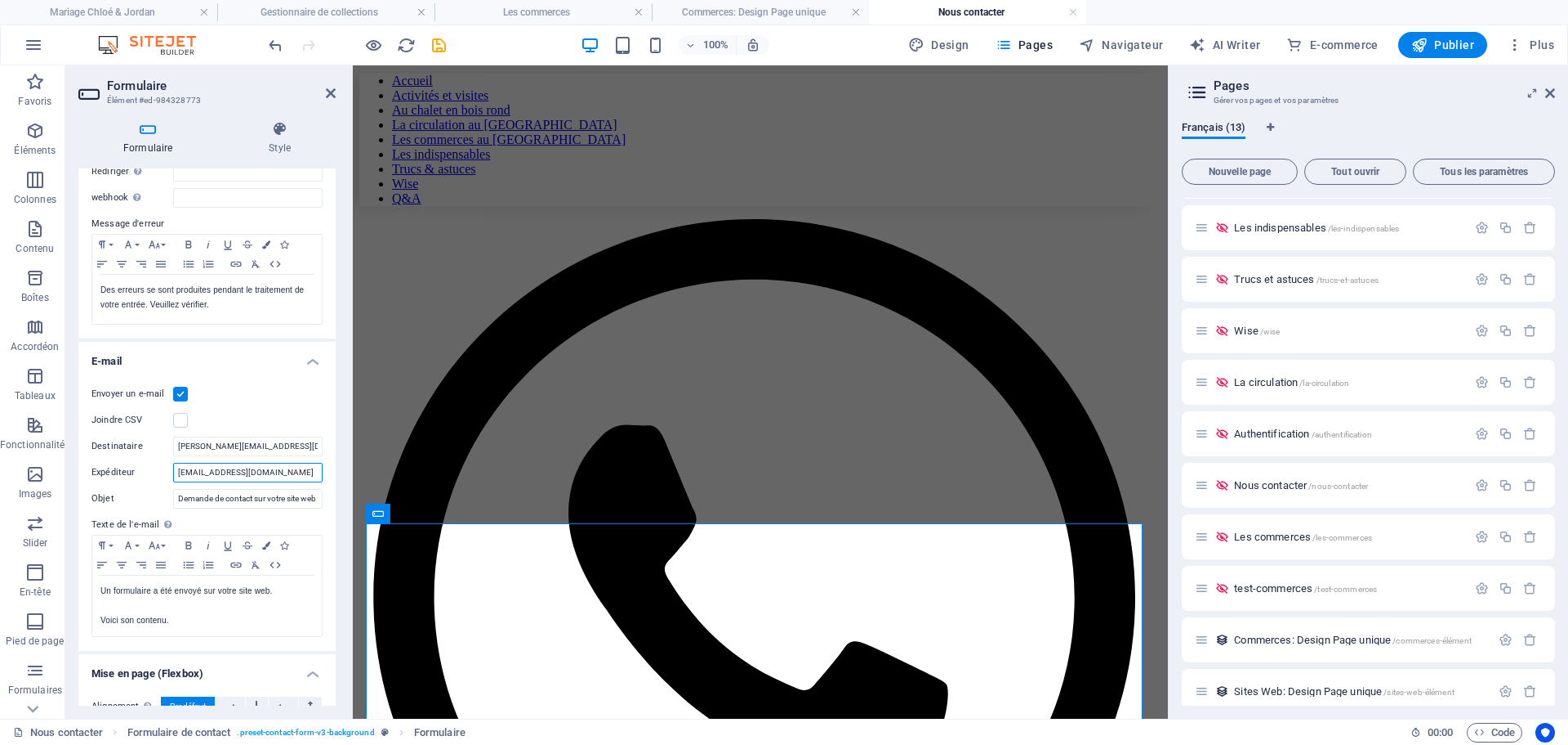
type input "[EMAIL_ADDRESS][DOMAIN_NAME]"
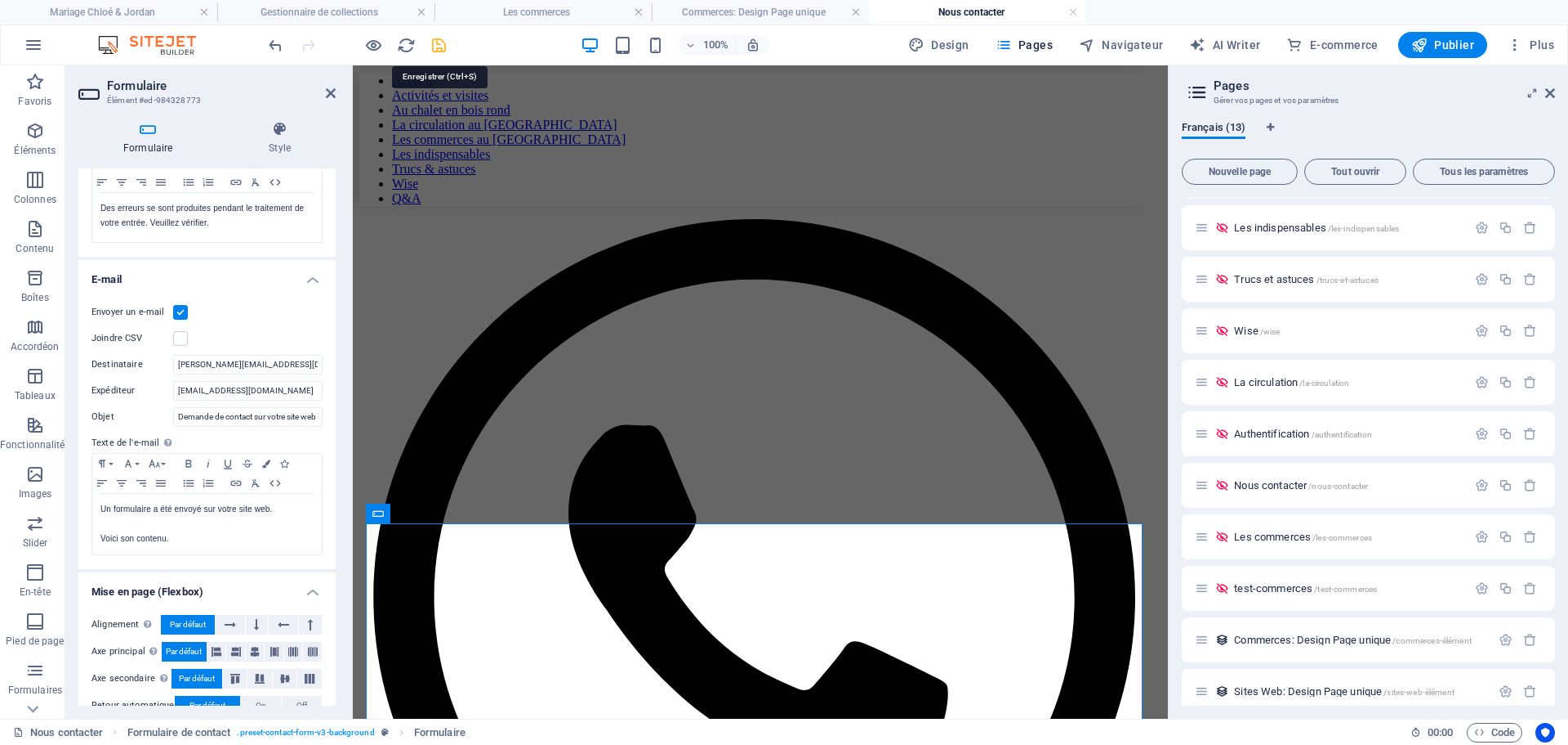
click at [435, 47] on icon "save" at bounding box center [439, 45] width 19 height 19
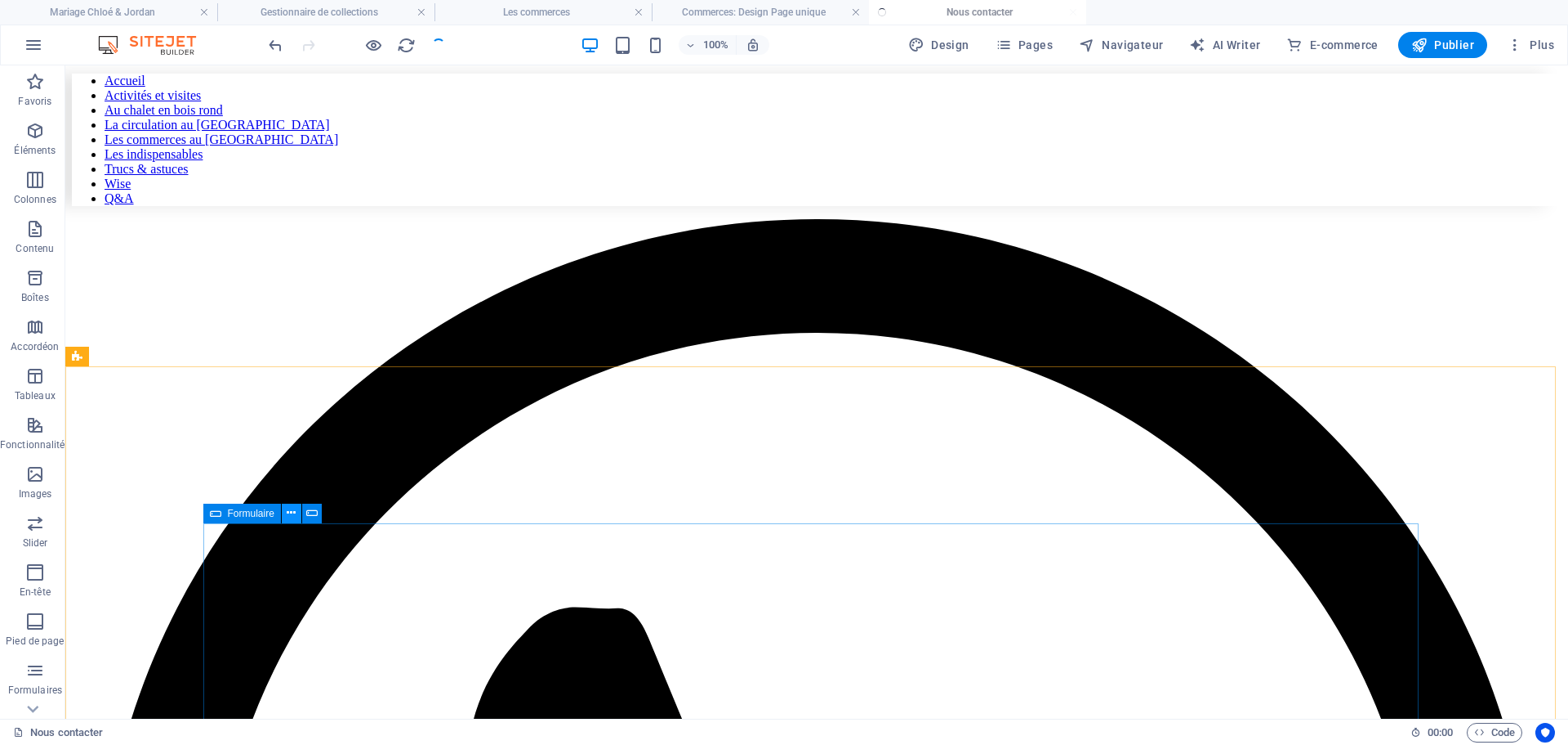
click at [293, 512] on icon at bounding box center [291, 512] width 9 height 17
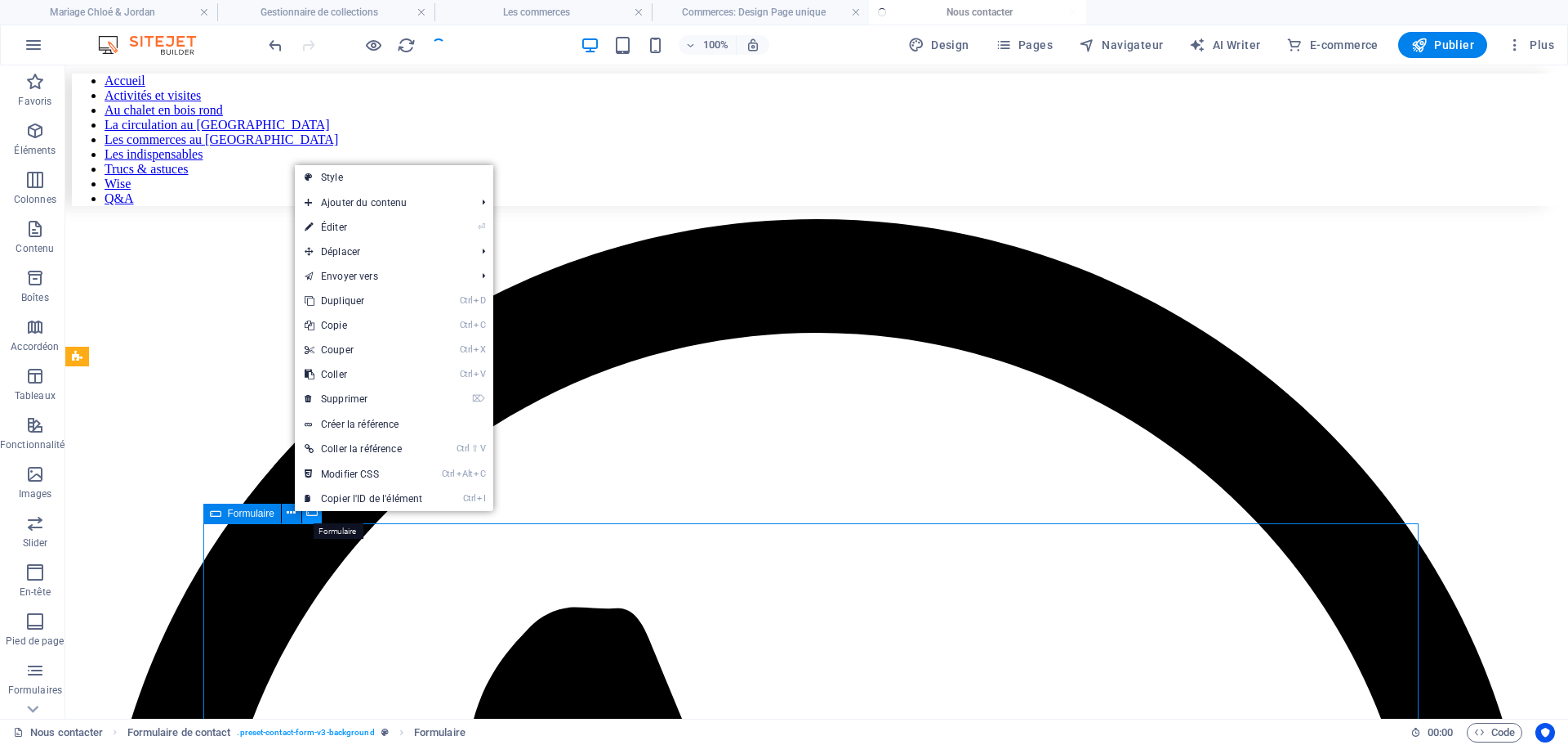
click at [306, 512] on icon at bounding box center [311, 512] width 12 height 17
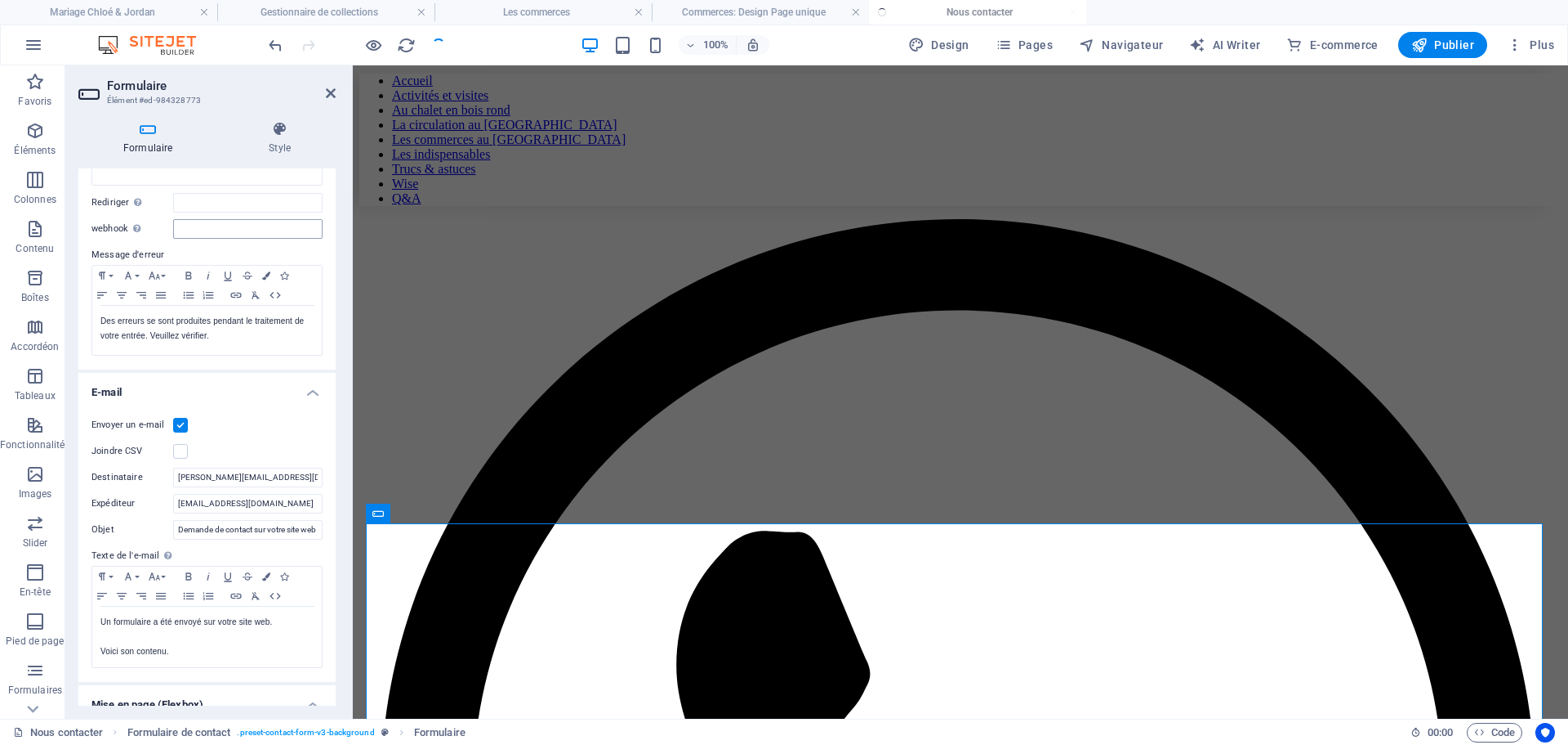
scroll to position [51, 0]
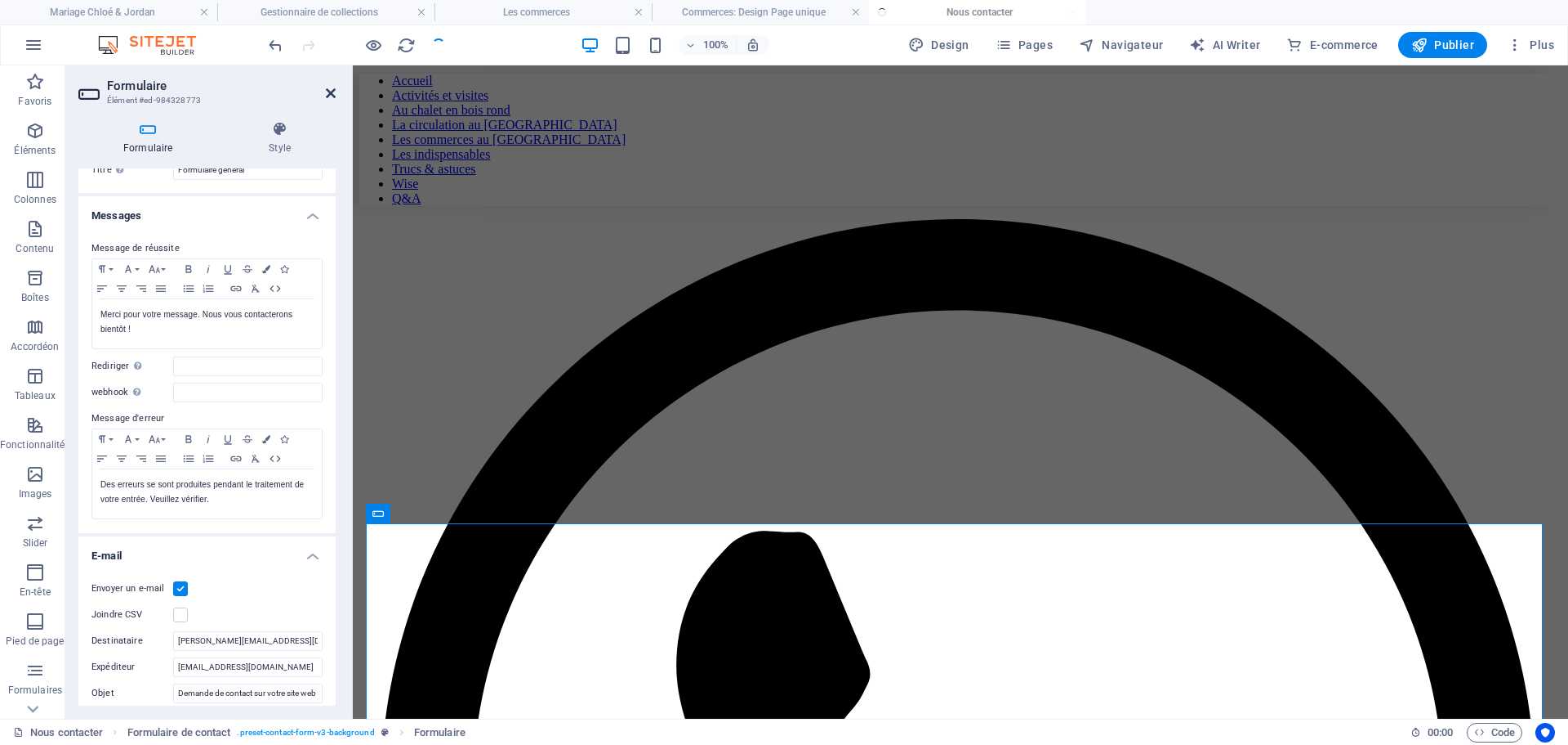
click at [330, 89] on icon at bounding box center [330, 93] width 10 height 13
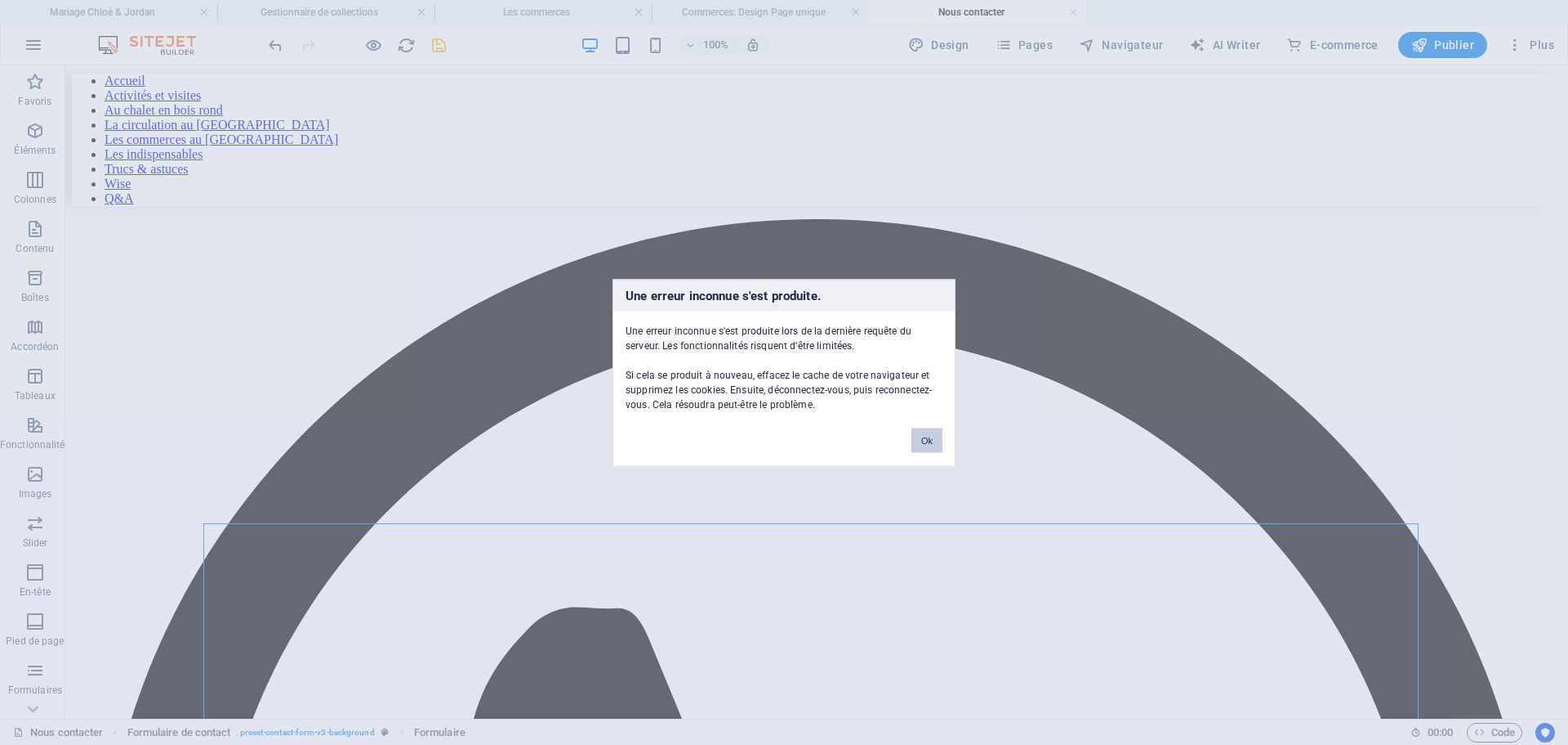
click at [922, 443] on button "Ok" at bounding box center [927, 439] width 31 height 25
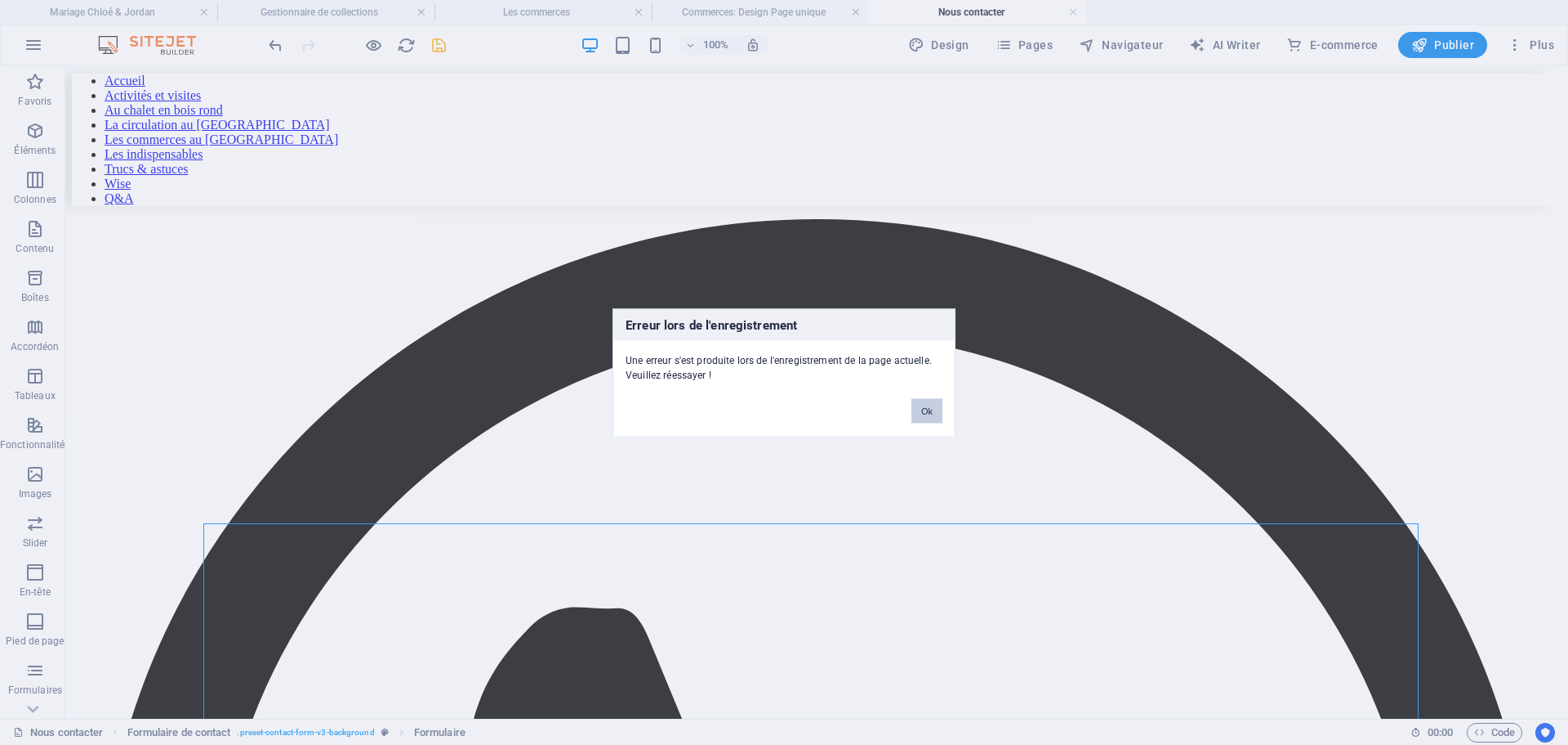
click at [927, 412] on button "Ok" at bounding box center [927, 410] width 31 height 25
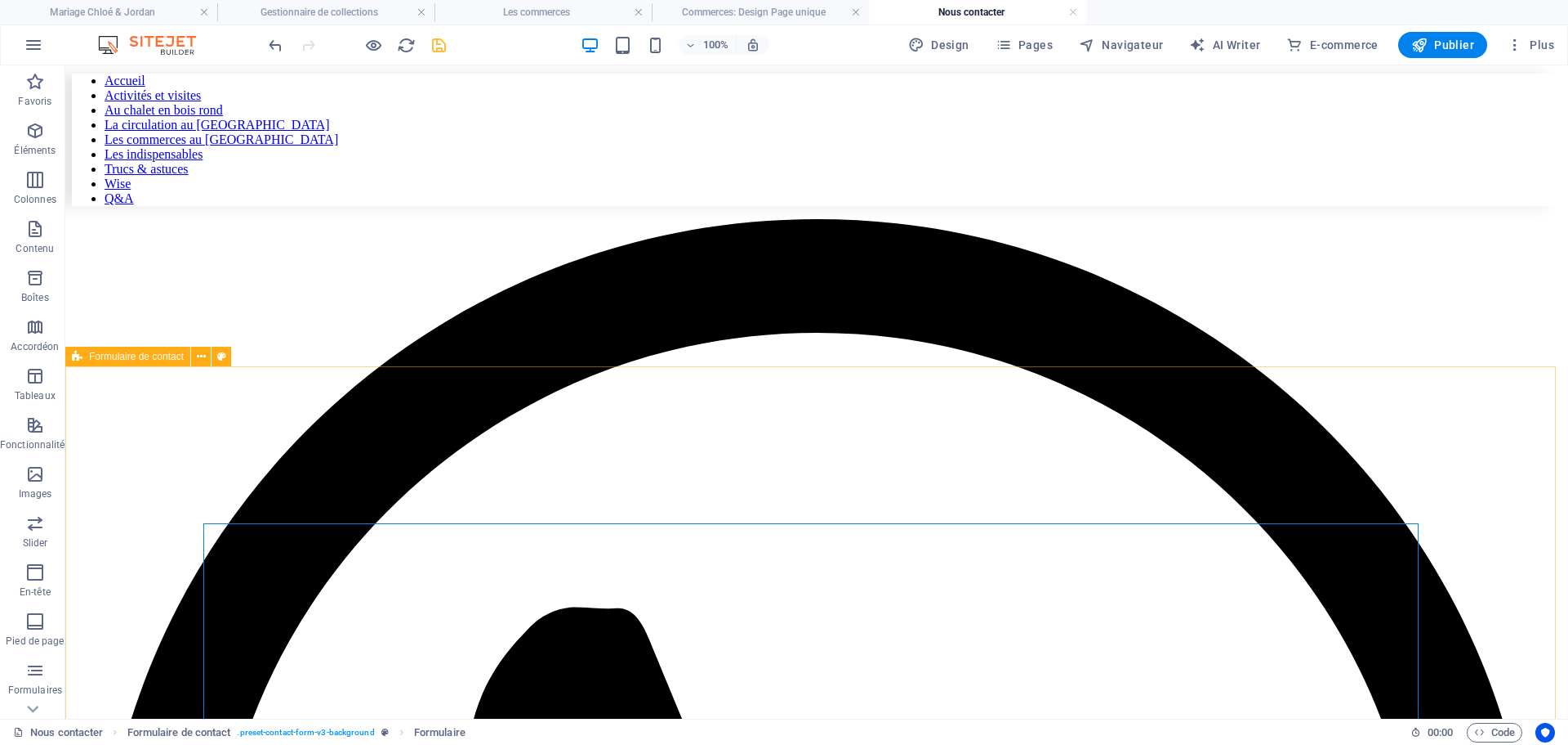
click at [173, 356] on span "Formulaire de contact" at bounding box center [136, 356] width 94 height 10
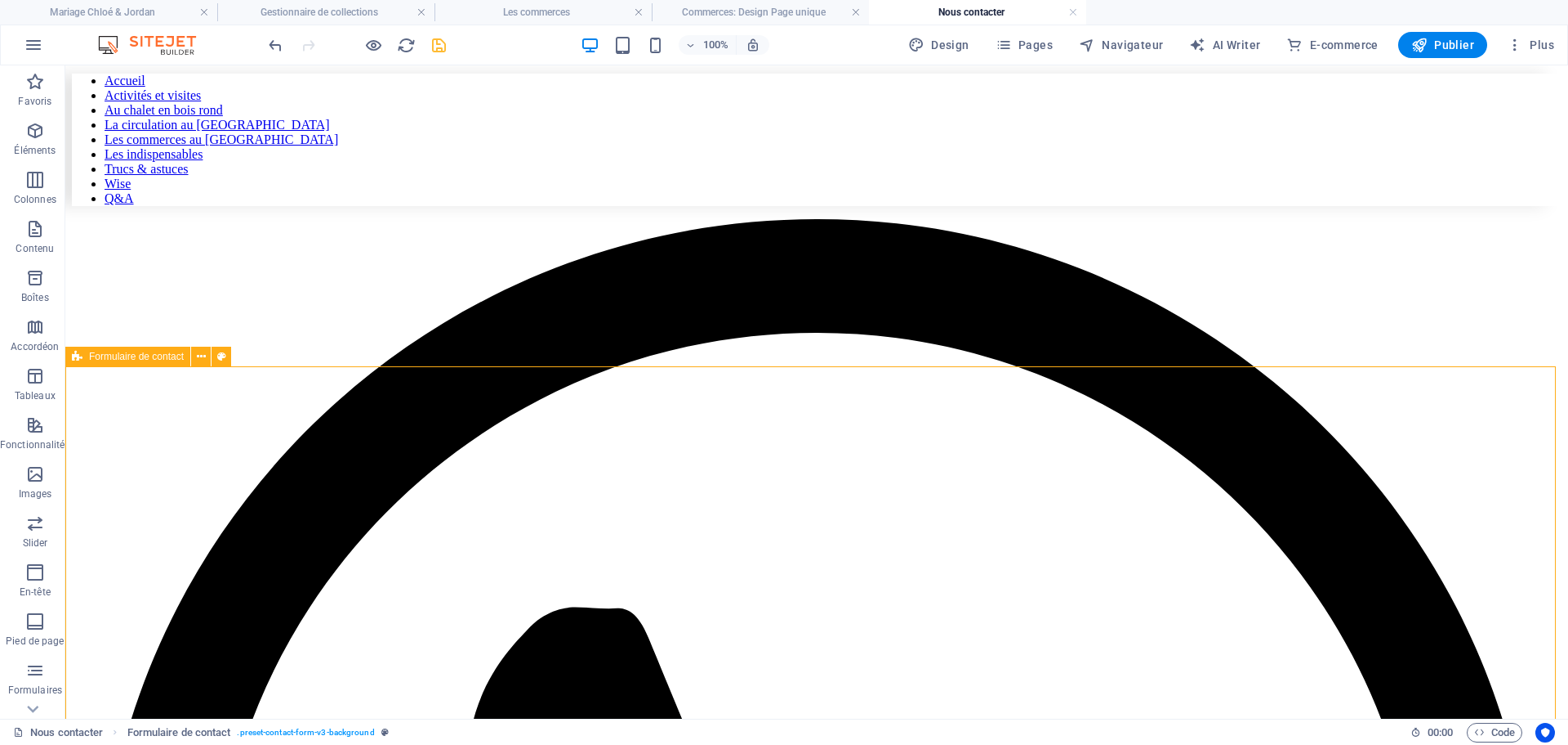
click at [173, 356] on span "Formulaire de contact" at bounding box center [136, 356] width 94 height 10
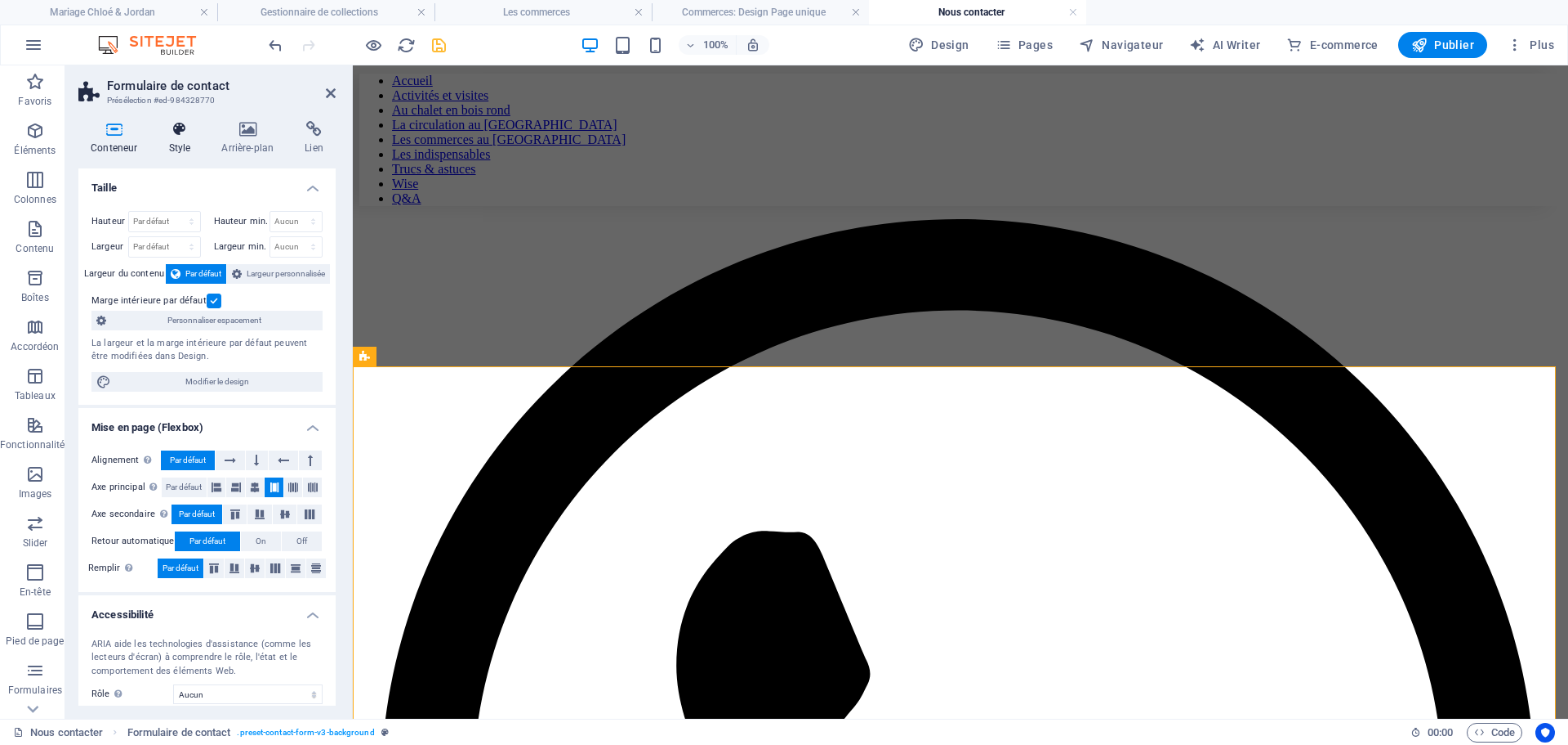
click at [175, 130] on icon at bounding box center [179, 129] width 46 height 16
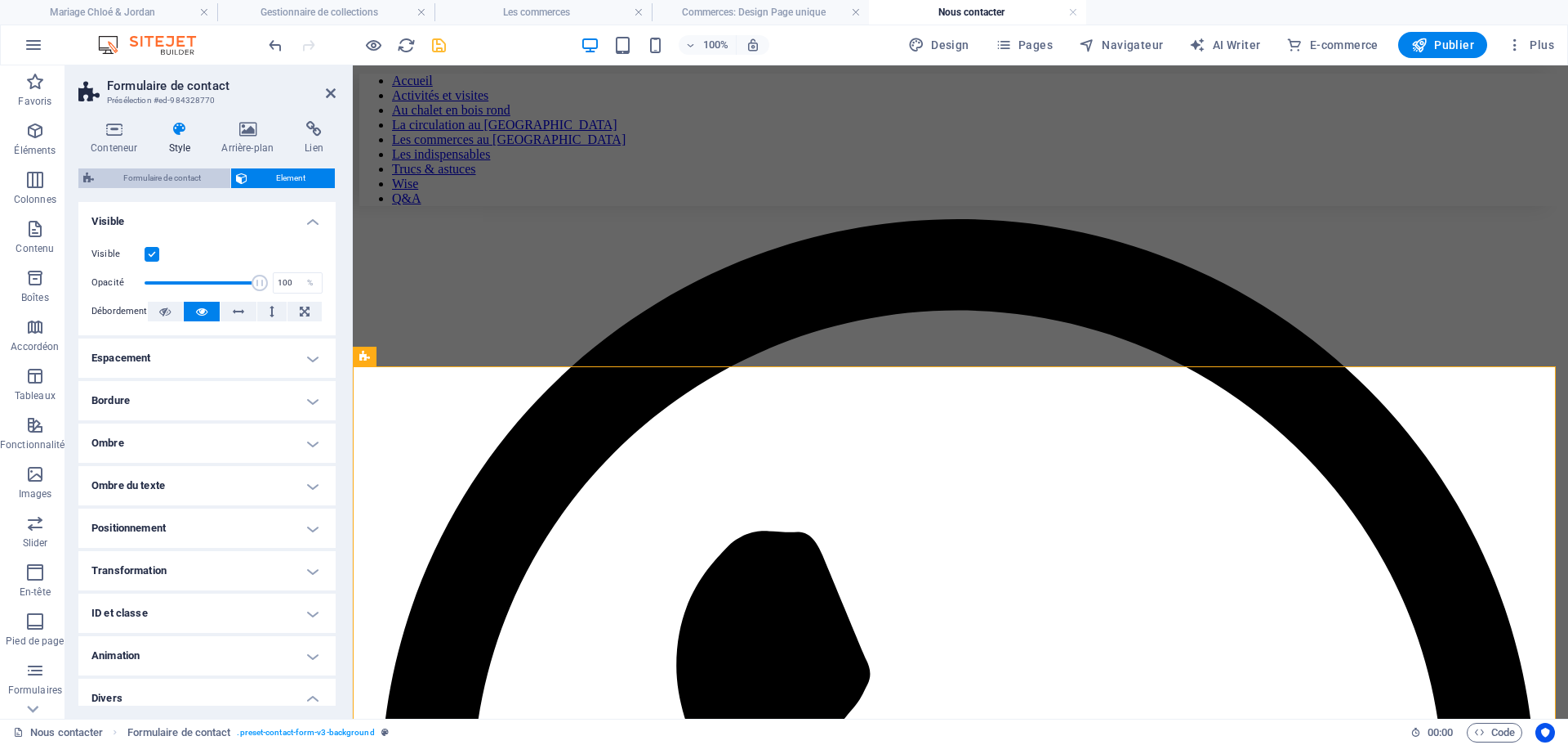
click at [159, 177] on span "Formulaire de contact" at bounding box center [162, 178] width 126 height 20
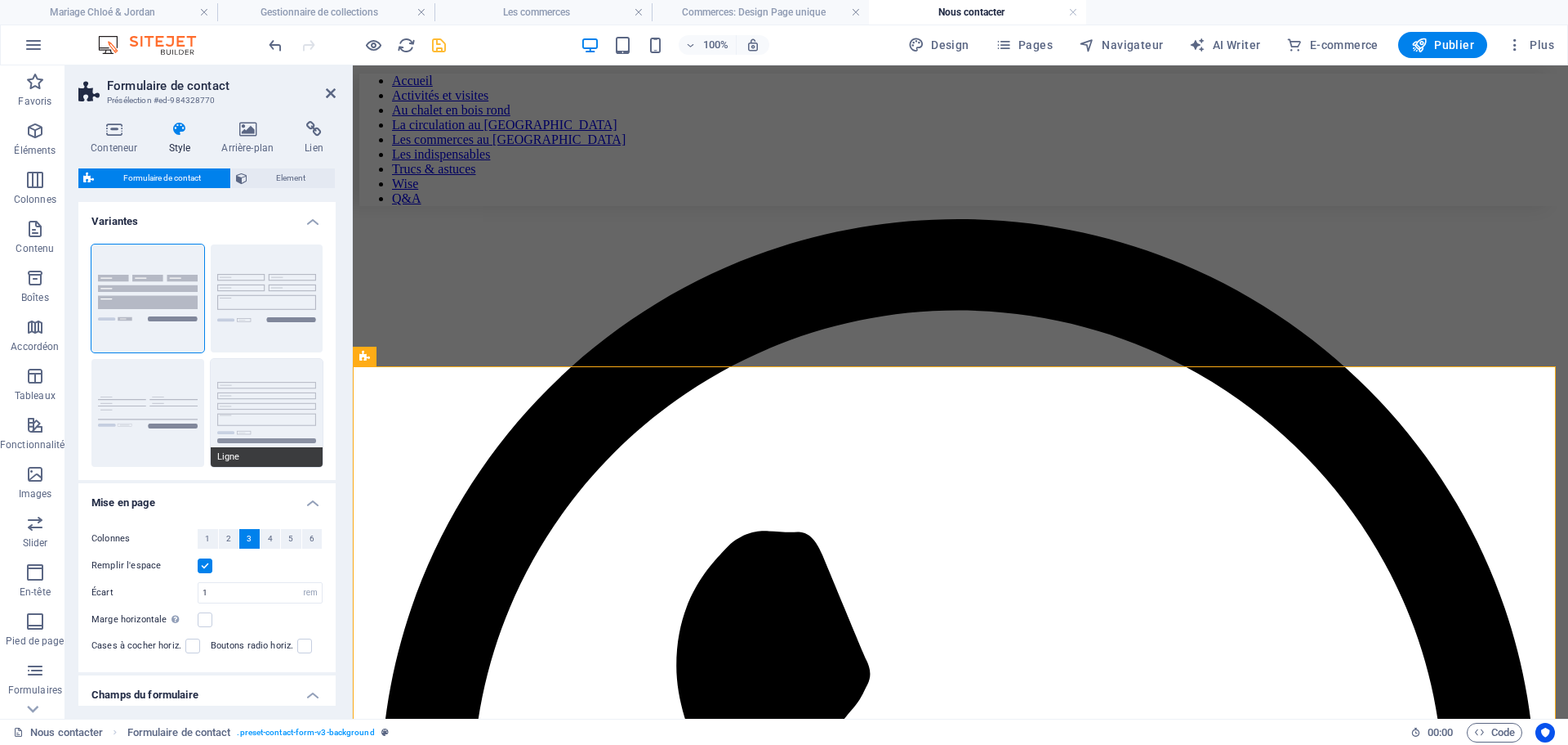
scroll to position [82, 0]
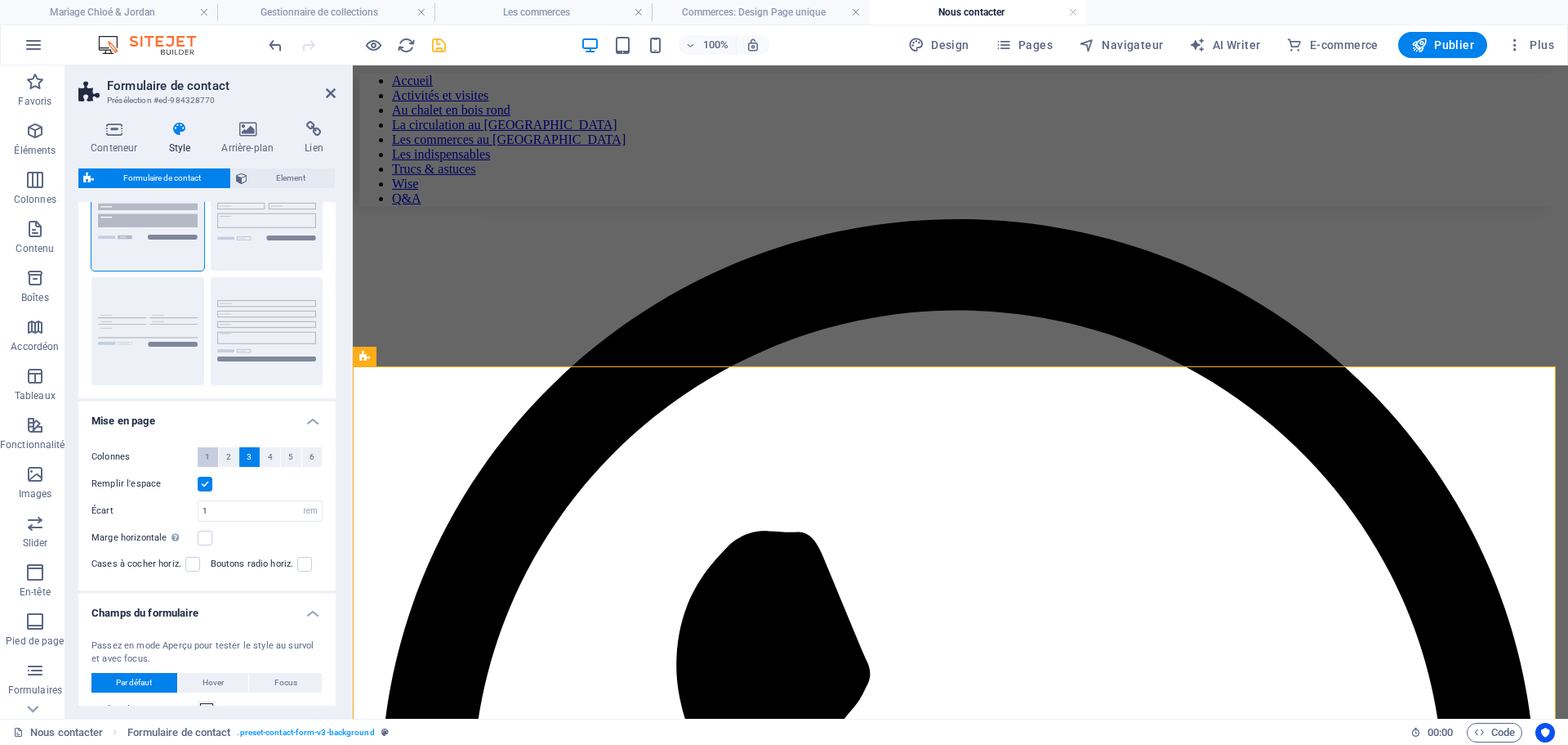
click at [203, 452] on button "1" at bounding box center [208, 457] width 20 height 20
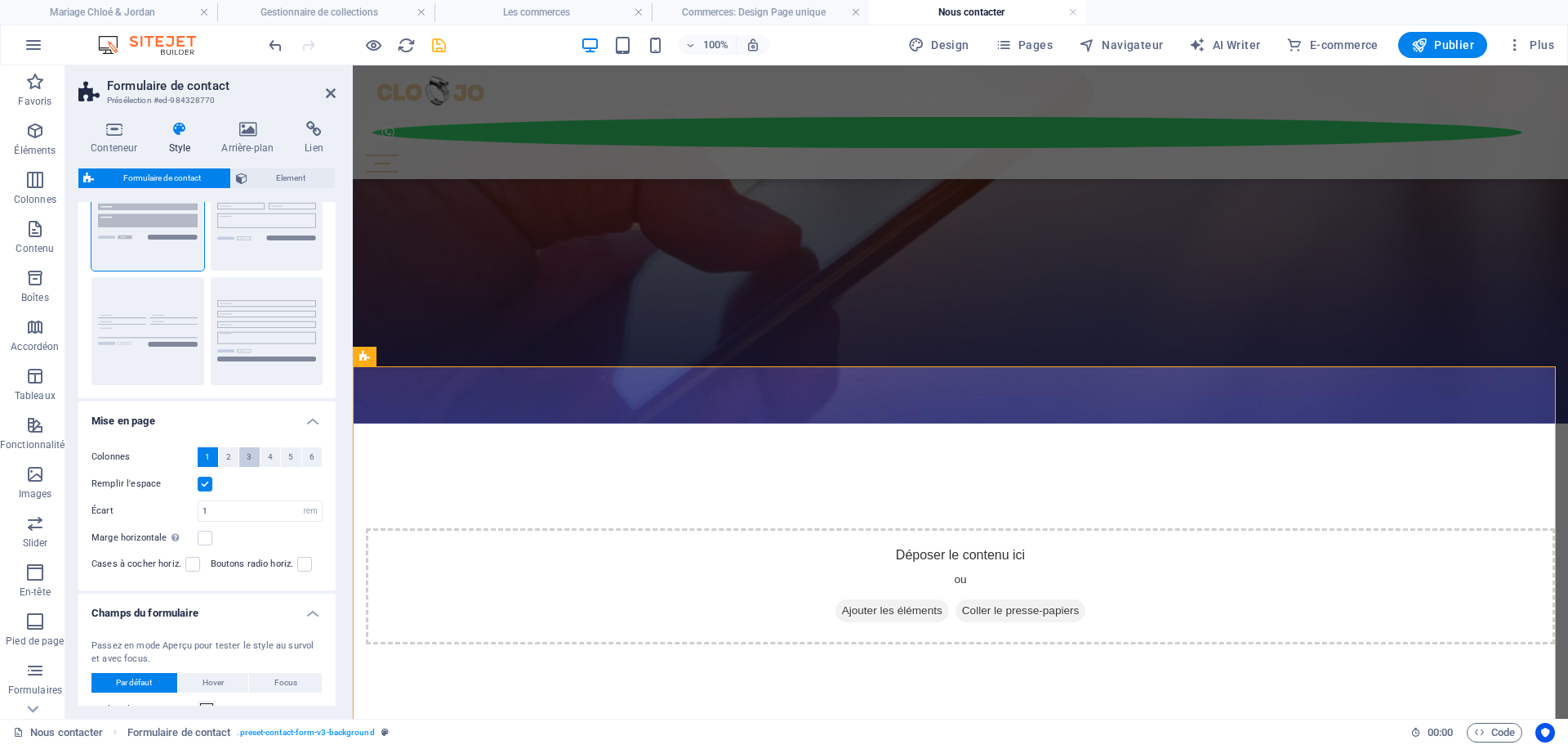
click at [247, 452] on span "3" at bounding box center [249, 457] width 5 height 20
click at [207, 458] on span "1" at bounding box center [207, 457] width 5 height 20
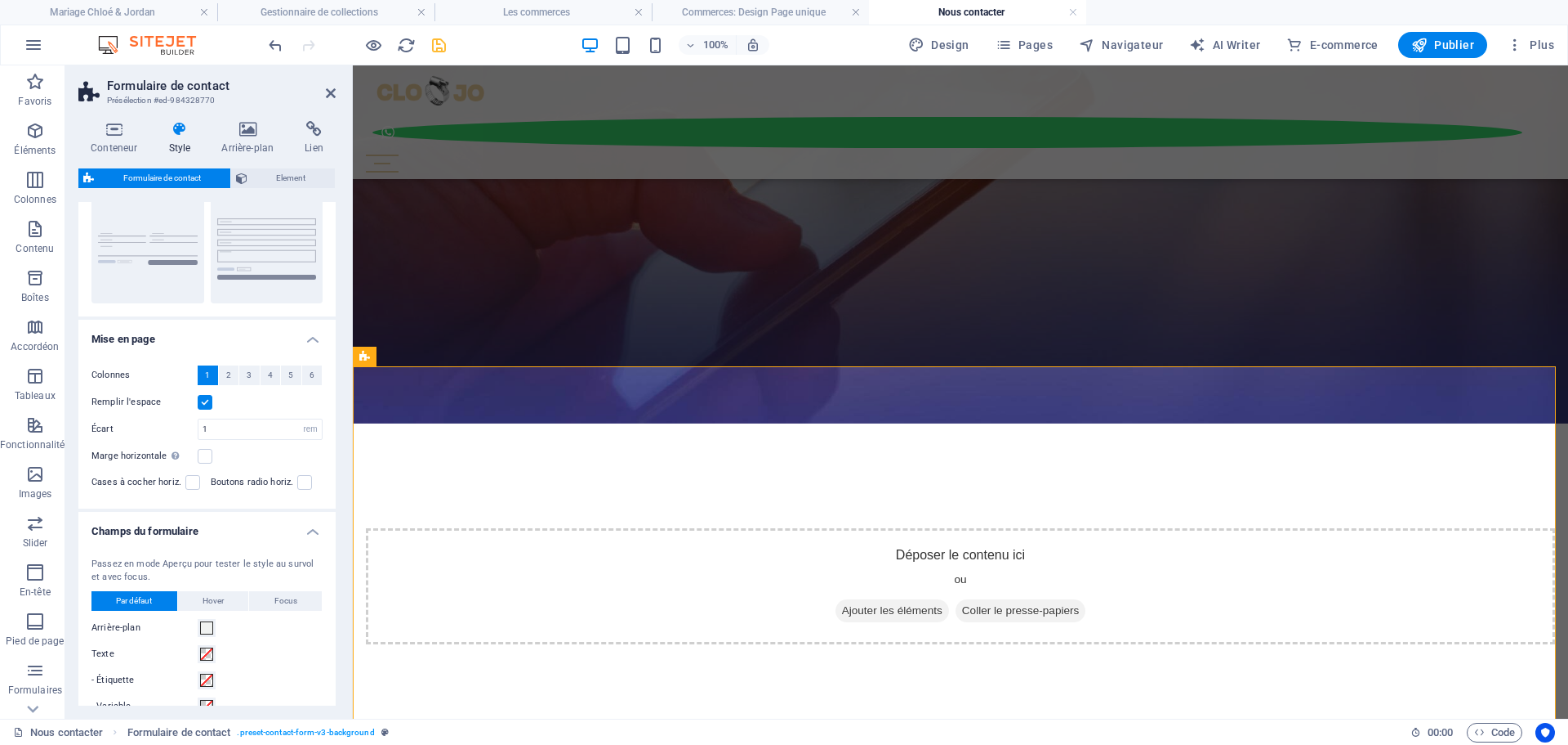
scroll to position [327, 0]
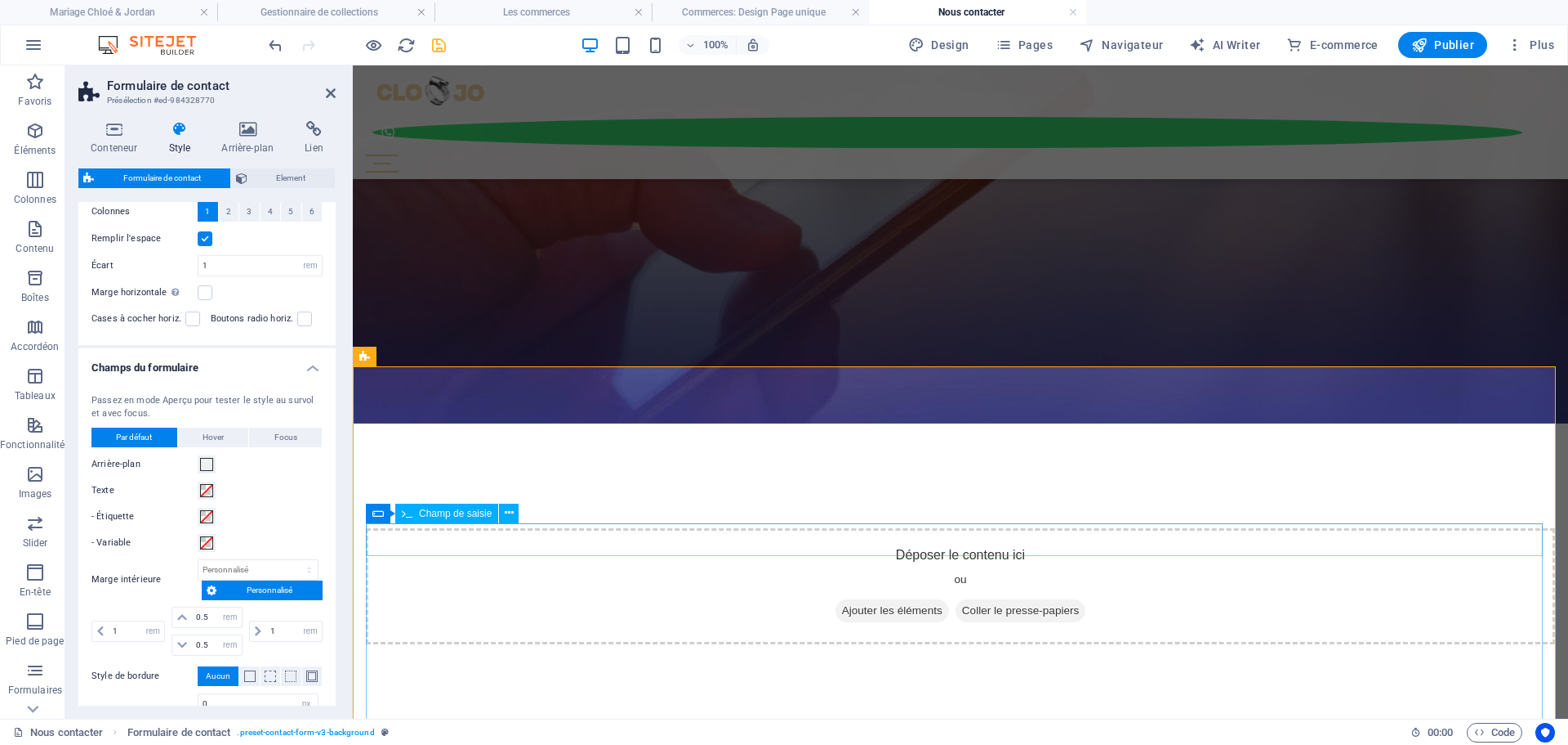
click at [429, 514] on span "Champ de saisie" at bounding box center [455, 513] width 73 height 10
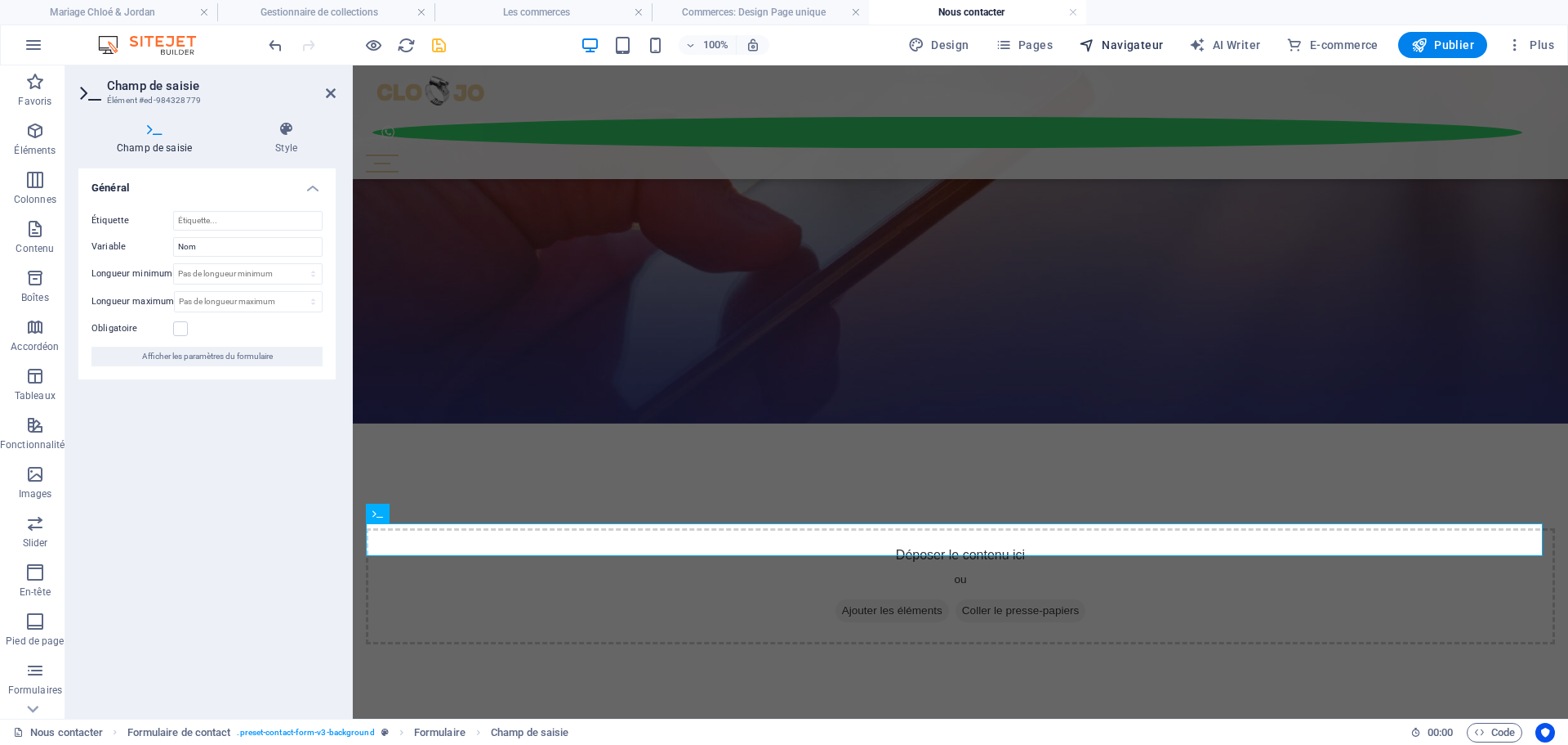
click at [1131, 40] on span "Navigateur" at bounding box center [1120, 45] width 84 height 16
select select "17893808-fr"
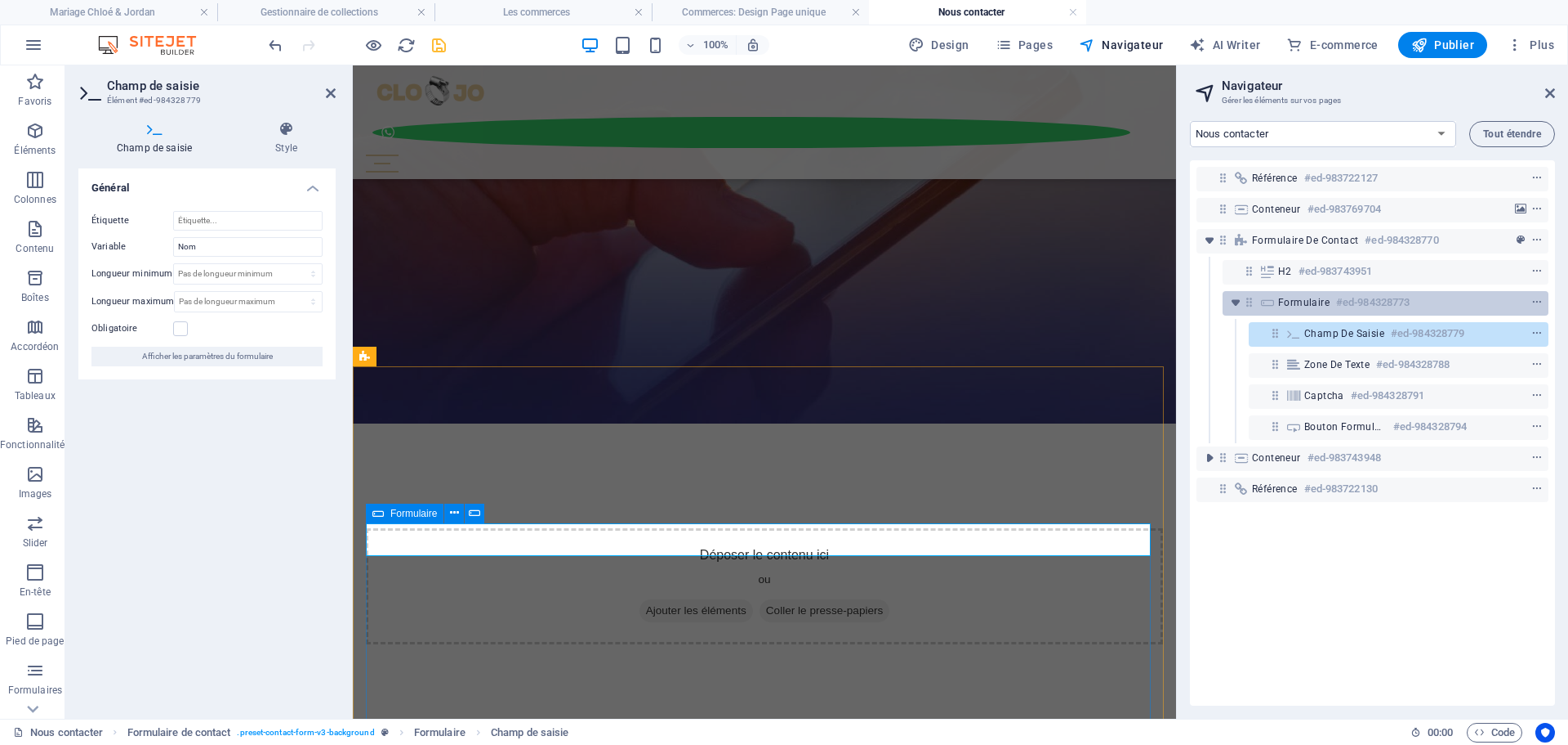
click at [1292, 297] on span "Formulaire" at bounding box center [1304, 303] width 52 height 13
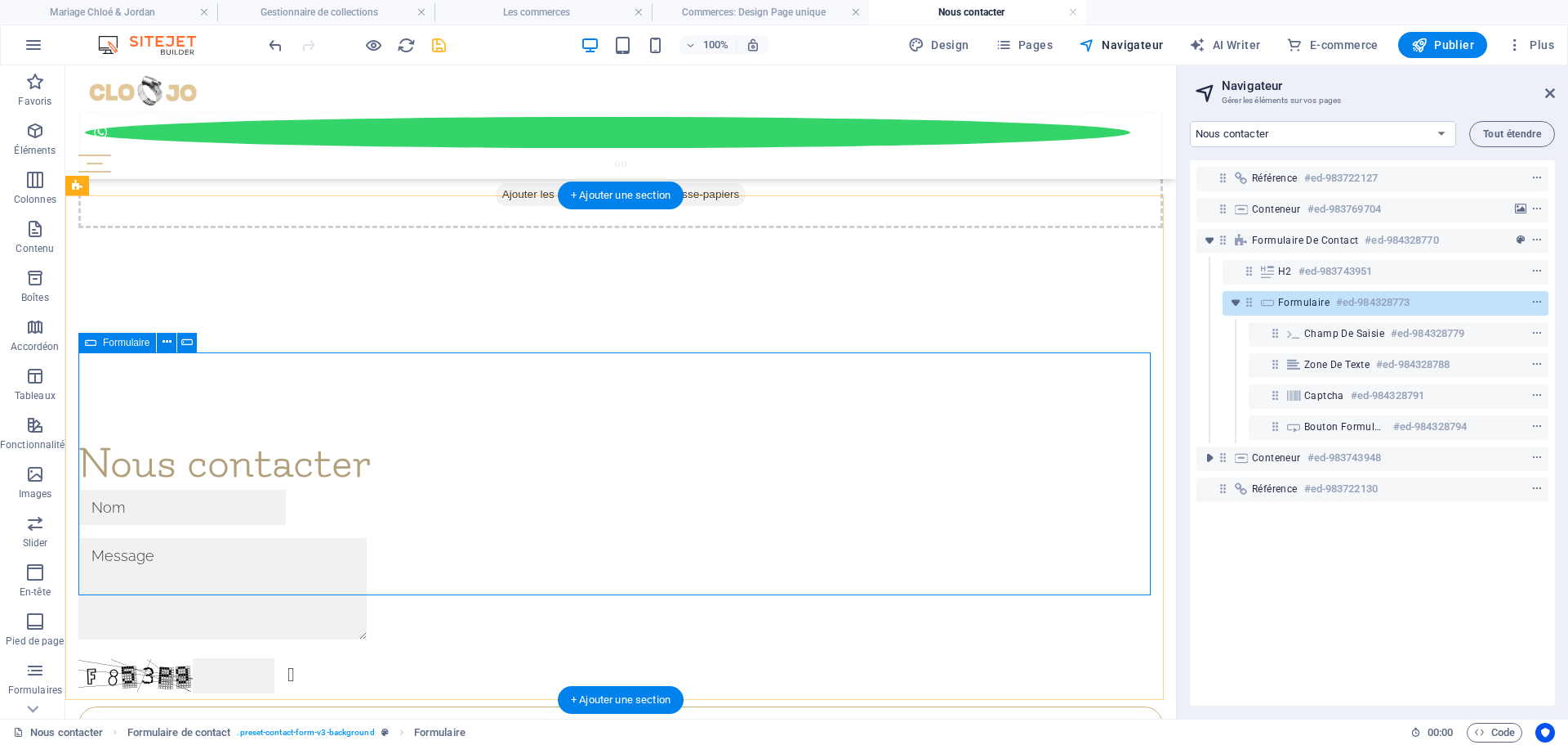
scroll to position [253, 0]
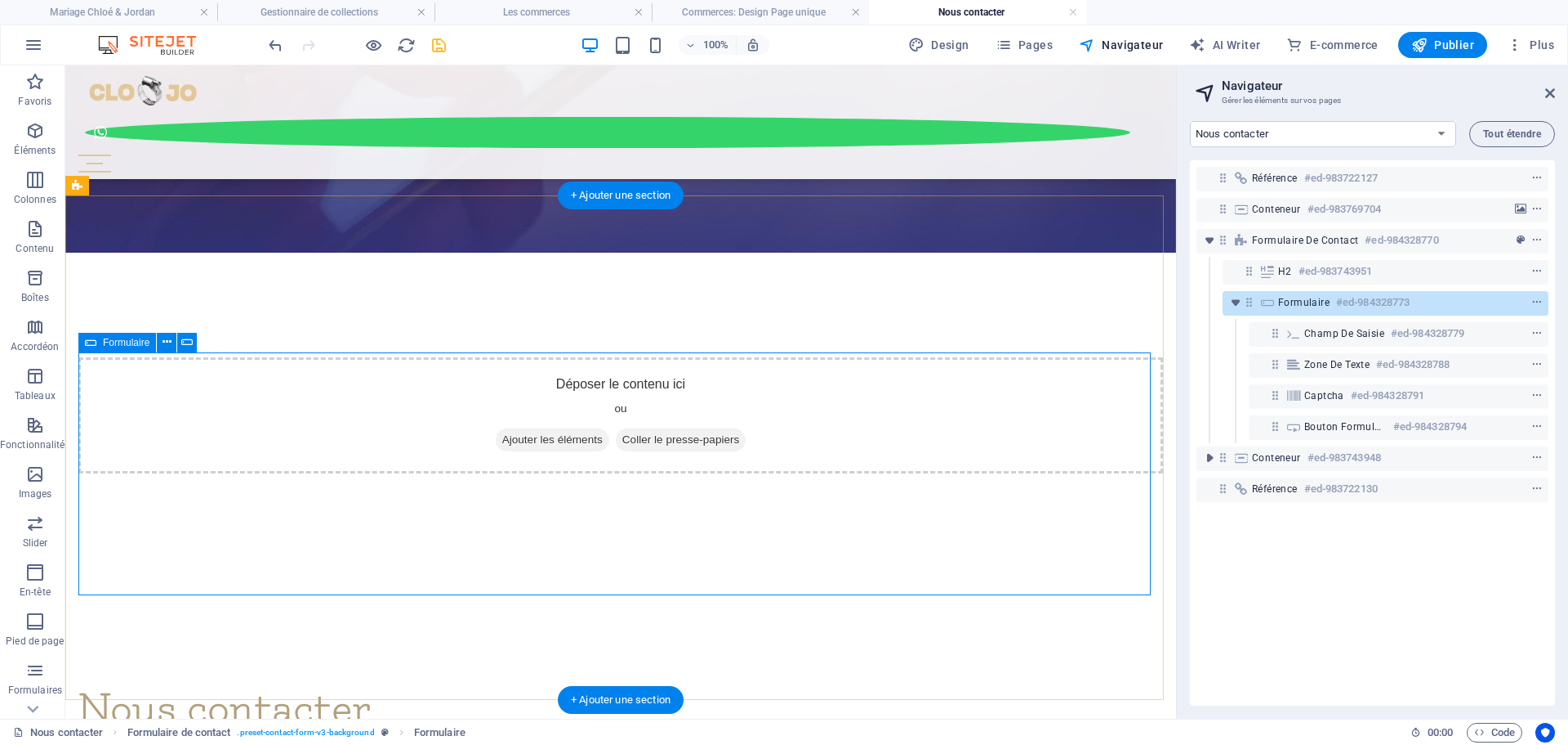
click at [1267, 305] on icon at bounding box center [1267, 303] width 18 height 13
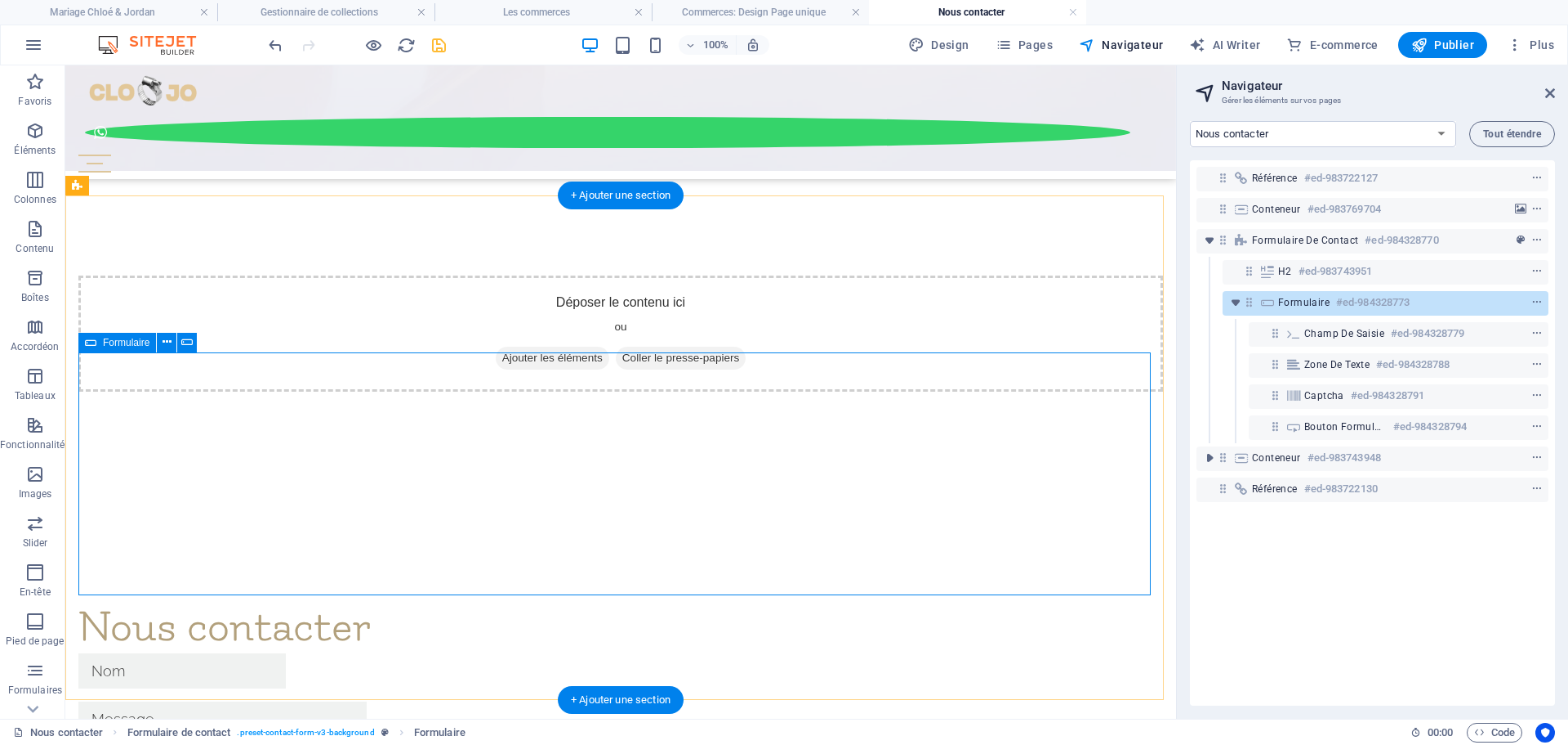
click at [1267, 305] on icon at bounding box center [1267, 303] width 18 height 13
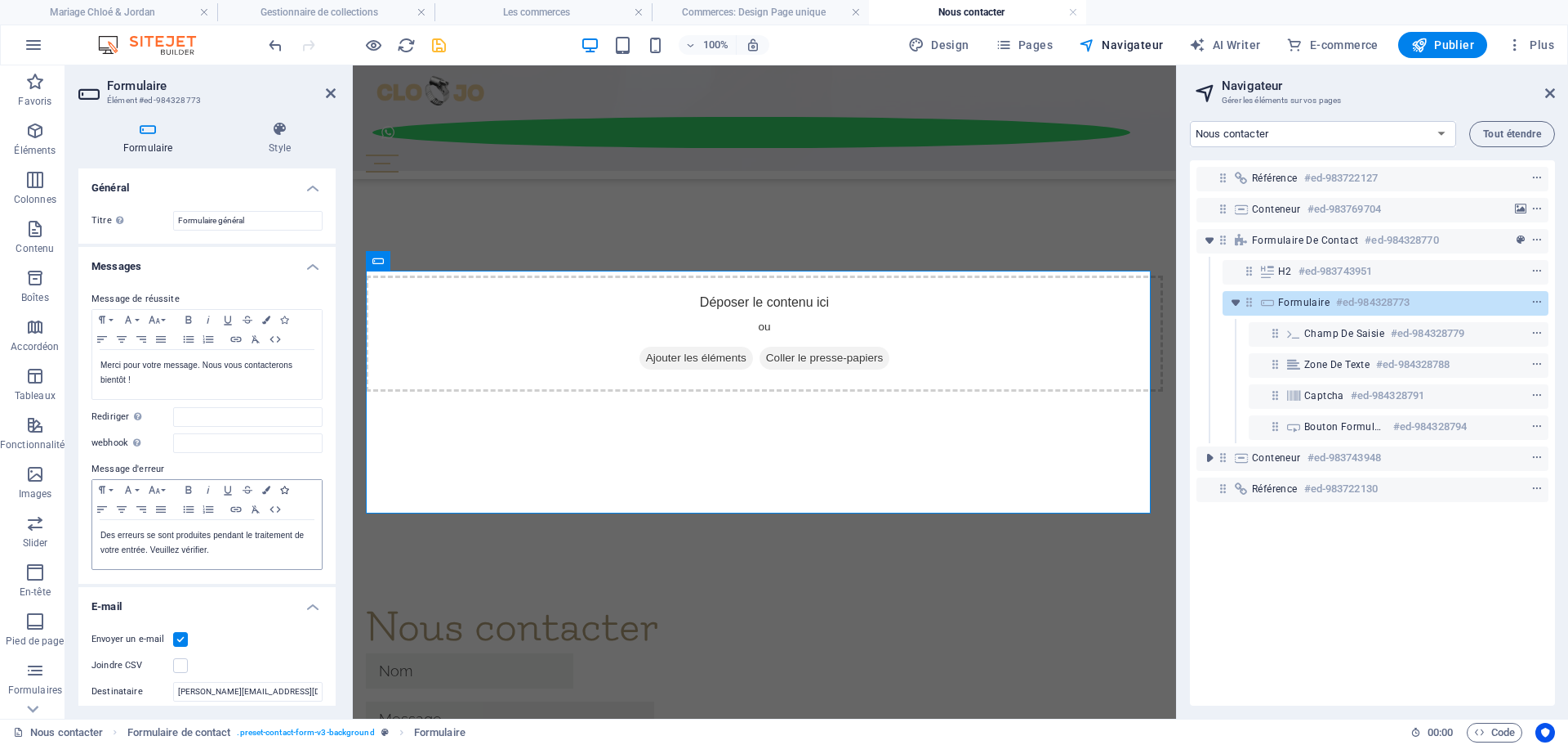
scroll to position [164, 0]
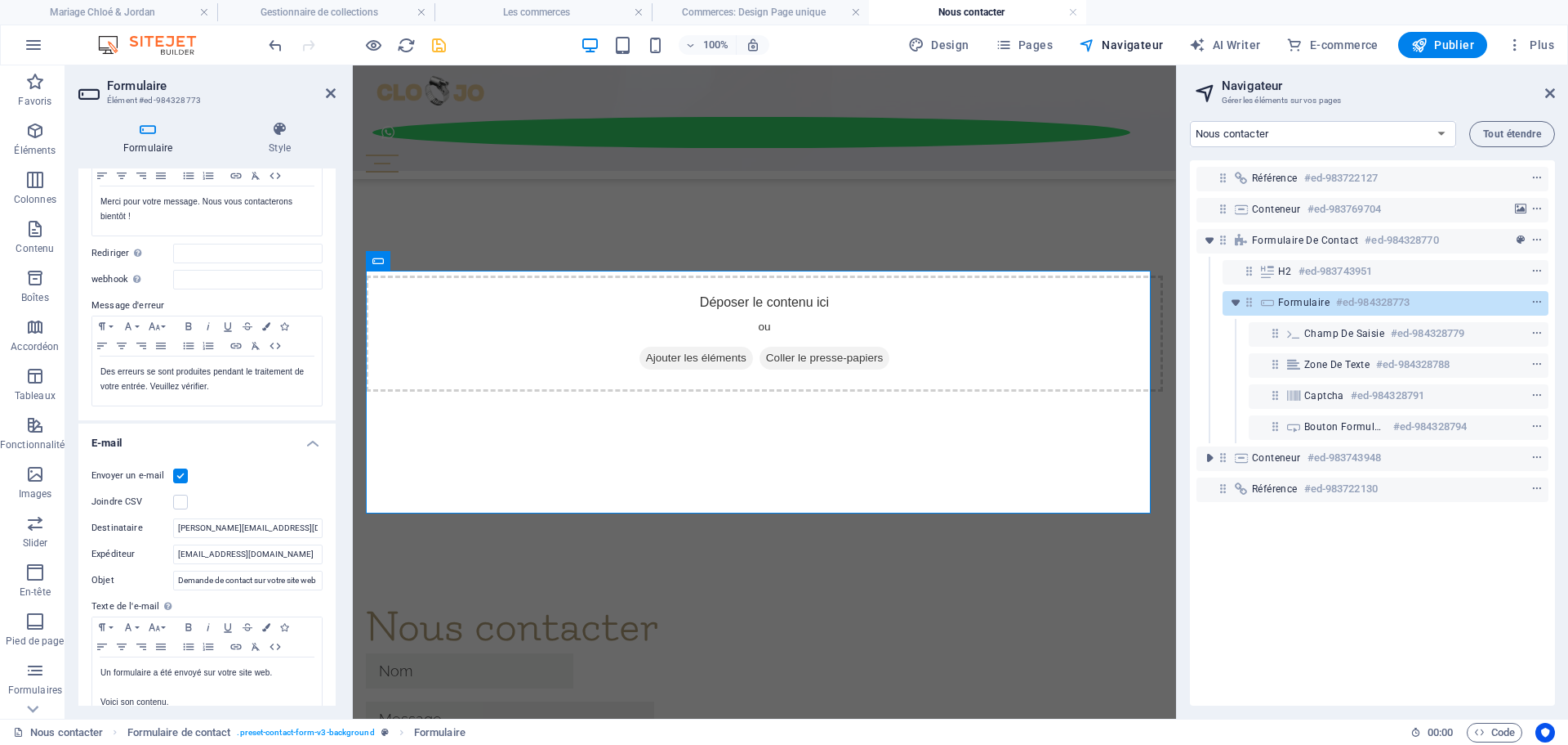
click at [182, 474] on label at bounding box center [181, 475] width 15 height 15
click at [0, 0] on input "Envoyer un e-mail" at bounding box center [0, 0] width 0 height 0
click at [179, 477] on label at bounding box center [181, 475] width 15 height 15
click at [0, 0] on input "Envoyer un e-mail" at bounding box center [0, 0] width 0 height 0
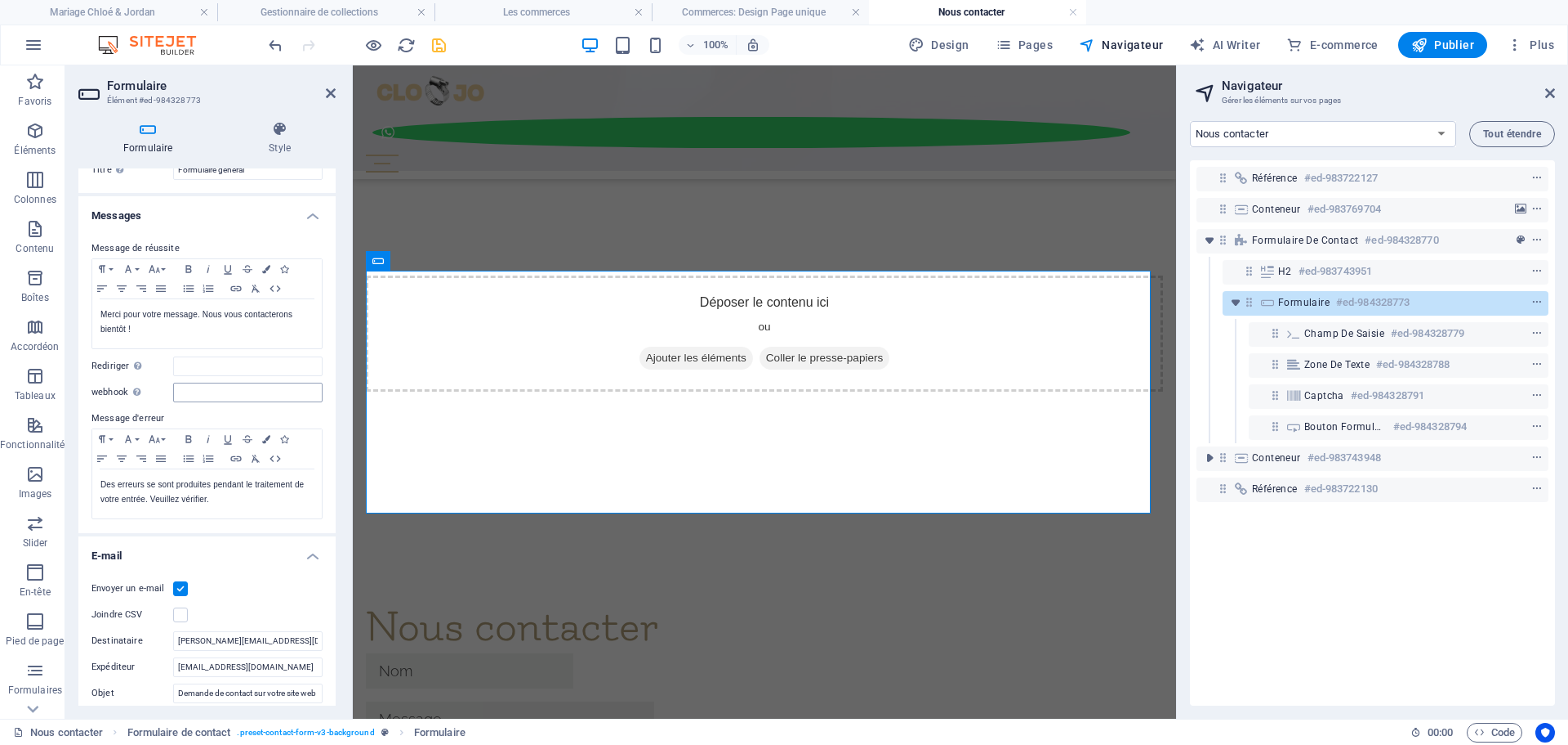
scroll to position [0, 0]
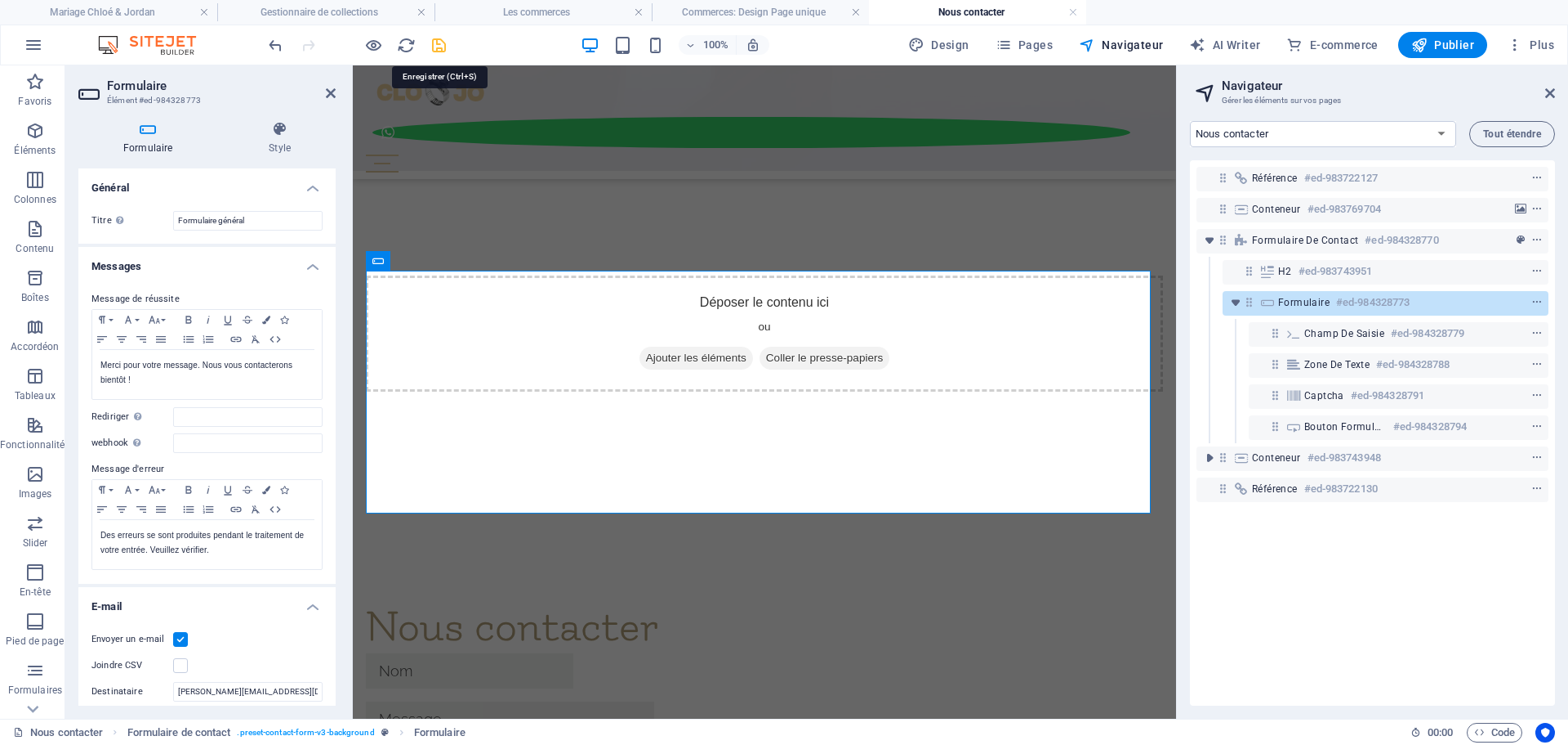
click at [439, 44] on icon "save" at bounding box center [439, 45] width 19 height 19
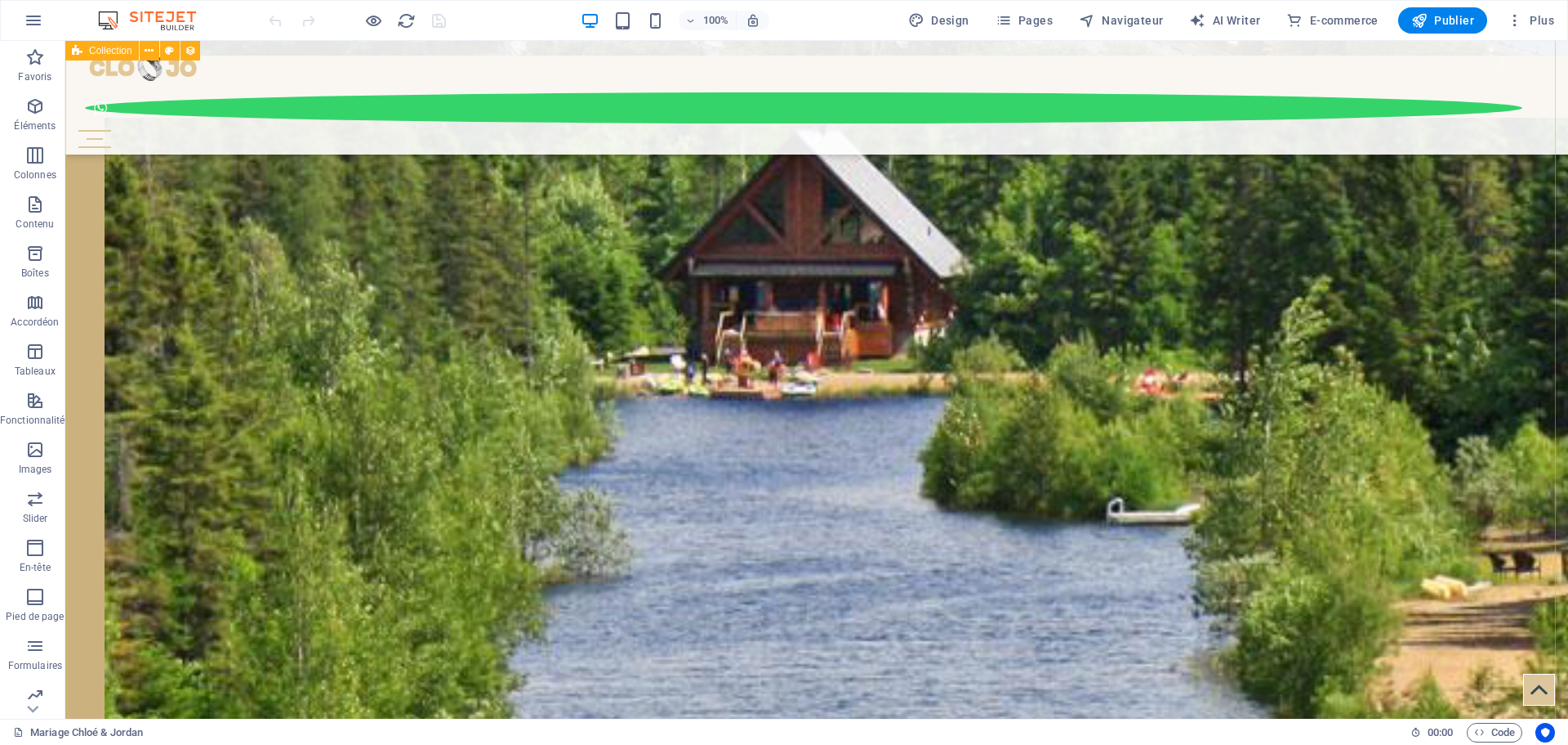
scroll to position [3273, 0]
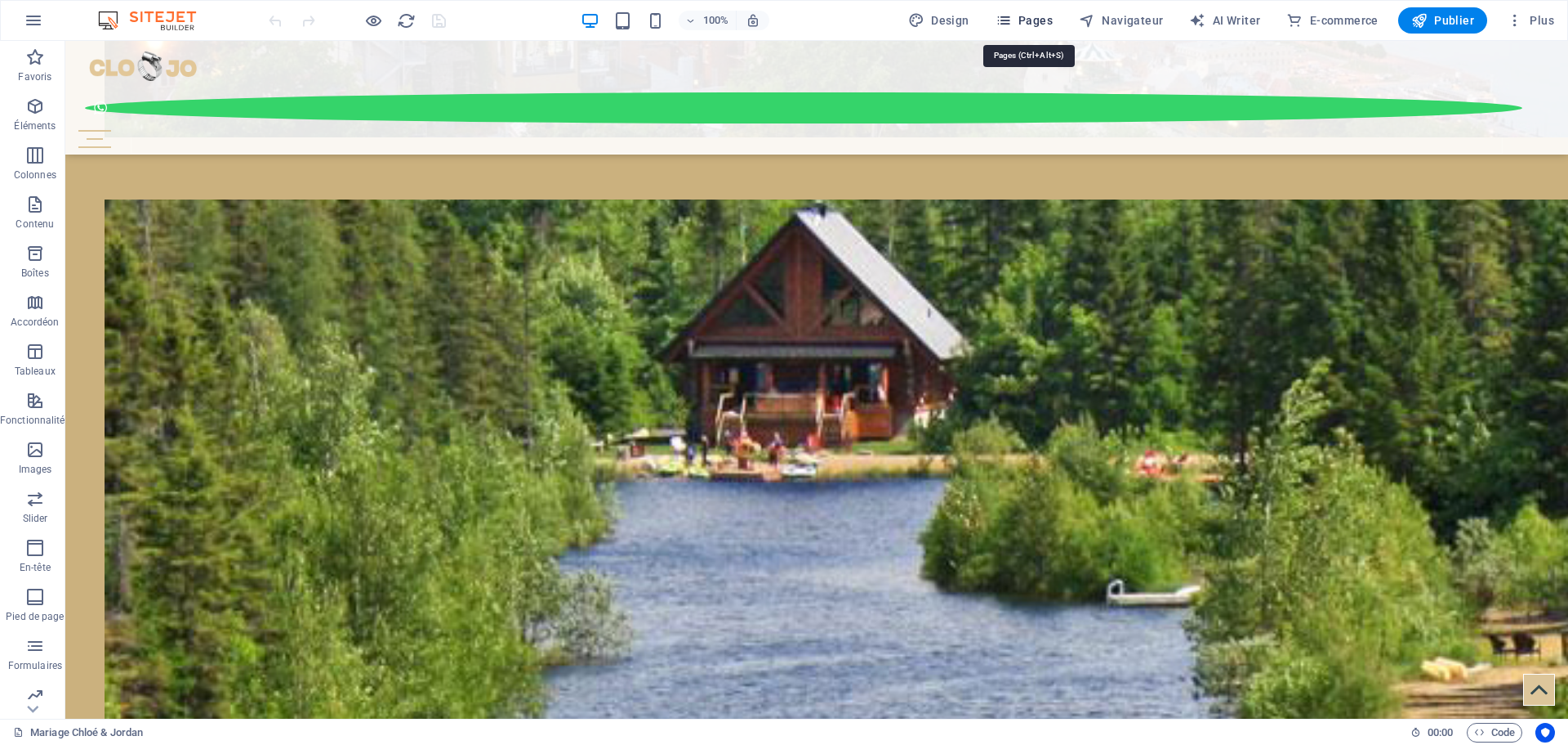
click at [1035, 17] on span "Pages" at bounding box center [1024, 20] width 57 height 16
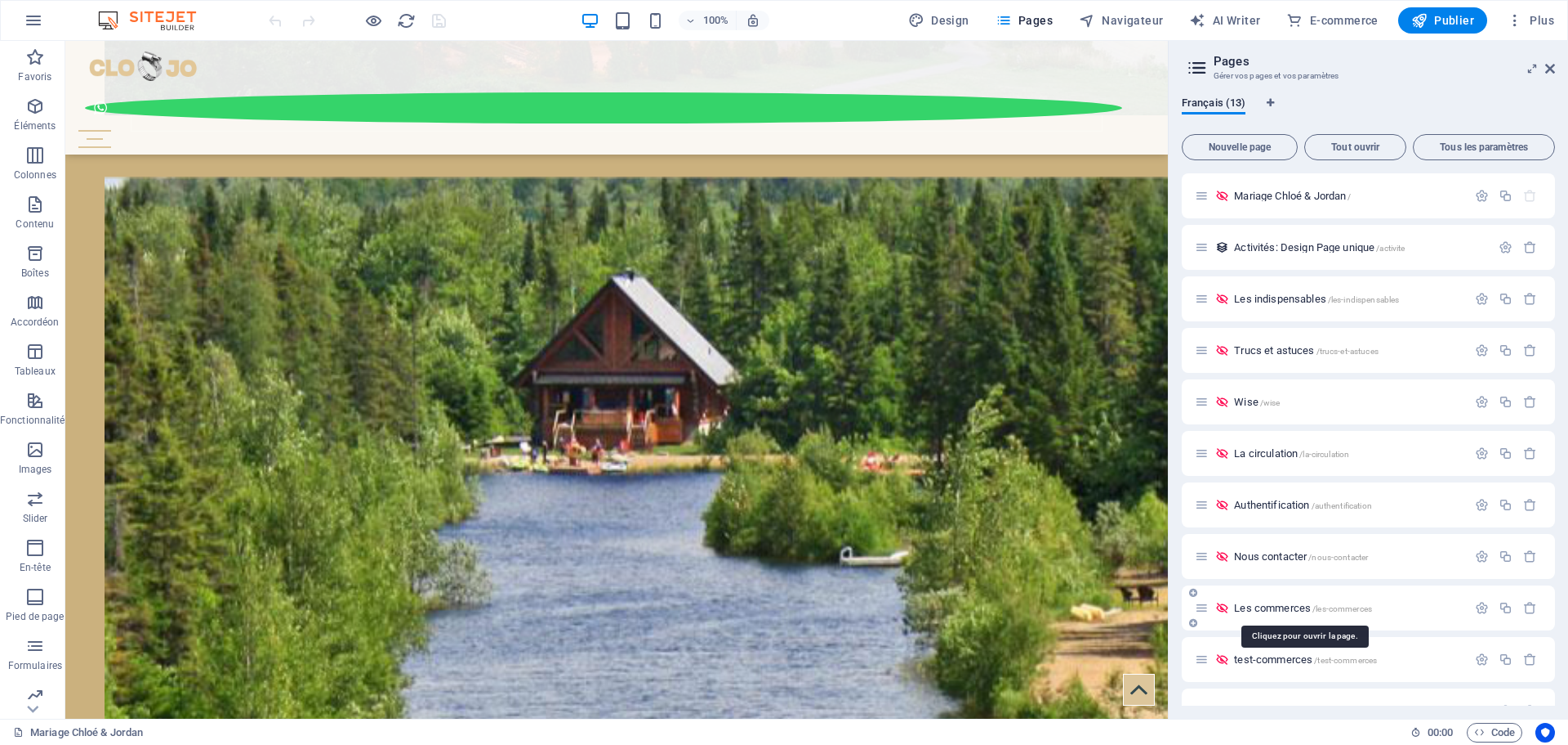
click at [1284, 606] on span "Les commerces /les-commerces" at bounding box center [1303, 607] width 138 height 12
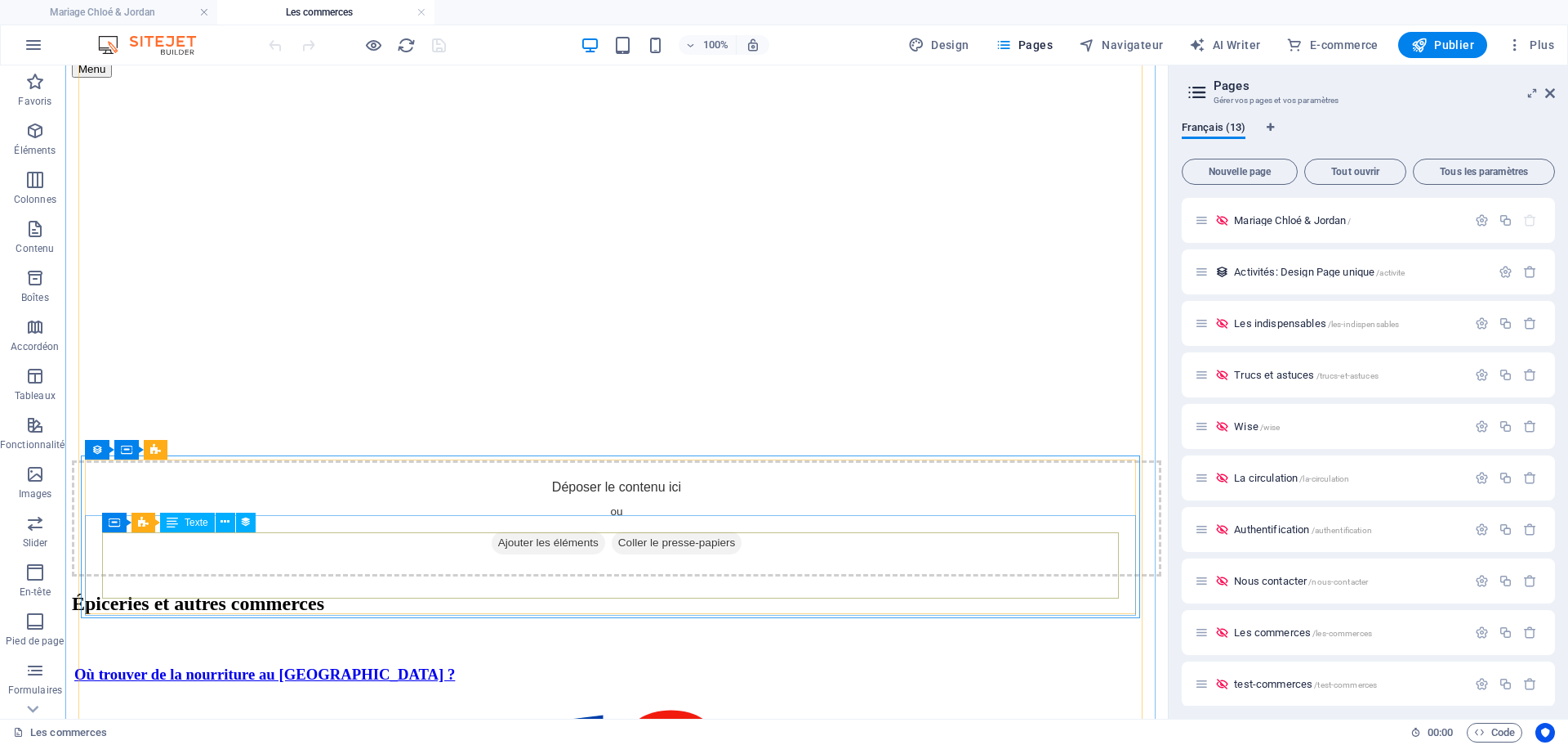
scroll to position [1144, 0]
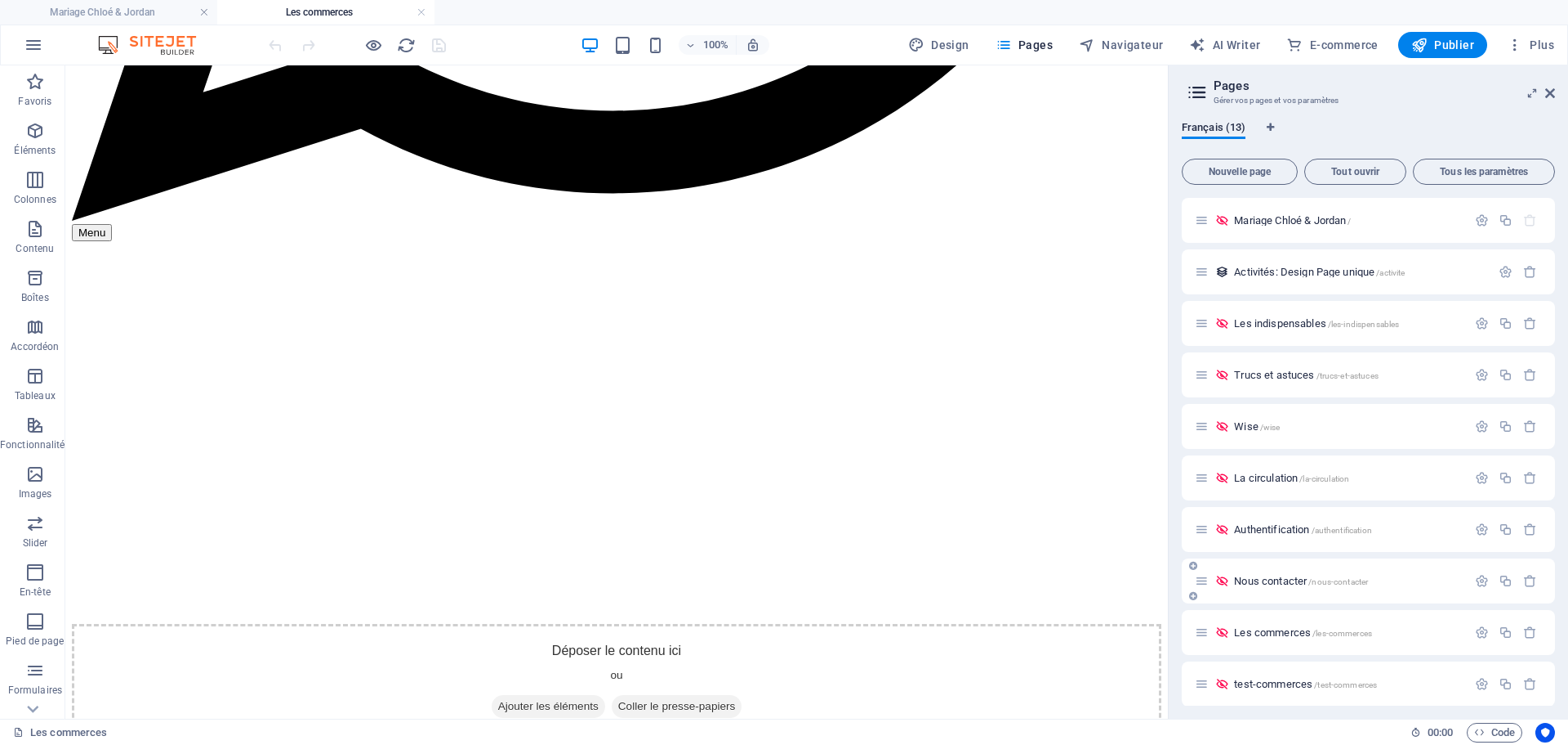
click at [1288, 581] on span "Nous contacter /nous-contacter" at bounding box center [1301, 580] width 134 height 12
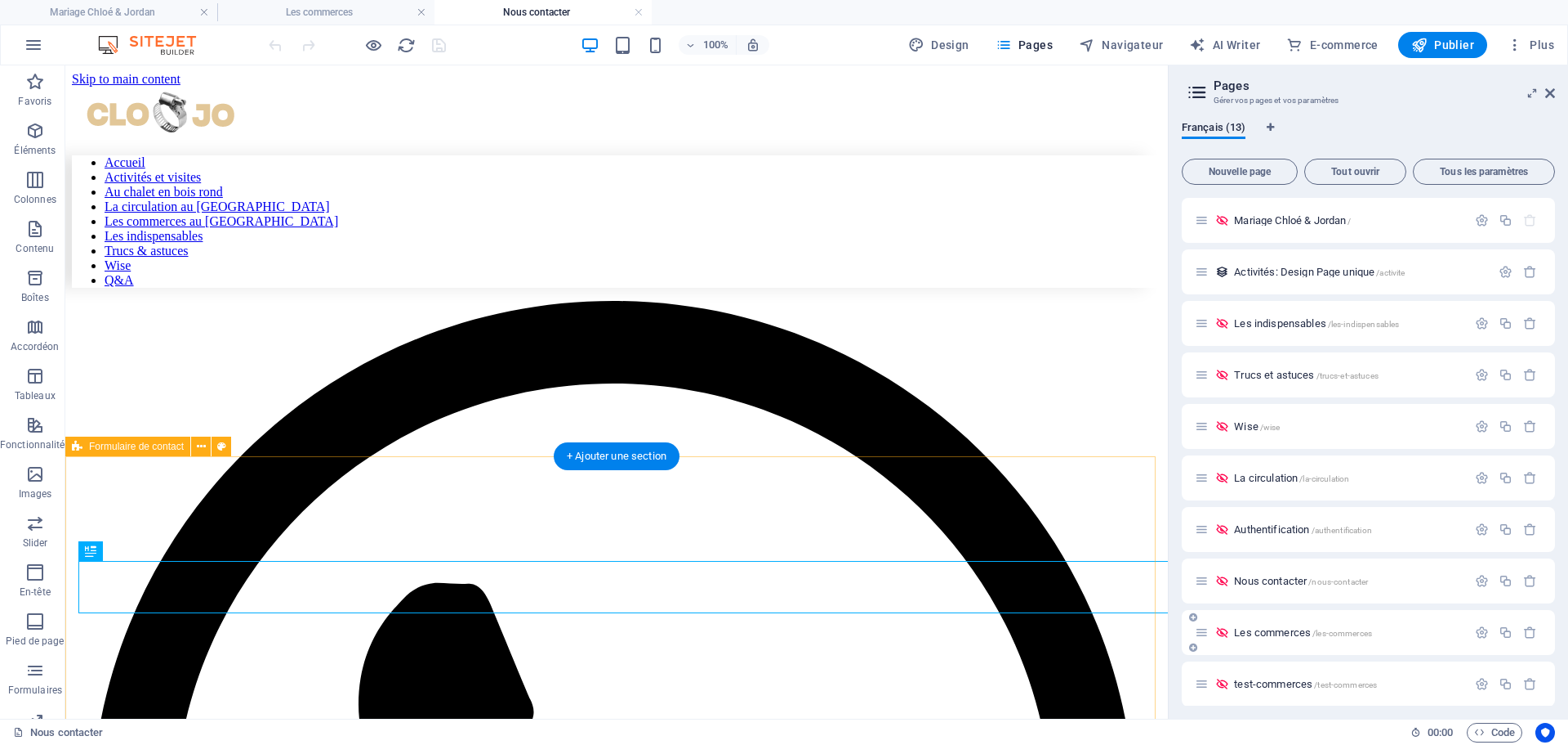
scroll to position [0, 0]
click at [99, 444] on span "Formulaire de contact" at bounding box center [136, 446] width 94 height 10
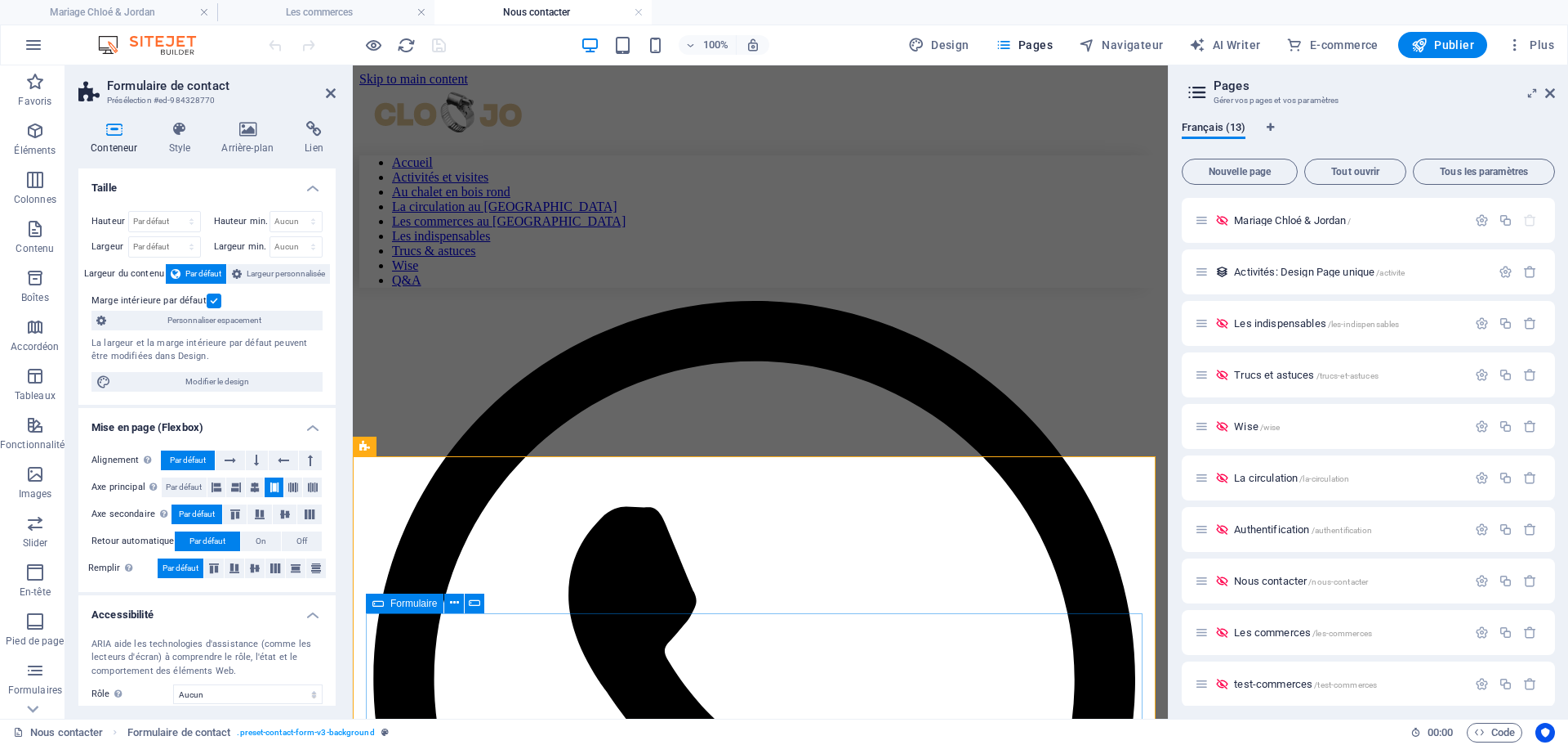
click at [378, 596] on icon at bounding box center [378, 603] width 12 height 20
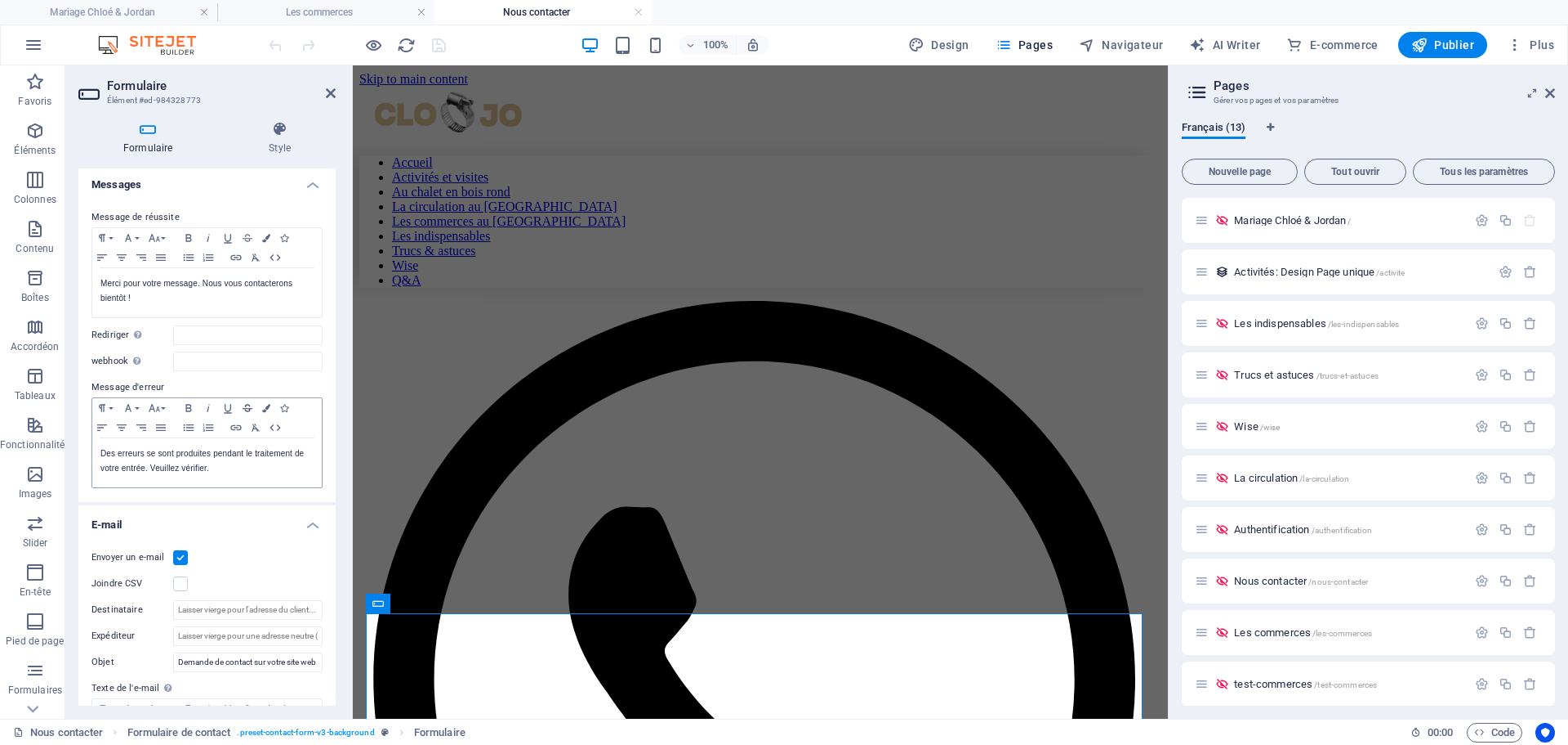
scroll to position [164, 0]
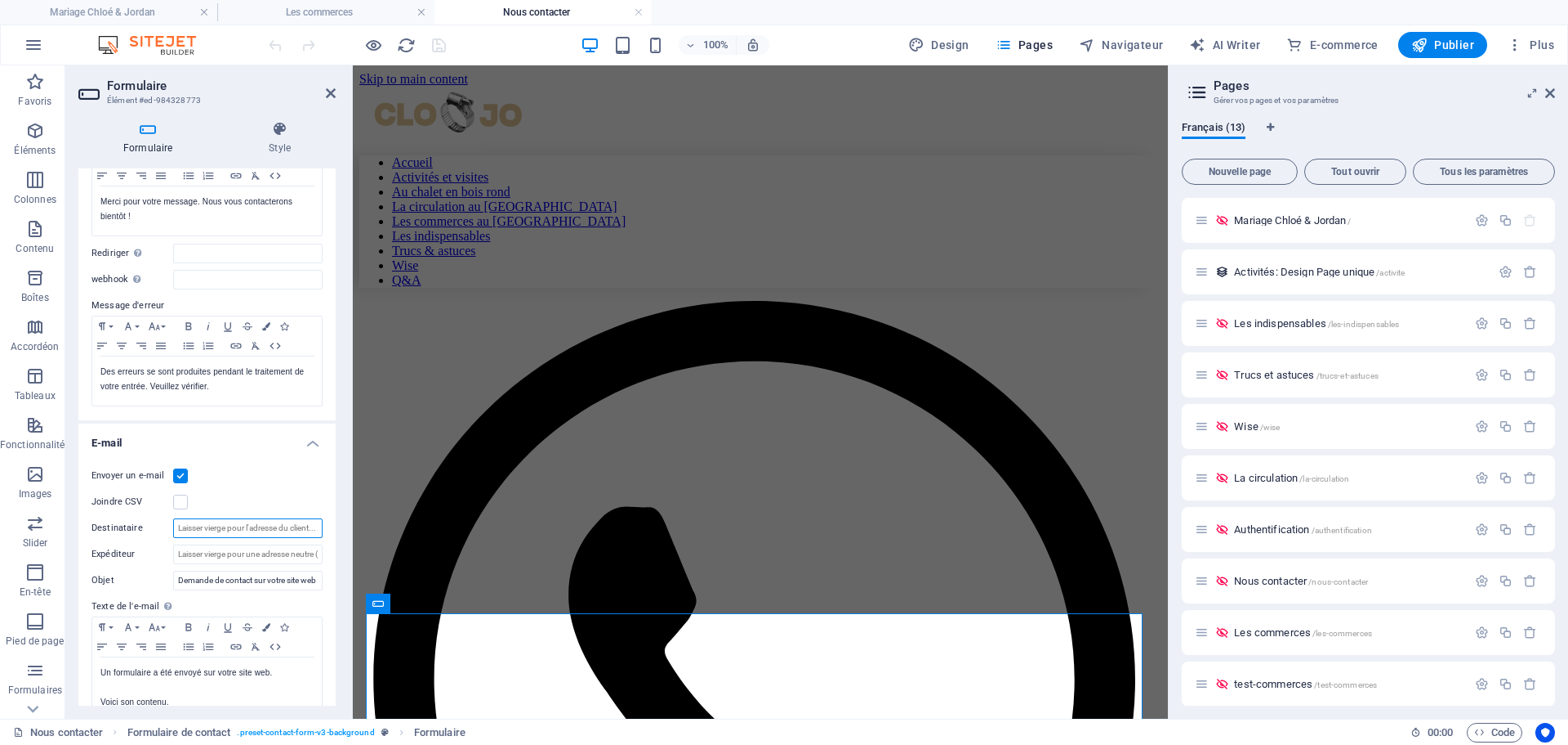
click at [221, 523] on input "Destinataire" at bounding box center [248, 528] width 150 height 20
type input "[PERSON_NAME][EMAIL_ADDRESS][DOMAIN_NAME]"
click at [208, 558] on input "Expéditeur" at bounding box center [248, 554] width 150 height 20
click at [212, 555] on input "info@clogo.ca" at bounding box center [248, 554] width 150 height 20
type input "[EMAIL_ADDRESS][DOMAIN_NAME]"
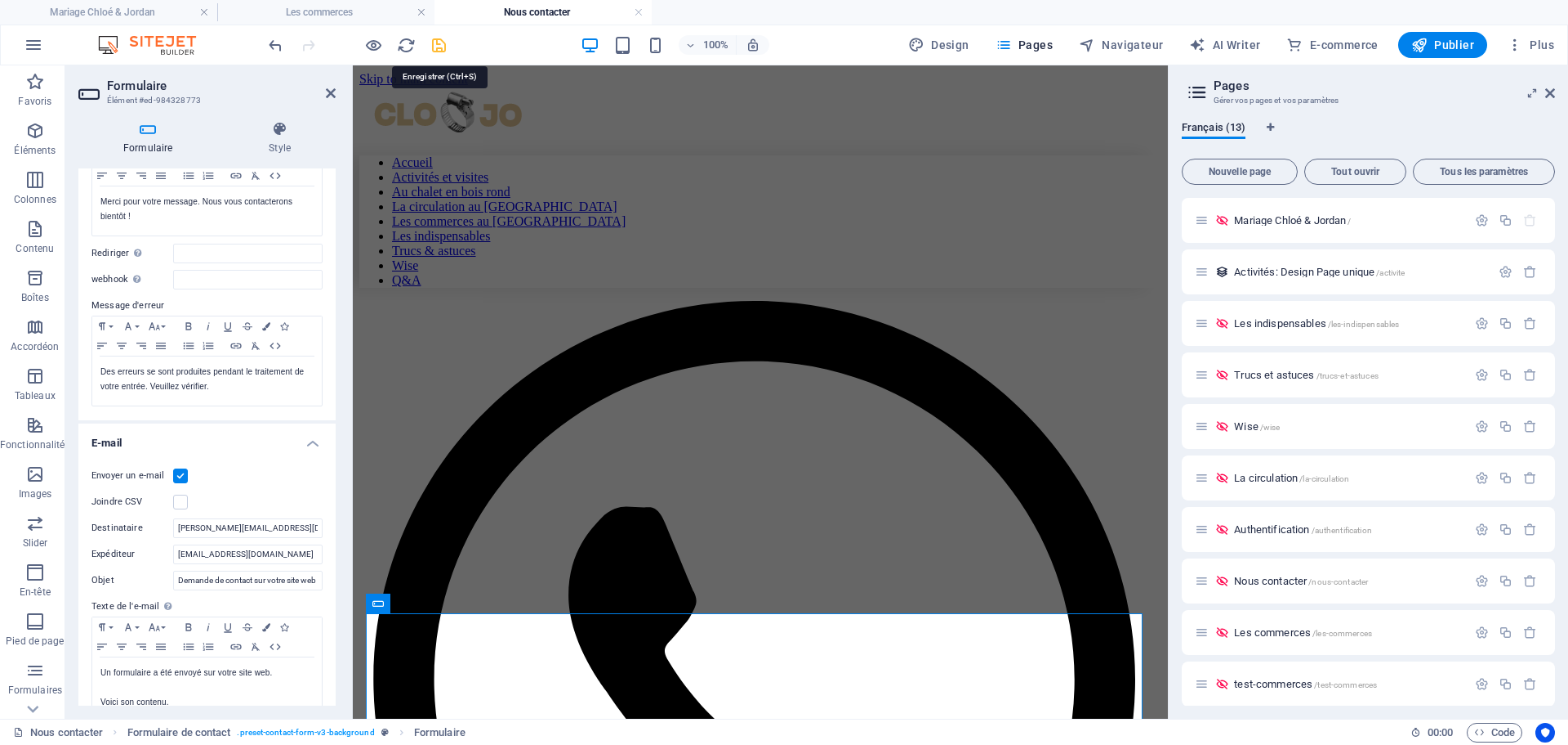
click at [443, 43] on icon "save" at bounding box center [439, 45] width 19 height 19
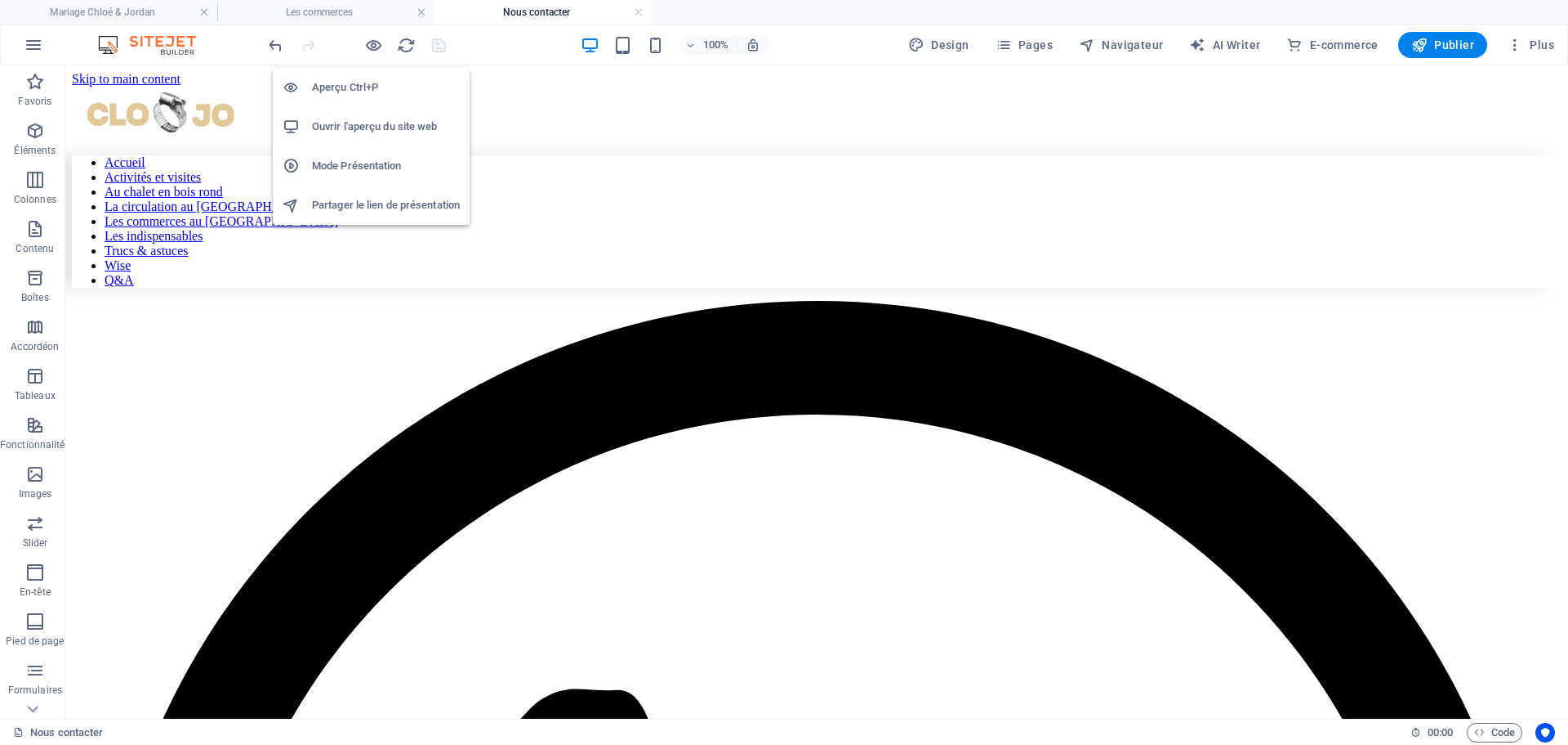
click at [369, 124] on h6 "Ouvrir l'aperçu du site web" at bounding box center [386, 127] width 148 height 20
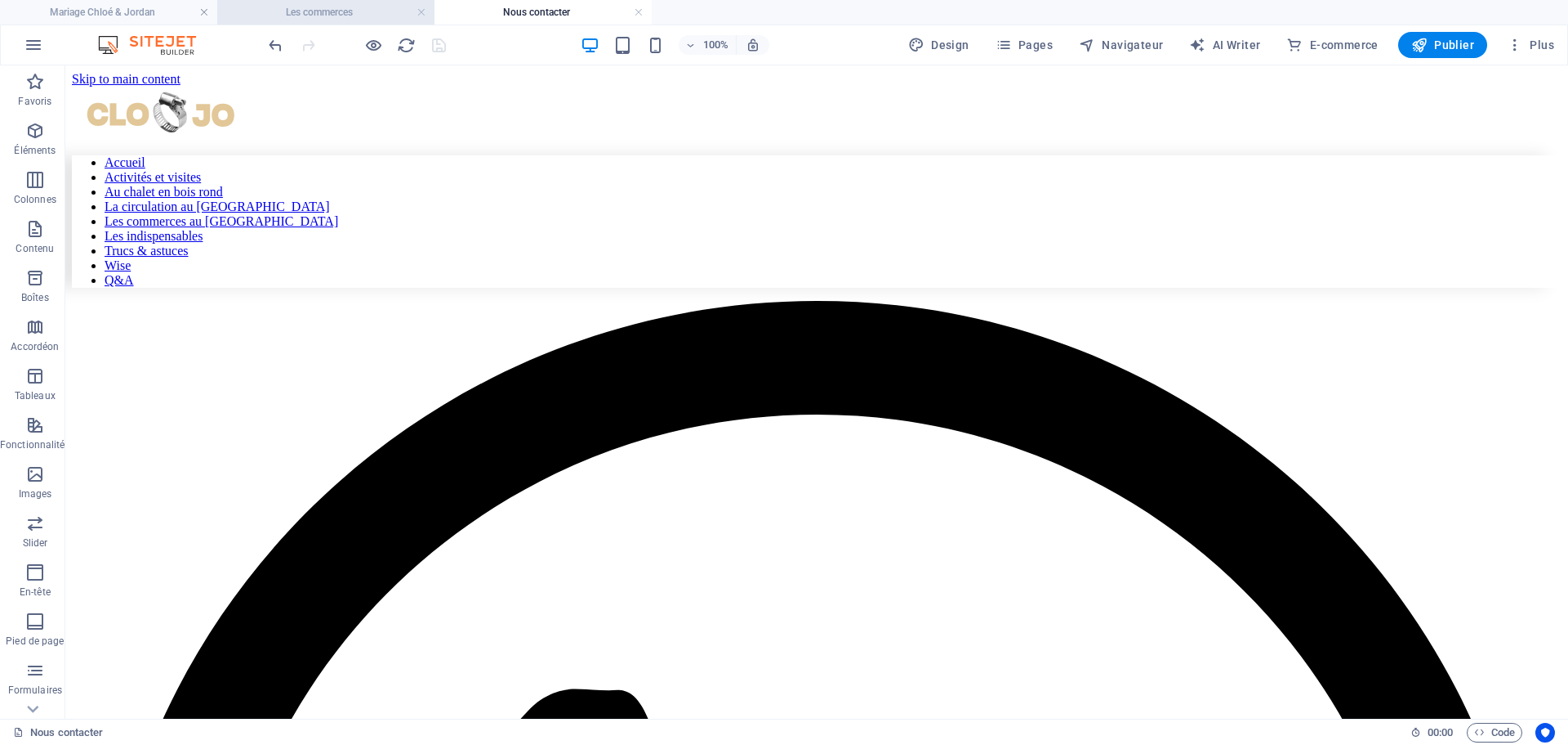
click at [351, 6] on h4 "Les commerces" at bounding box center [325, 13] width 217 height 18
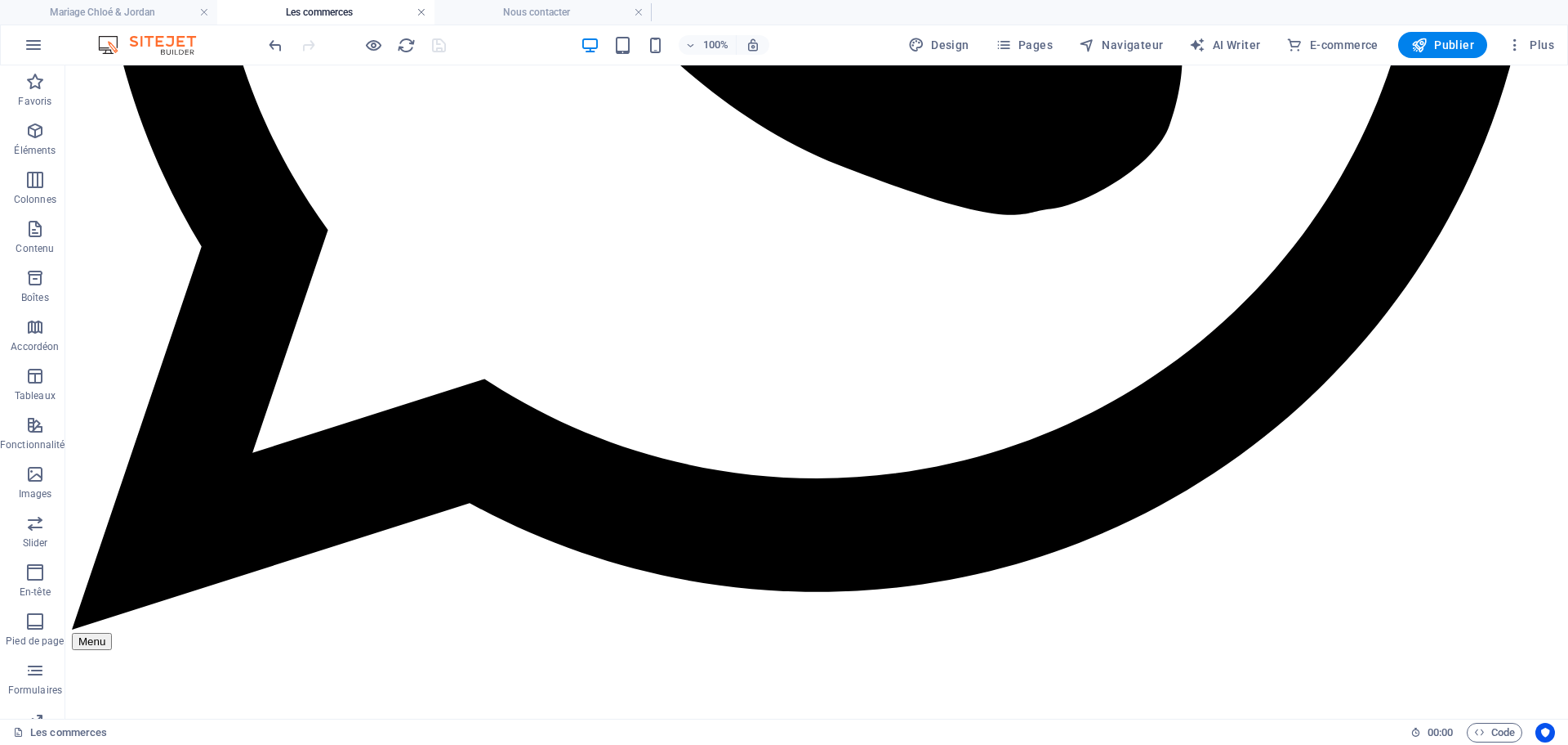
click at [420, 12] on link at bounding box center [421, 12] width 10 height 15
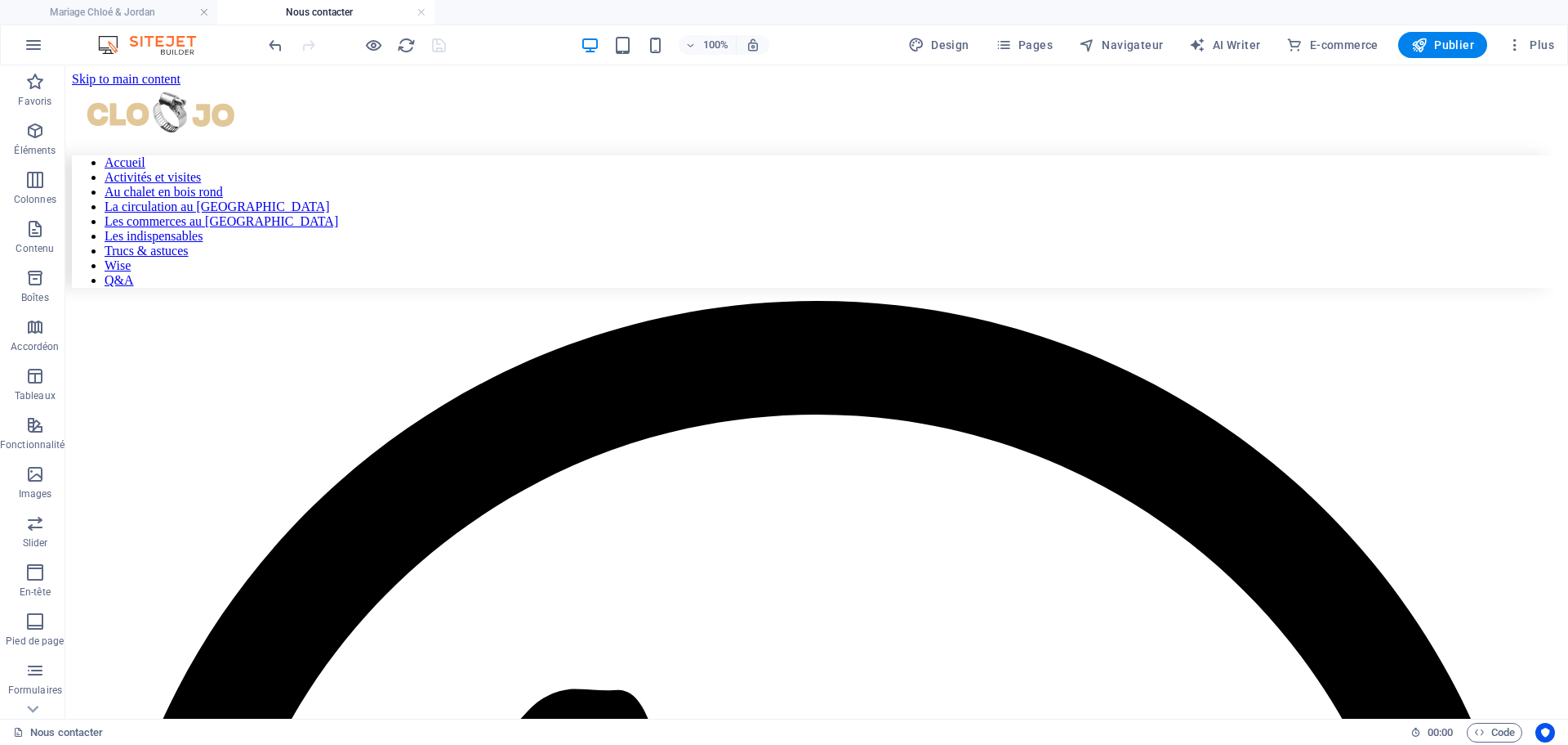
click at [420, 12] on link at bounding box center [421, 12] width 10 height 15
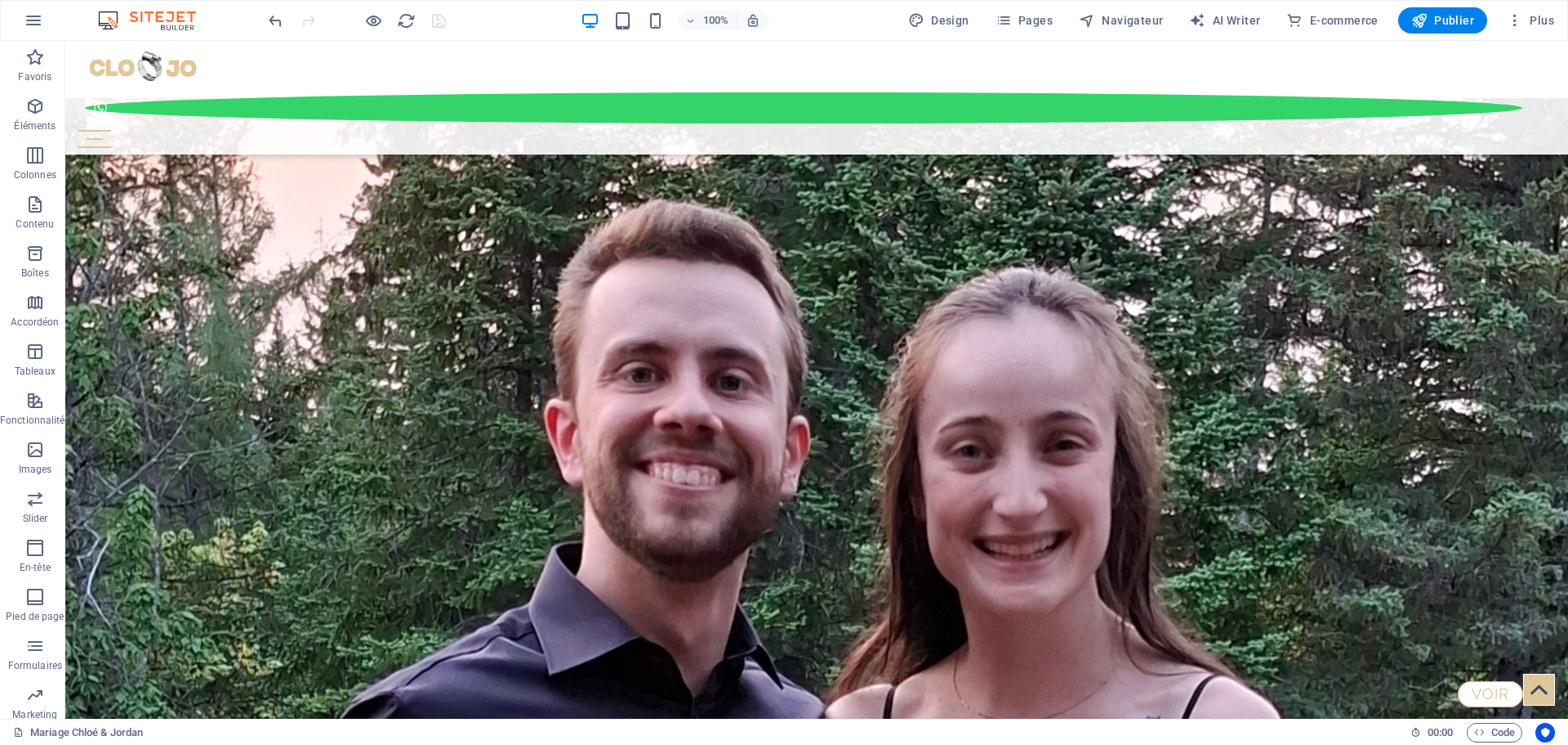
scroll to position [3333, 0]
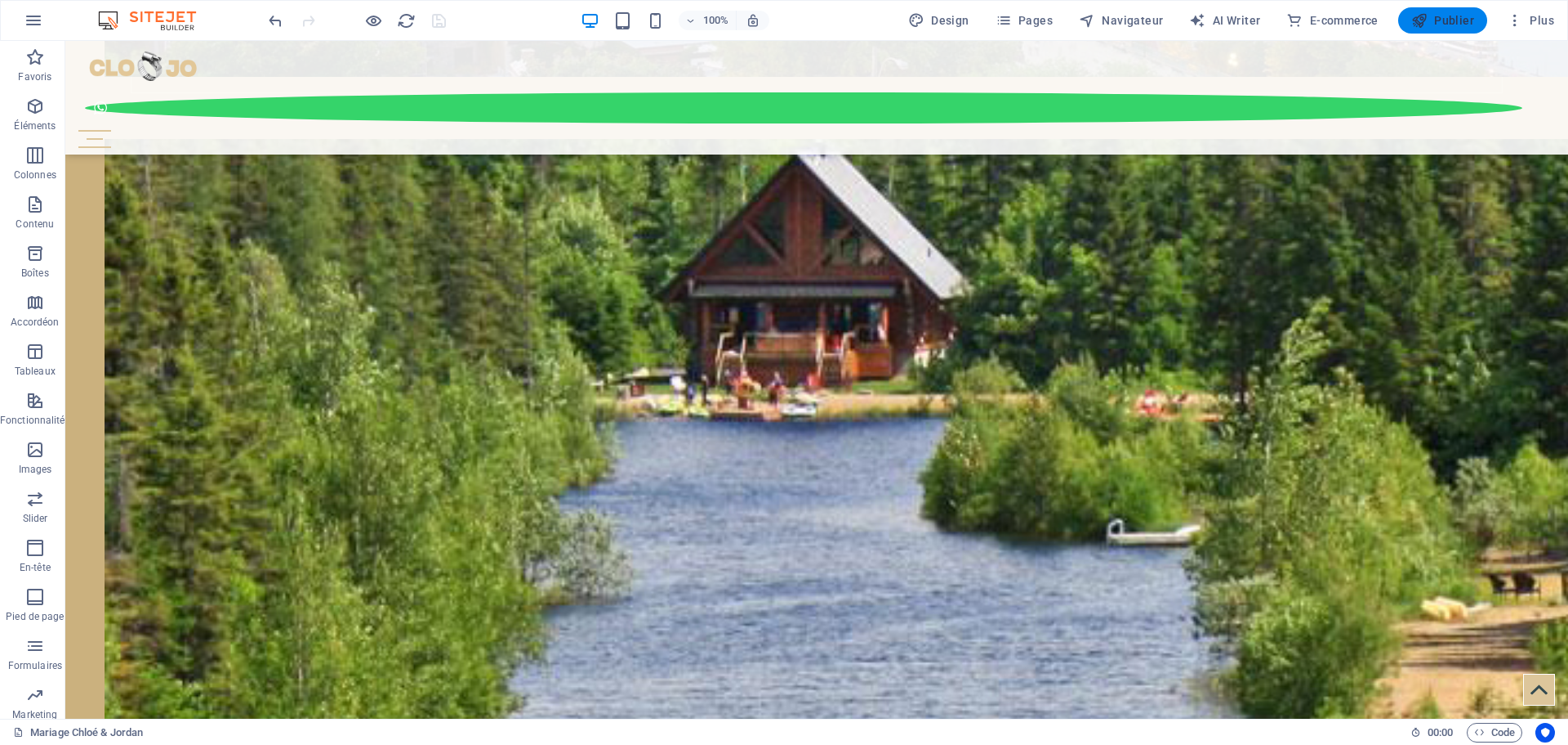
click at [1460, 24] on span "Publier" at bounding box center [1442, 20] width 63 height 16
